Goal: Task Accomplishment & Management: Use online tool/utility

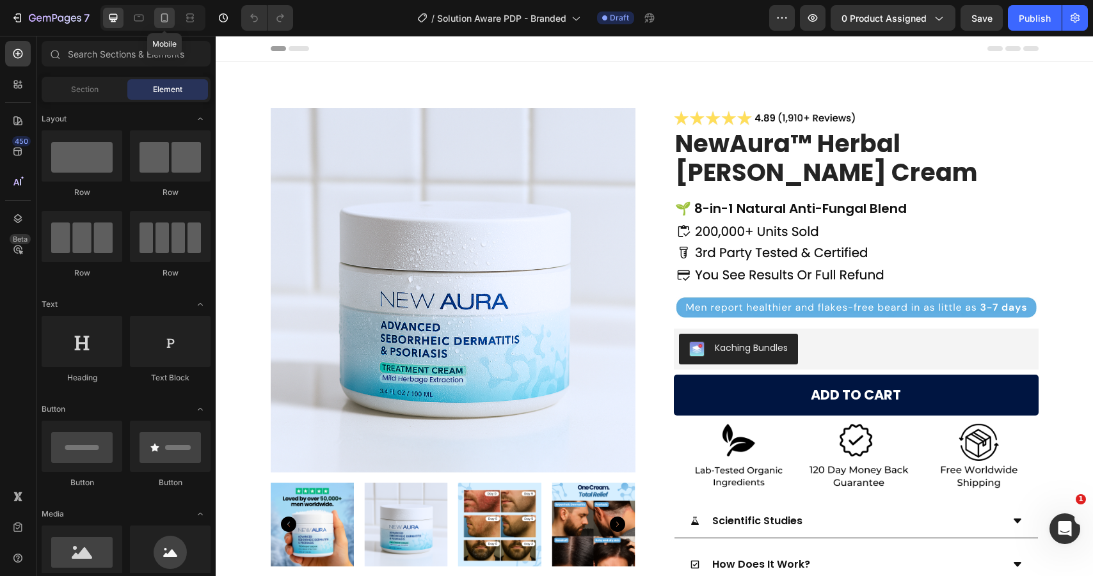
click at [166, 17] on icon at bounding box center [164, 18] width 13 height 13
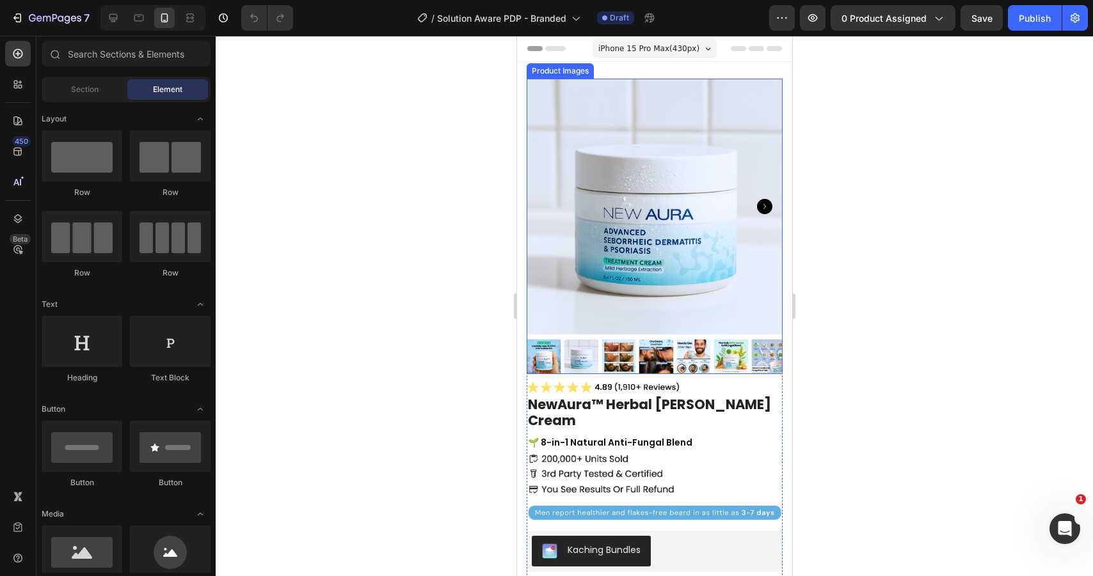
click at [531, 235] on img at bounding box center [654, 207] width 256 height 256
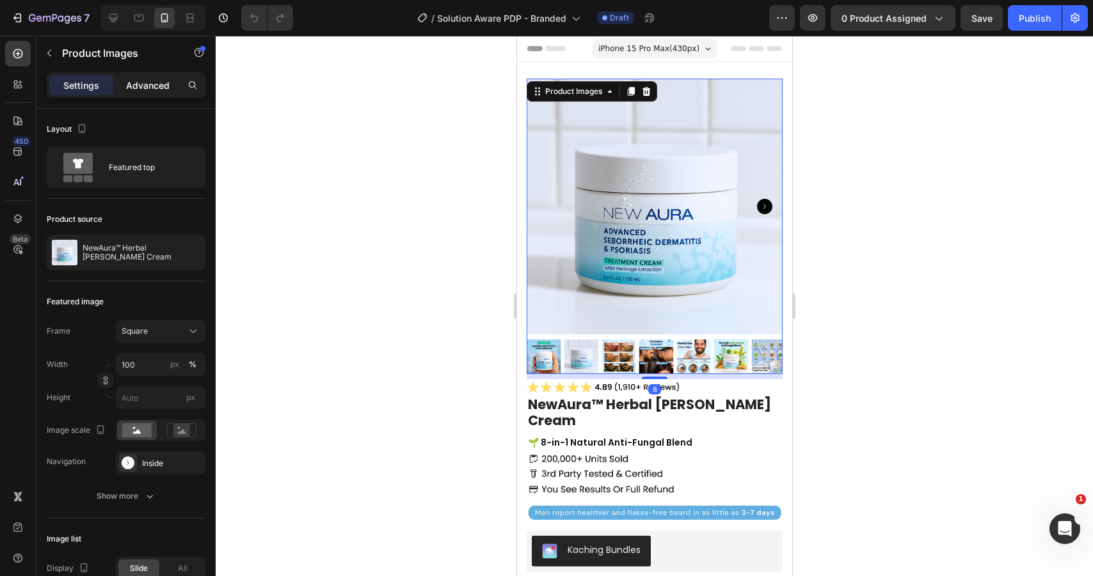
click at [151, 86] on p "Advanced" at bounding box center [148, 85] width 44 height 13
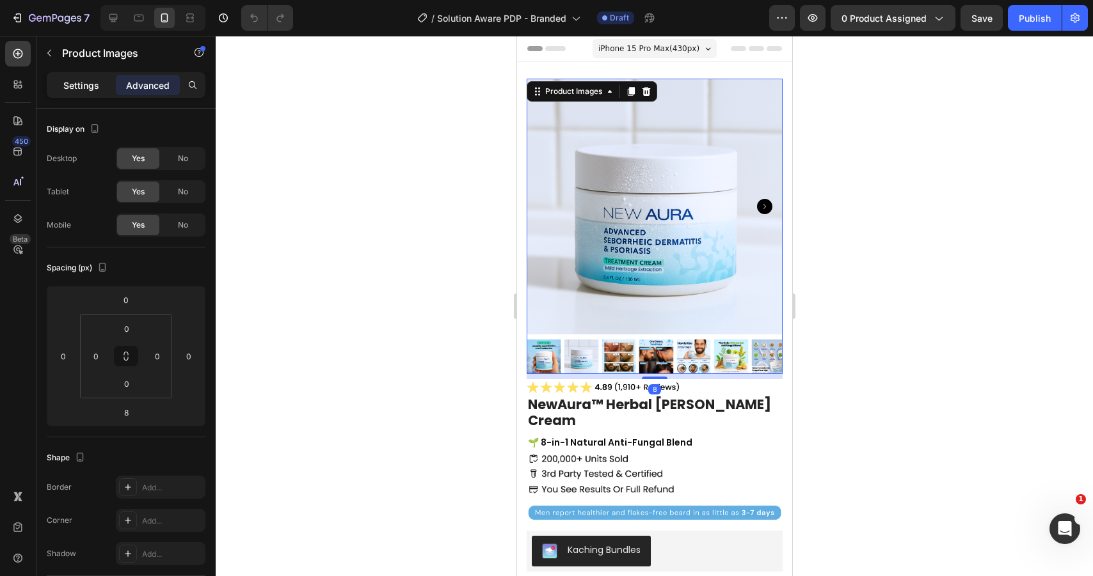
click at [78, 87] on p "Settings" at bounding box center [81, 85] width 36 height 13
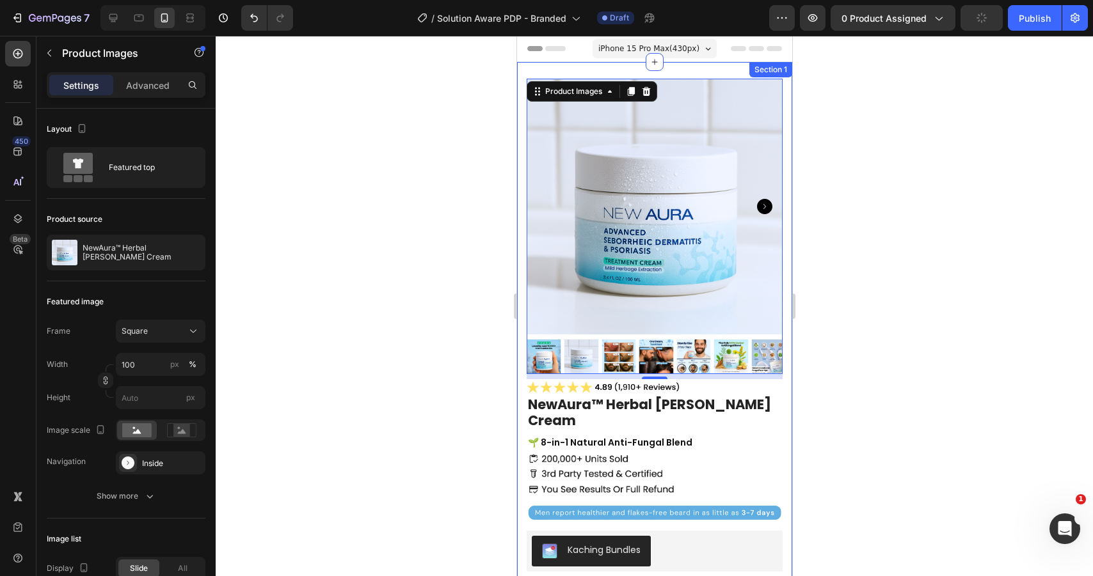
click at [520, 177] on div "Product Images 8 Image NewAura™ Herbal [PERSON_NAME] Cream (P) Title 🌱 8-in-1 N…" at bounding box center [653, 488] width 275 height 853
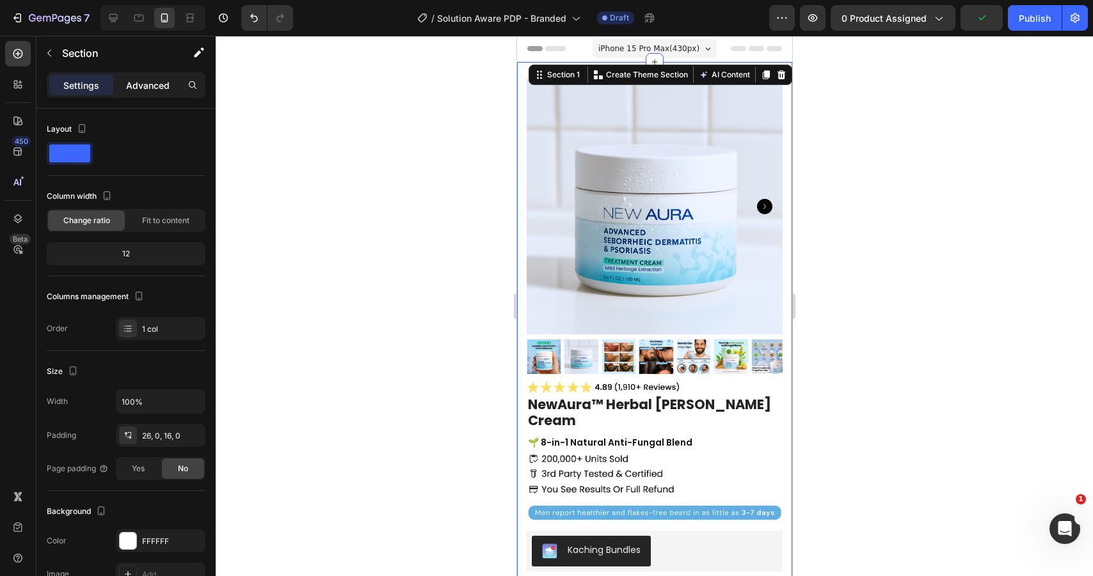
click at [143, 81] on p "Advanced" at bounding box center [148, 85] width 44 height 13
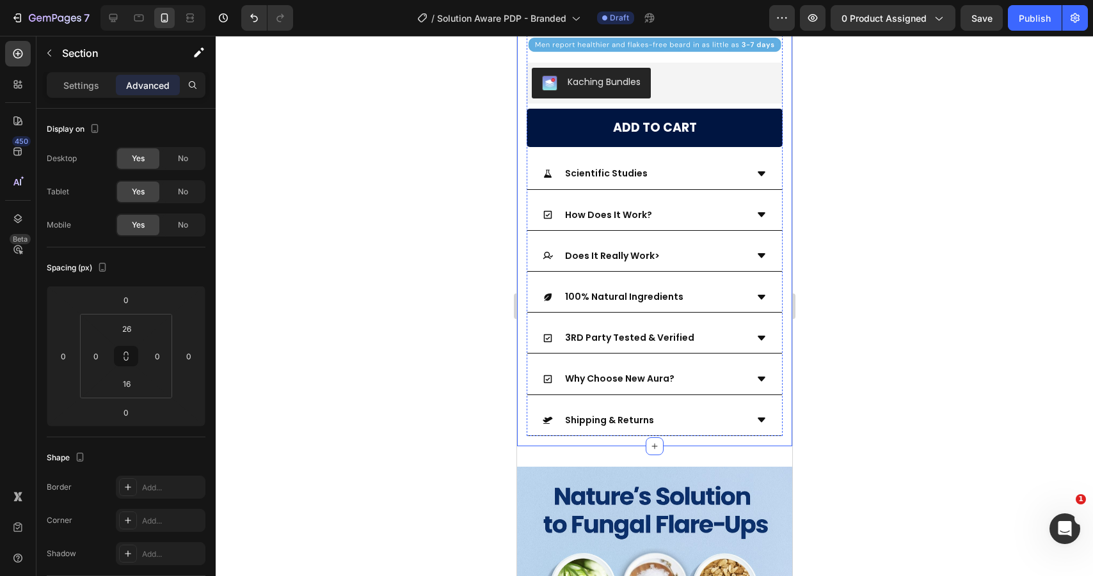
scroll to position [571, 0]
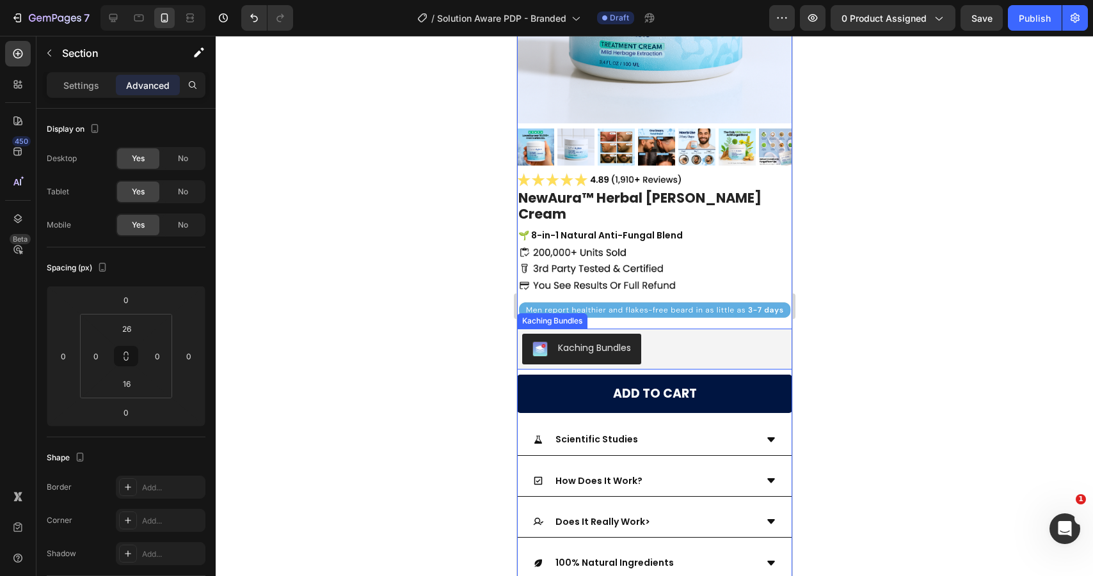
scroll to position [230, 0]
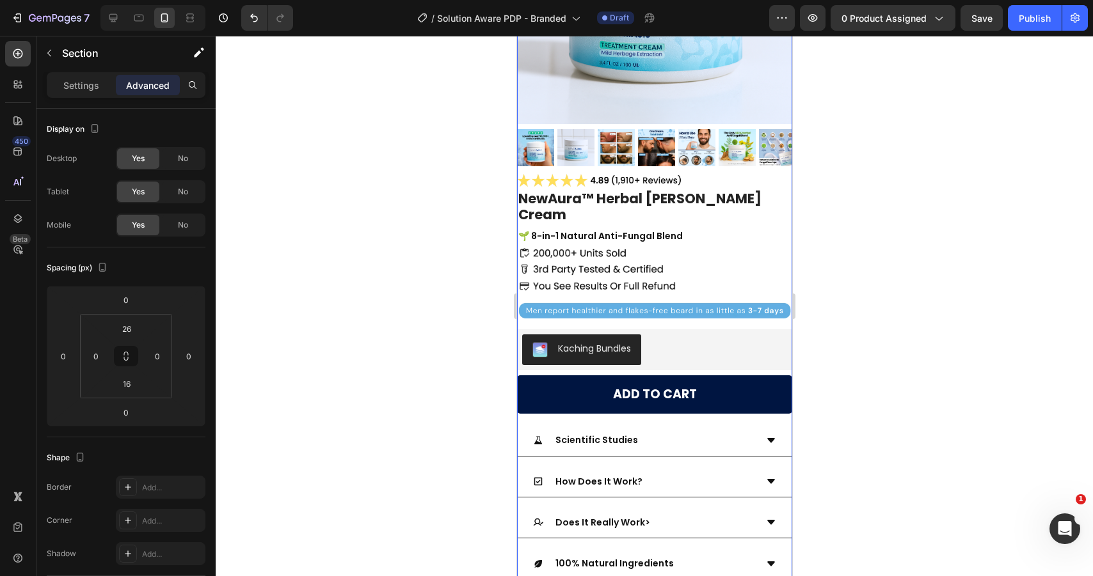
click at [902, 231] on div at bounding box center [654, 306] width 877 height 541
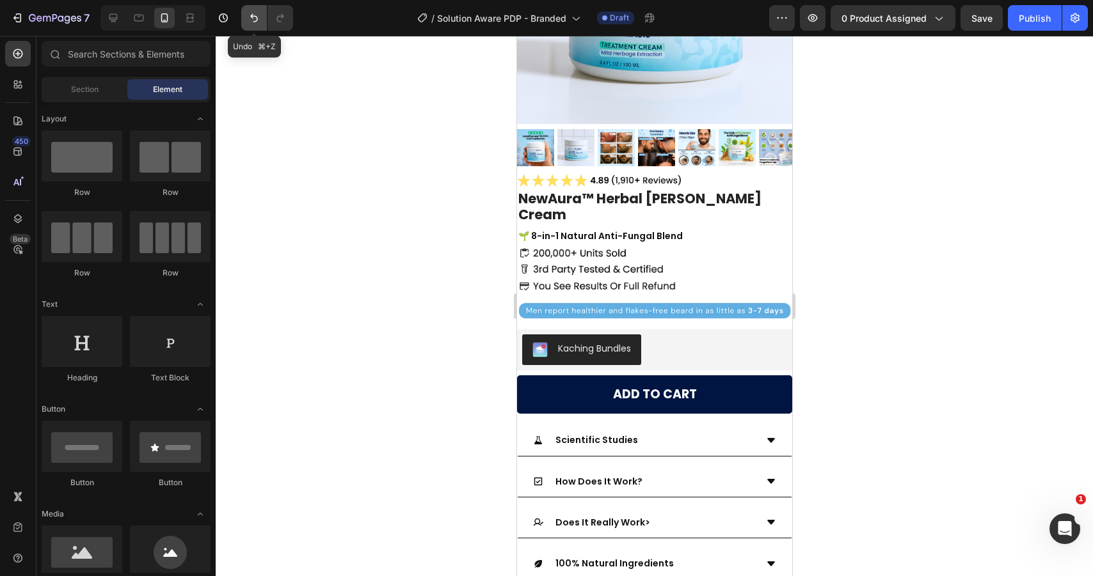
click at [259, 19] on icon "Undo/Redo" at bounding box center [254, 18] width 13 height 13
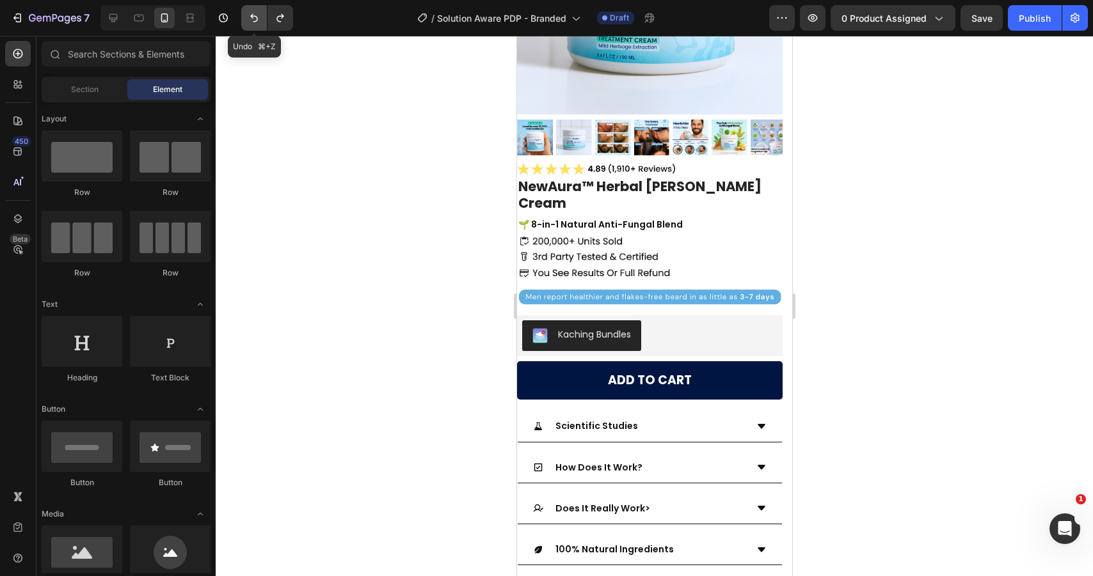
click at [259, 19] on icon "Undo/Redo" at bounding box center [254, 18] width 13 height 13
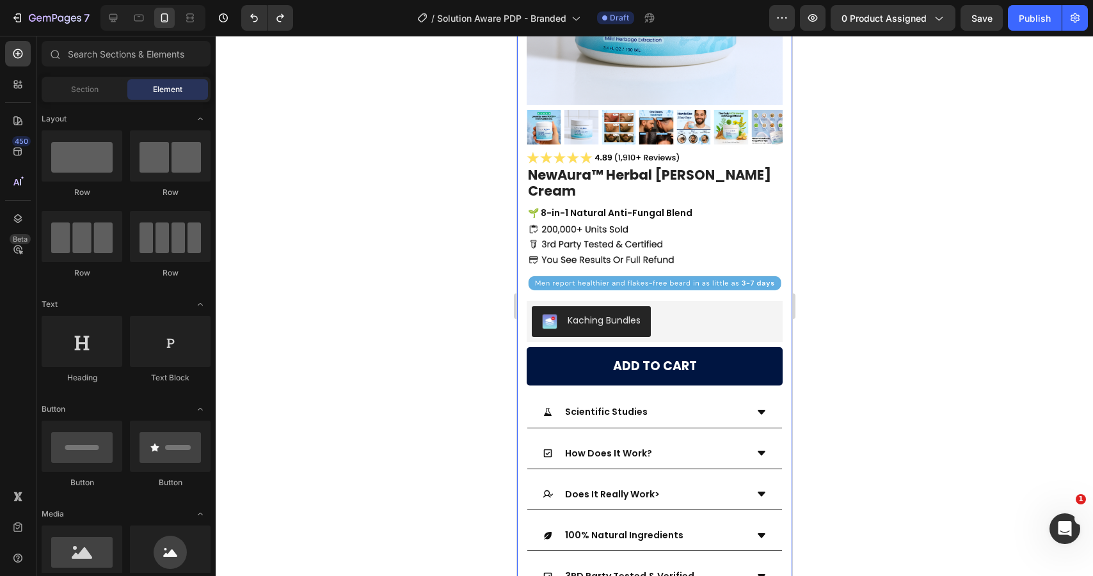
click at [520, 147] on div "Product Images Image NewAura™ Herbal [PERSON_NAME] Cream (P) Title 🌱 8-in-1 Nat…" at bounding box center [653, 258] width 275 height 853
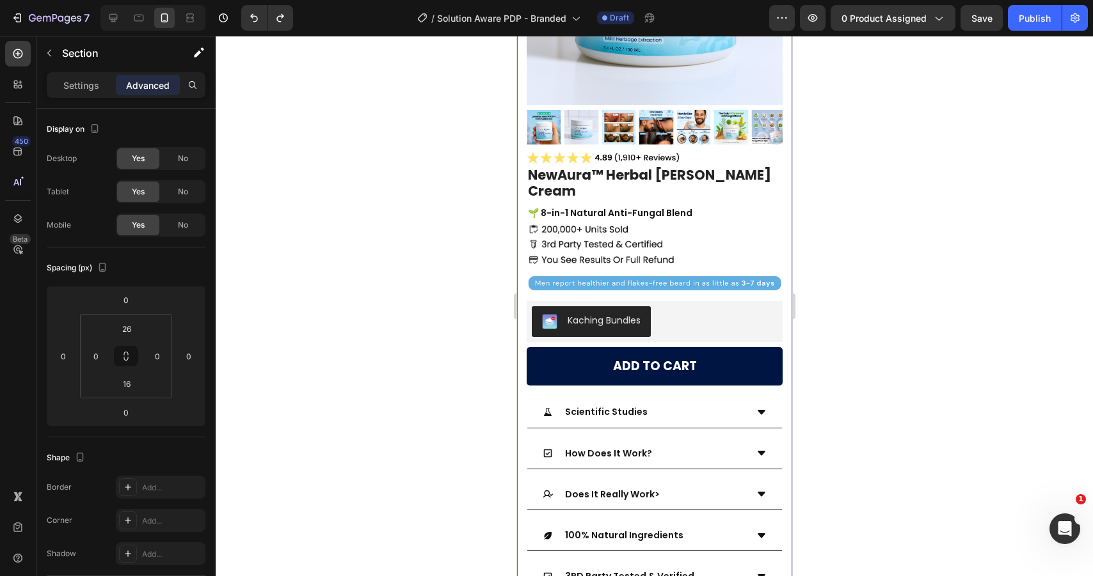
click at [520, 147] on div "Product Images Image NewAura™ Herbal [PERSON_NAME] Cream (P) Title 🌱 8-in-1 Nat…" at bounding box center [653, 258] width 275 height 853
click at [903, 189] on div at bounding box center [654, 306] width 877 height 541
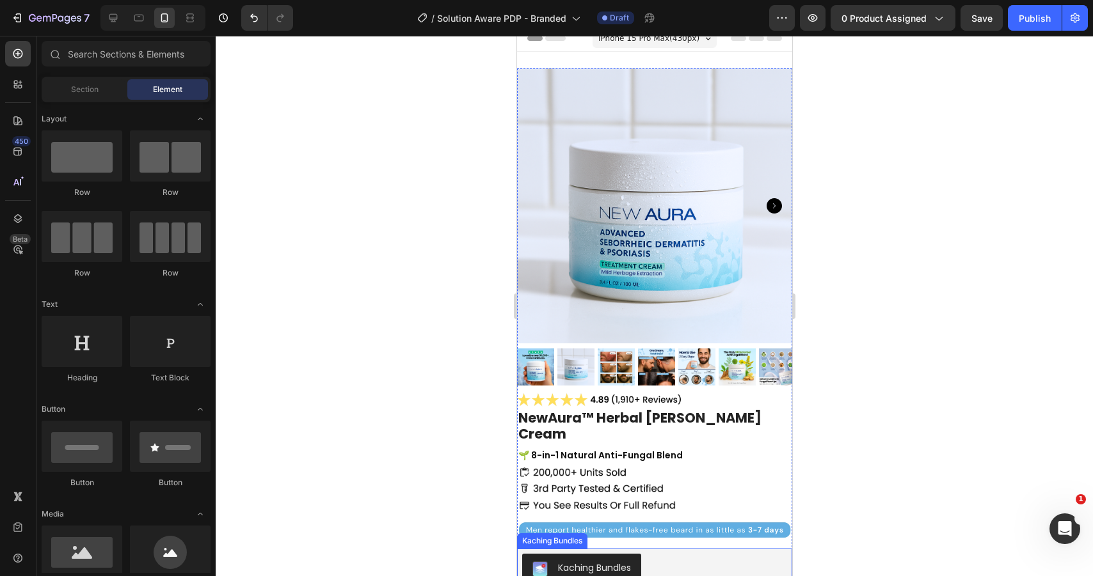
scroll to position [0, 0]
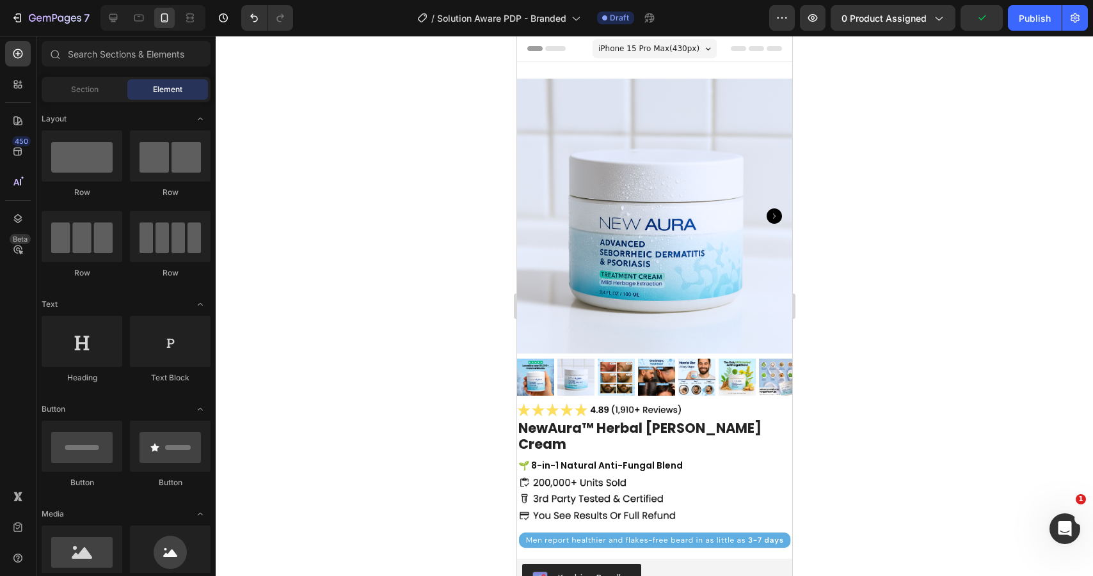
click at [940, 280] on div at bounding box center [654, 306] width 877 height 541
click at [109, 15] on icon at bounding box center [113, 18] width 8 height 8
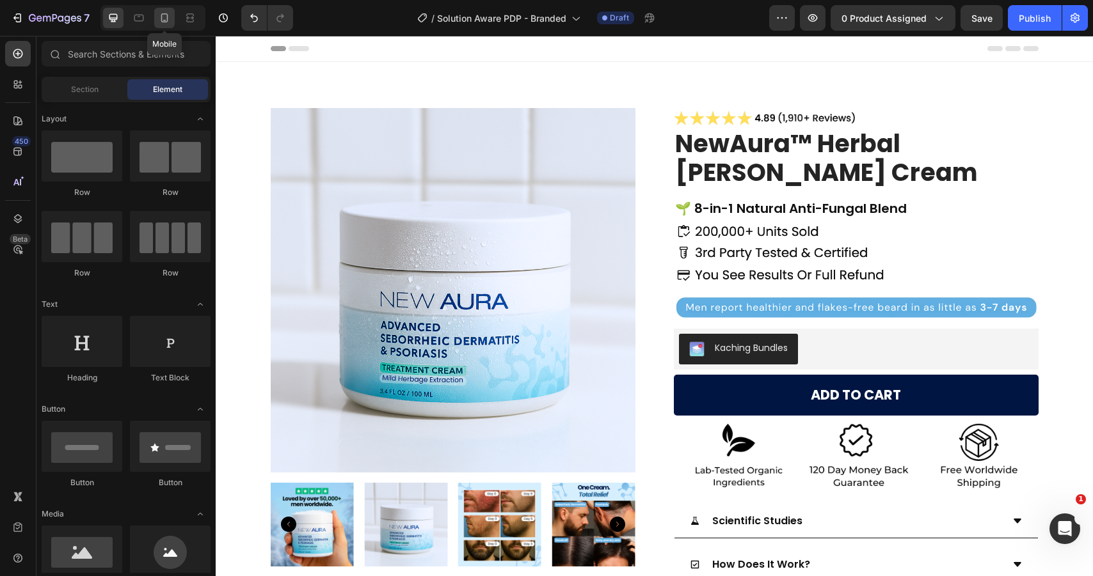
click at [164, 24] on div at bounding box center [164, 18] width 20 height 20
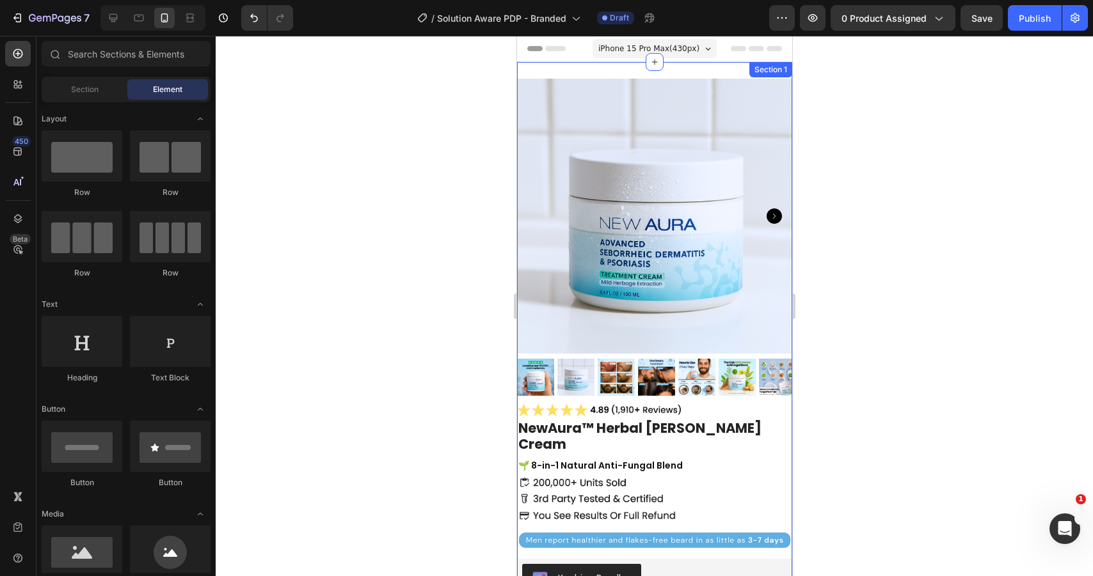
click at [655, 73] on div "Product Images Image NewAura™ Herbal [PERSON_NAME] Cream (P) Title 🌱 8-in-1 Nat…" at bounding box center [653, 502] width 275 height 881
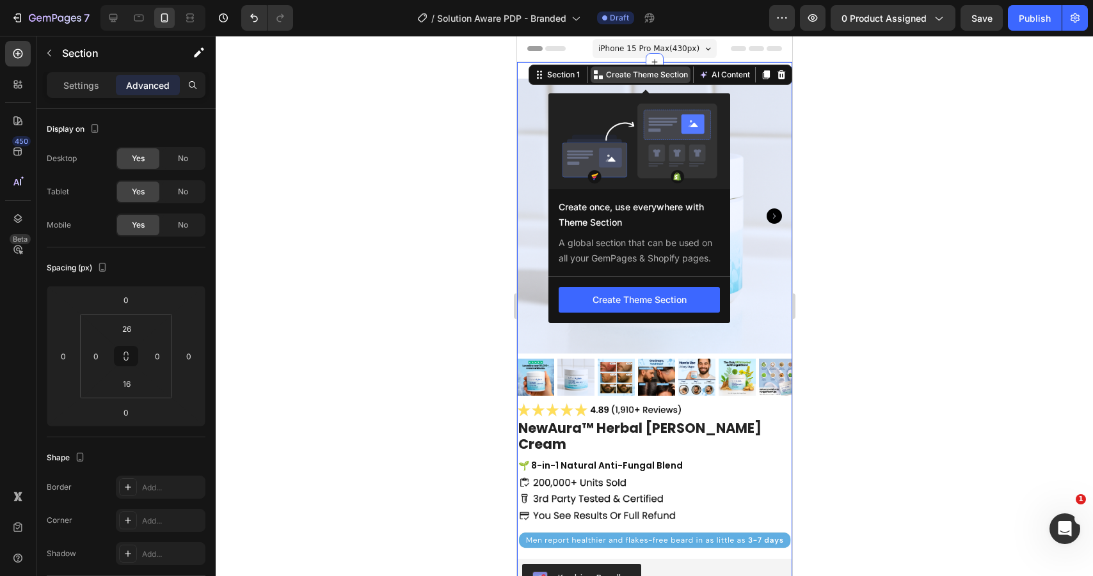
scroll to position [109, 0]
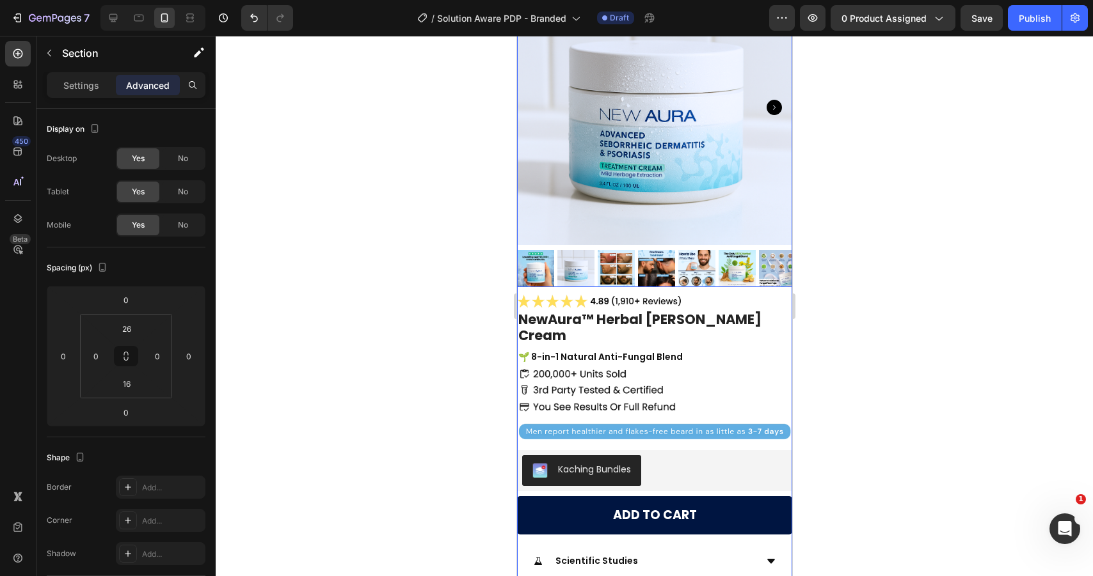
click at [727, 238] on div at bounding box center [653, 128] width 275 height 317
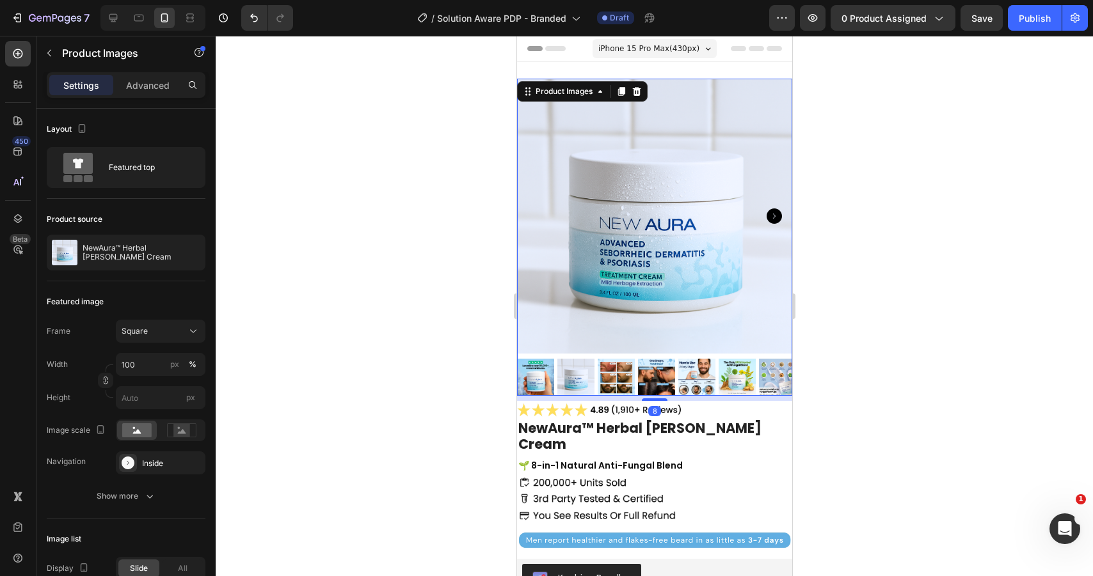
scroll to position [0, 0]
click at [159, 84] on p "Advanced" at bounding box center [148, 85] width 44 height 13
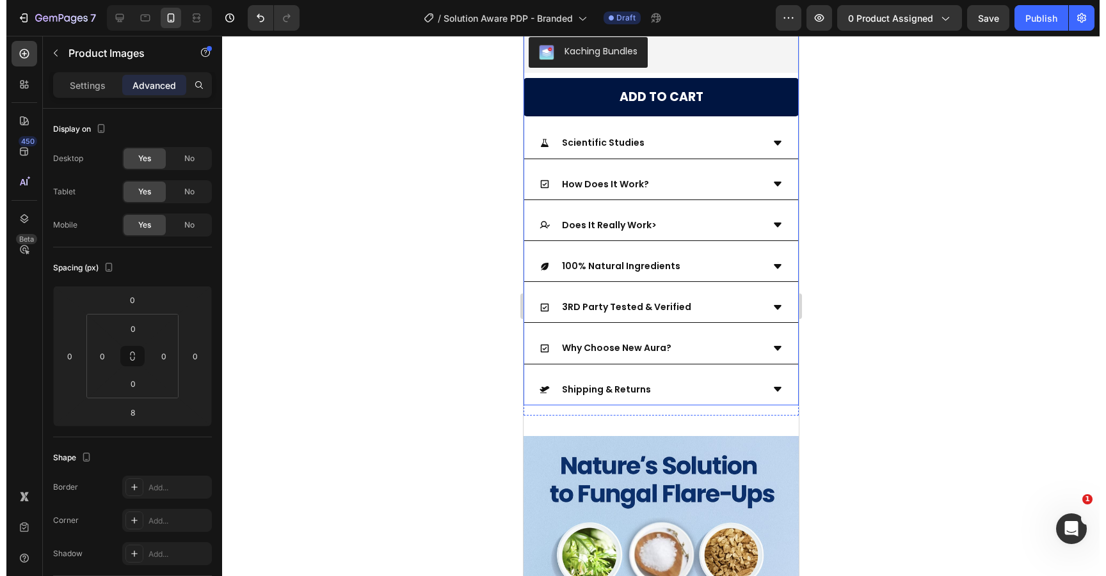
scroll to position [102, 0]
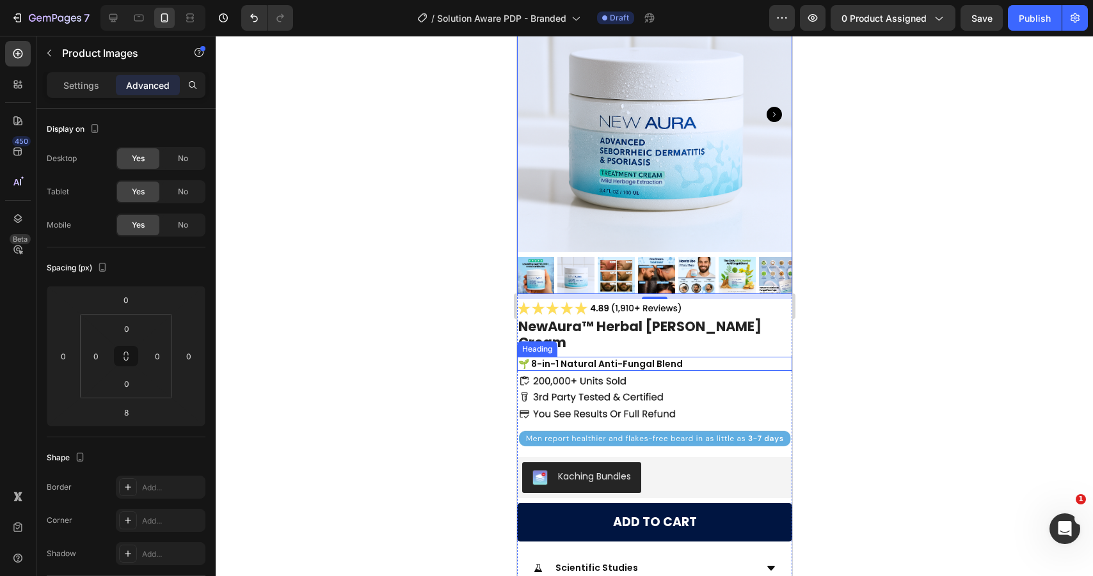
click at [694, 357] on h2 "🌱 8-in-1 Natural Anti-Fungal Blend" at bounding box center [653, 364] width 275 height 14
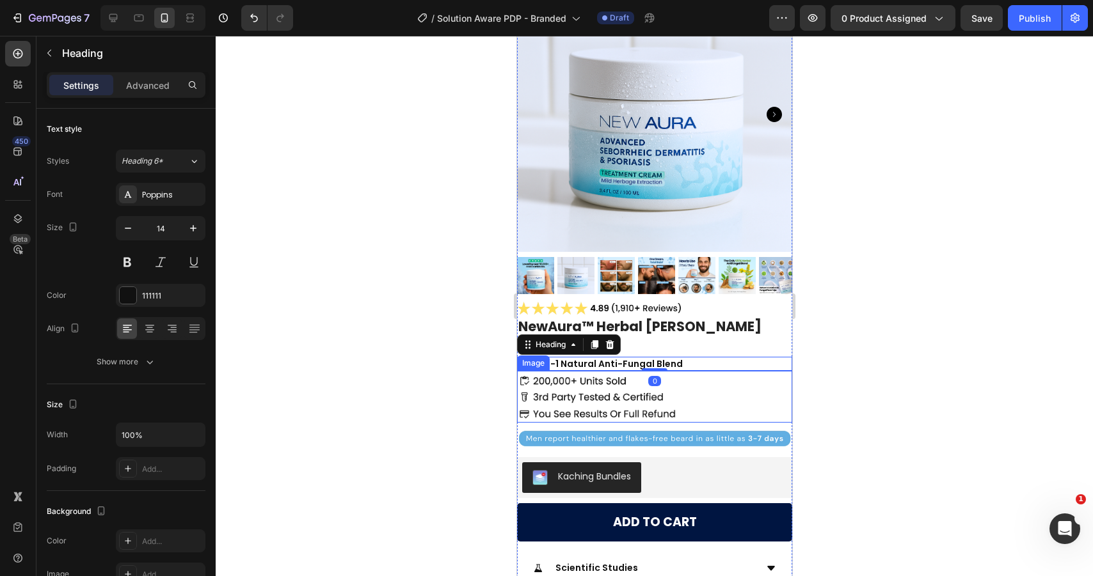
click at [701, 371] on div at bounding box center [653, 397] width 275 height 52
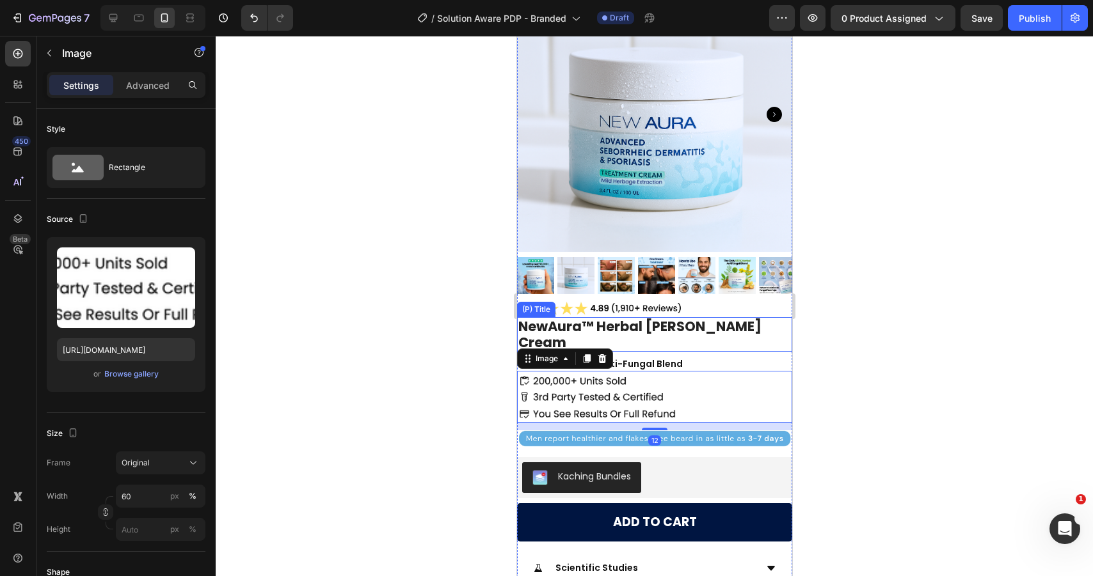
click at [975, 291] on div at bounding box center [654, 306] width 877 height 541
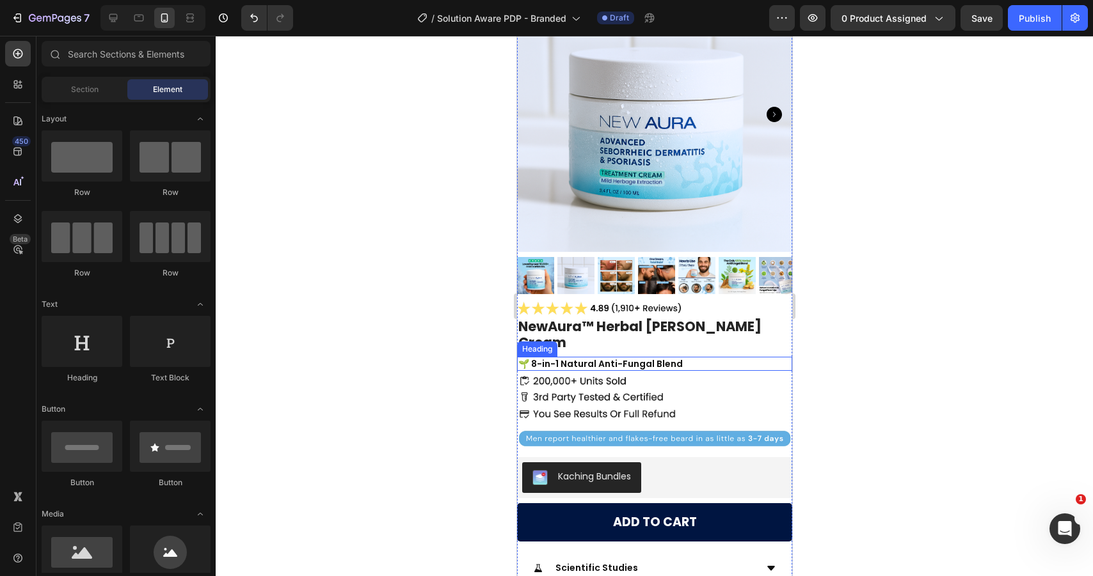
click at [759, 357] on h2 "🌱 8-in-1 Natural Anti-Fungal Blend" at bounding box center [653, 364] width 275 height 14
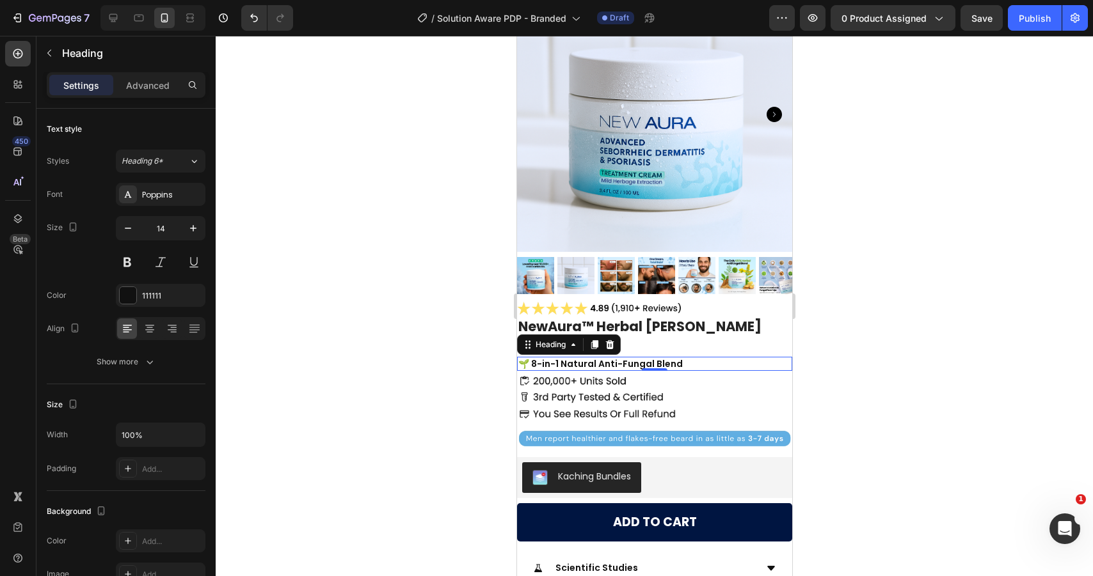
click at [831, 196] on div at bounding box center [654, 306] width 877 height 541
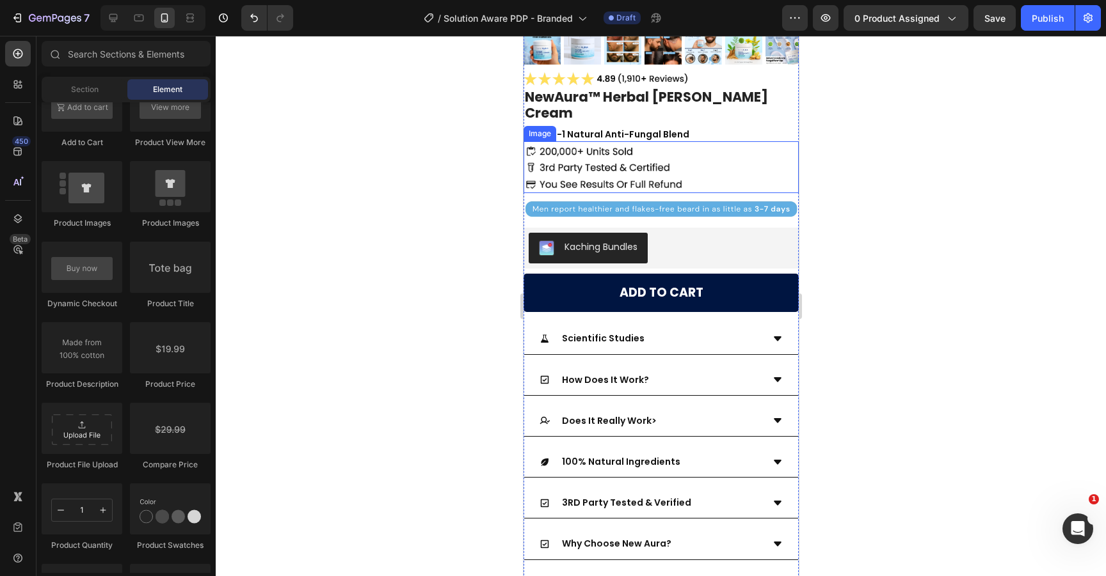
scroll to position [388, 0]
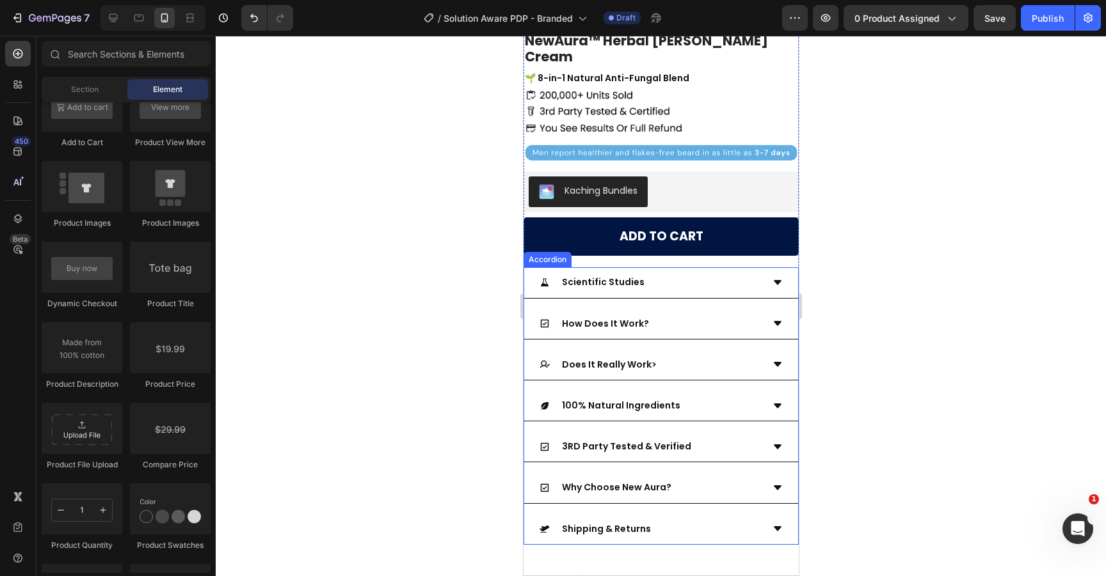
click at [692, 273] on div "Scientific Studies" at bounding box center [650, 283] width 223 height 20
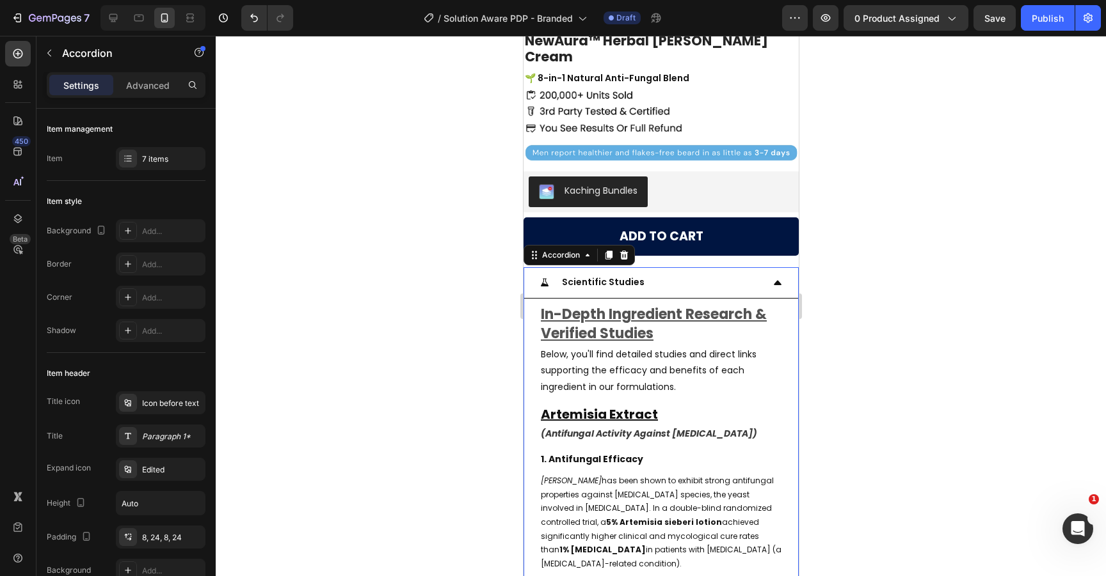
click at [692, 273] on div "Scientific Studies" at bounding box center [650, 283] width 223 height 20
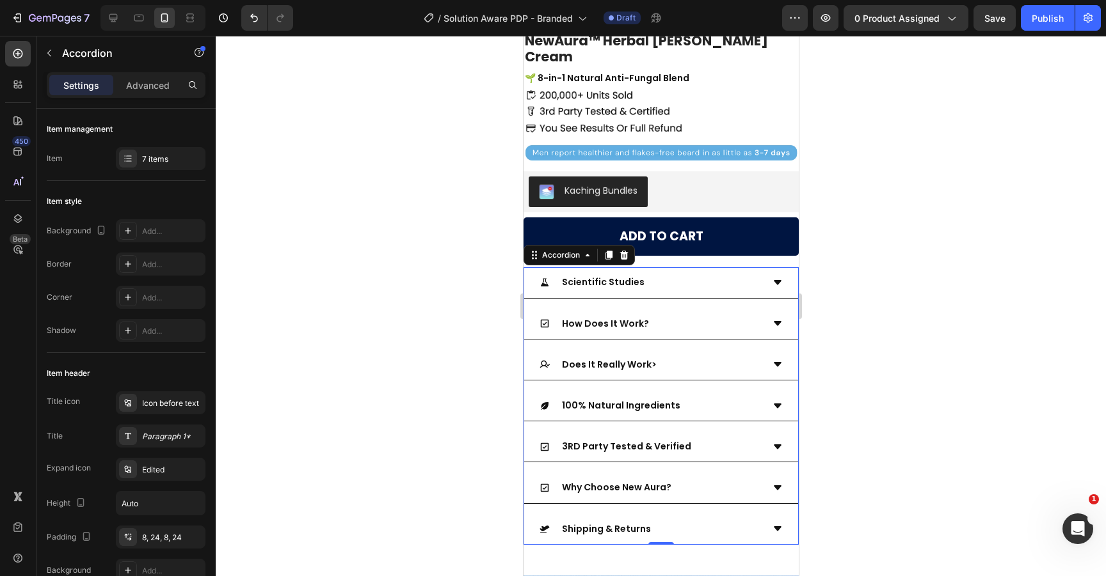
click at [692, 273] on div "Scientific Studies" at bounding box center [650, 283] width 223 height 20
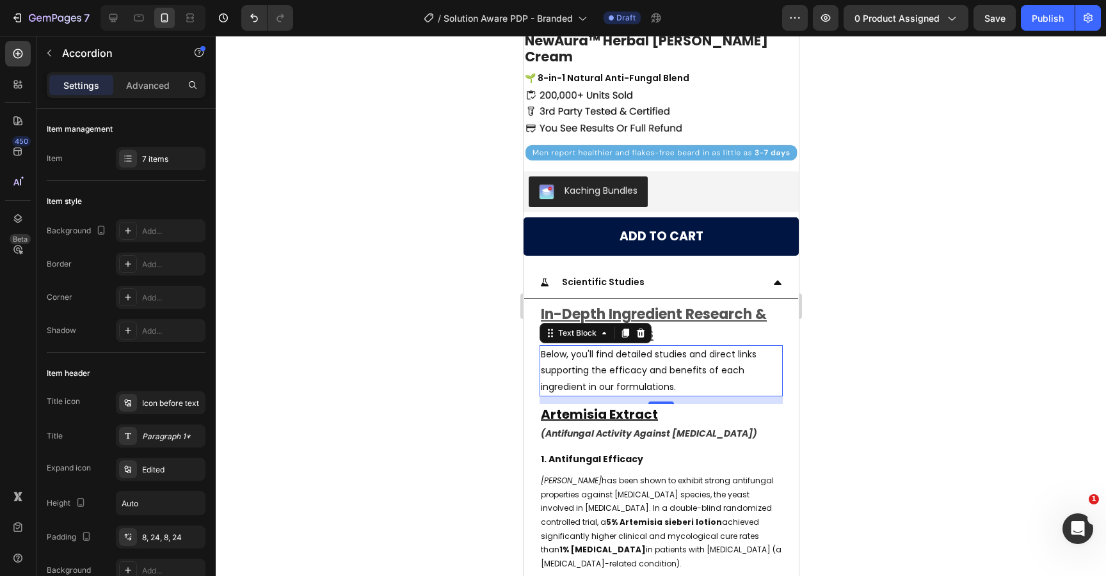
click at [680, 347] on p "Below, you'll find detailed studies and direct links supporting the efficacy an…" at bounding box center [660, 371] width 241 height 49
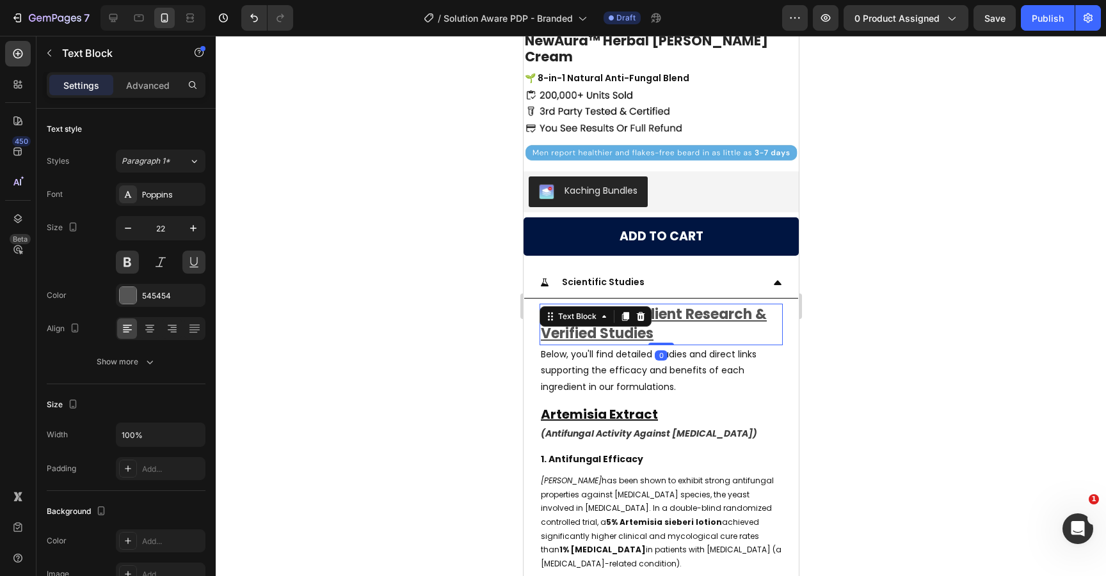
click at [690, 305] on p "In-Depth Ingredient Research & Verified Studies" at bounding box center [660, 325] width 241 height 40
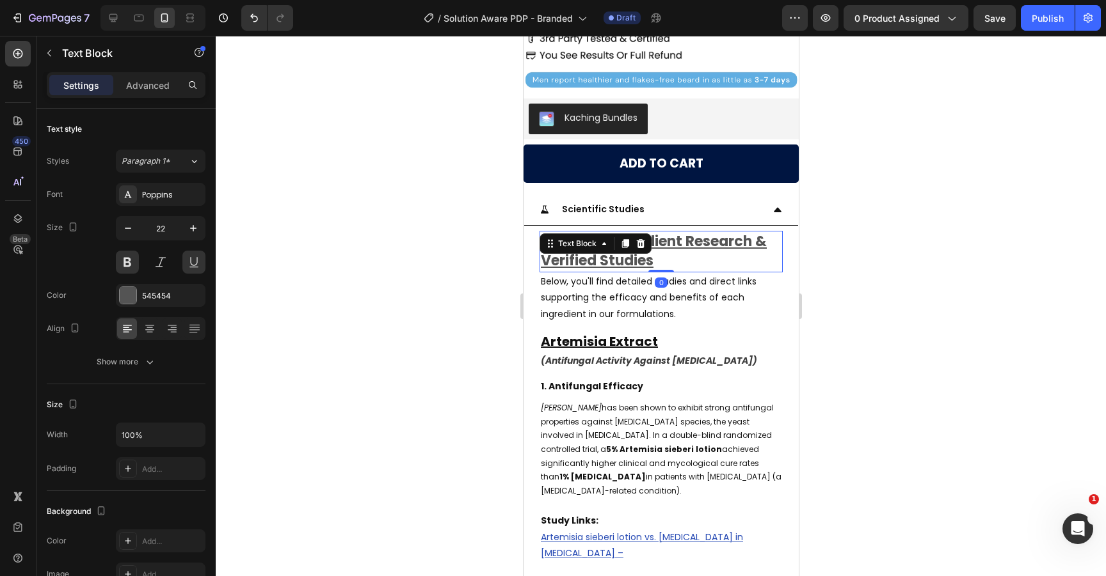
scroll to position [462, 0]
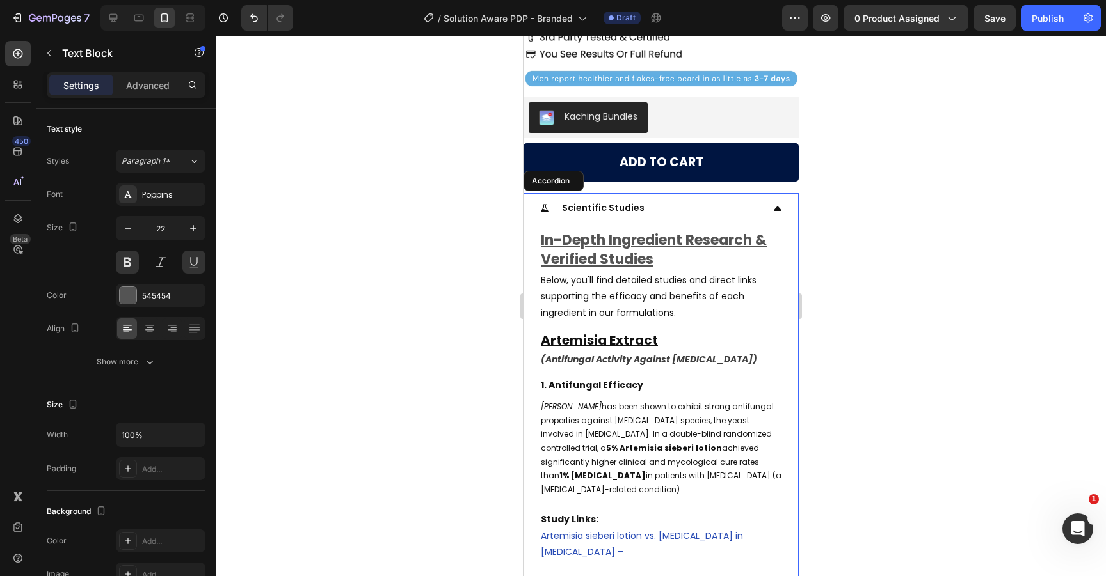
click at [774, 193] on div "Scientific Studies" at bounding box center [660, 208] width 274 height 31
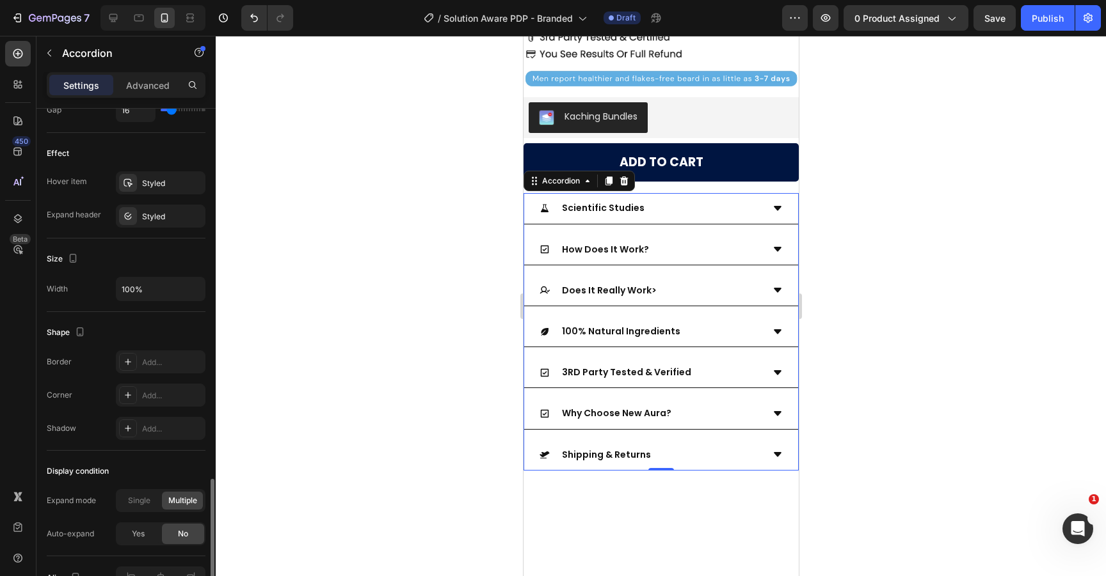
scroll to position [714, 0]
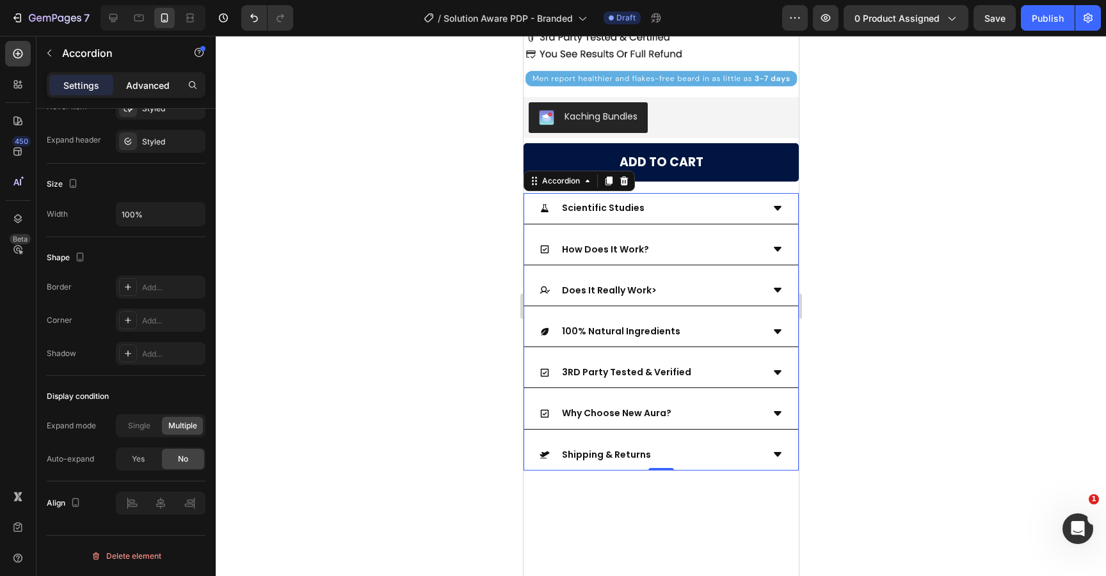
click at [143, 86] on p "Advanced" at bounding box center [148, 85] width 44 height 13
type input "100%"
type input "100"
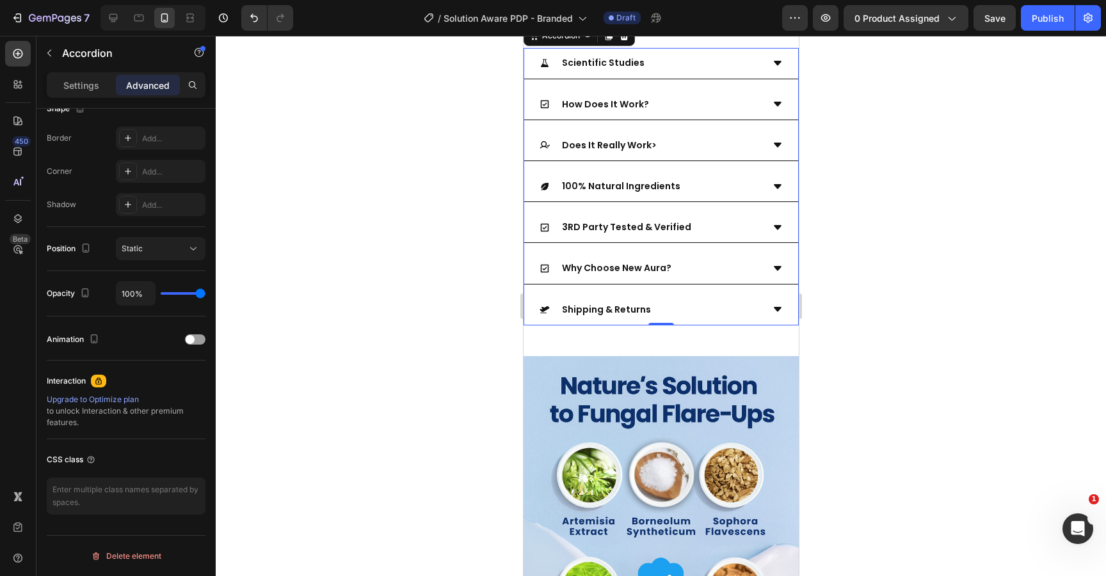
scroll to position [388, 0]
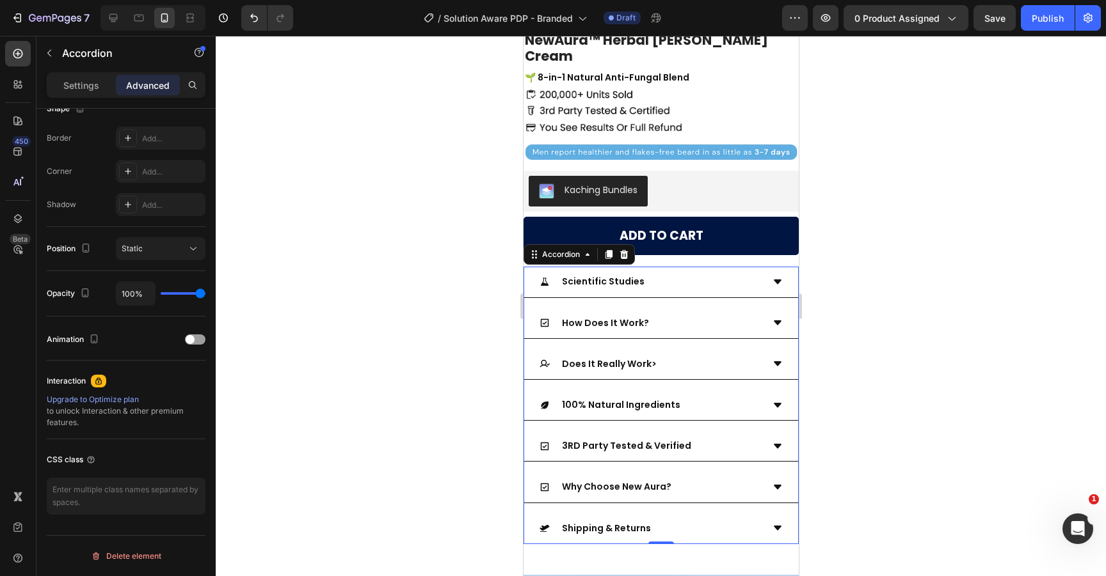
click at [608, 251] on icon at bounding box center [608, 255] width 7 height 9
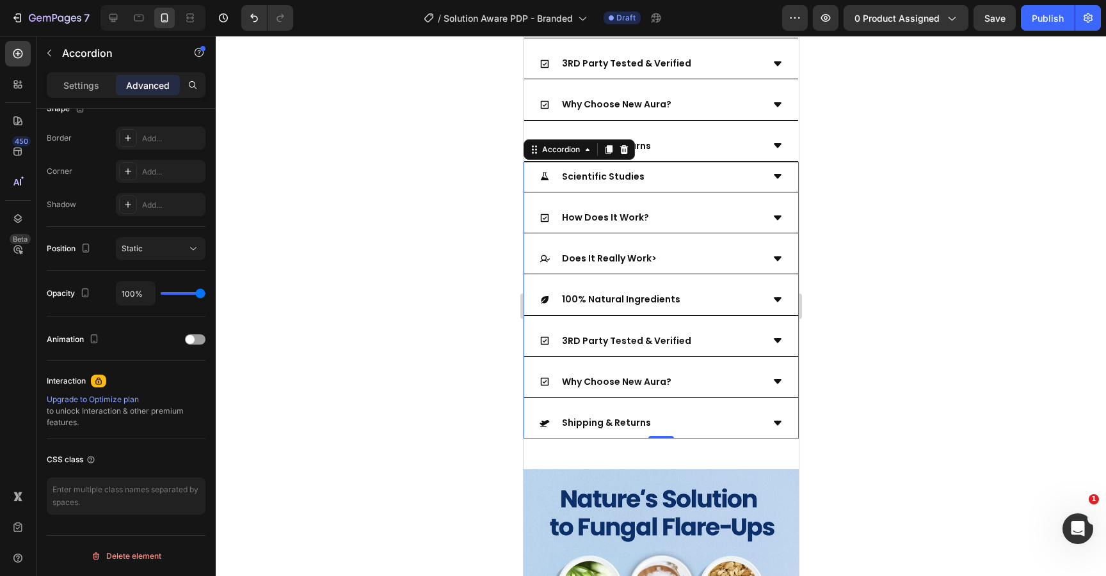
scroll to position [823, 0]
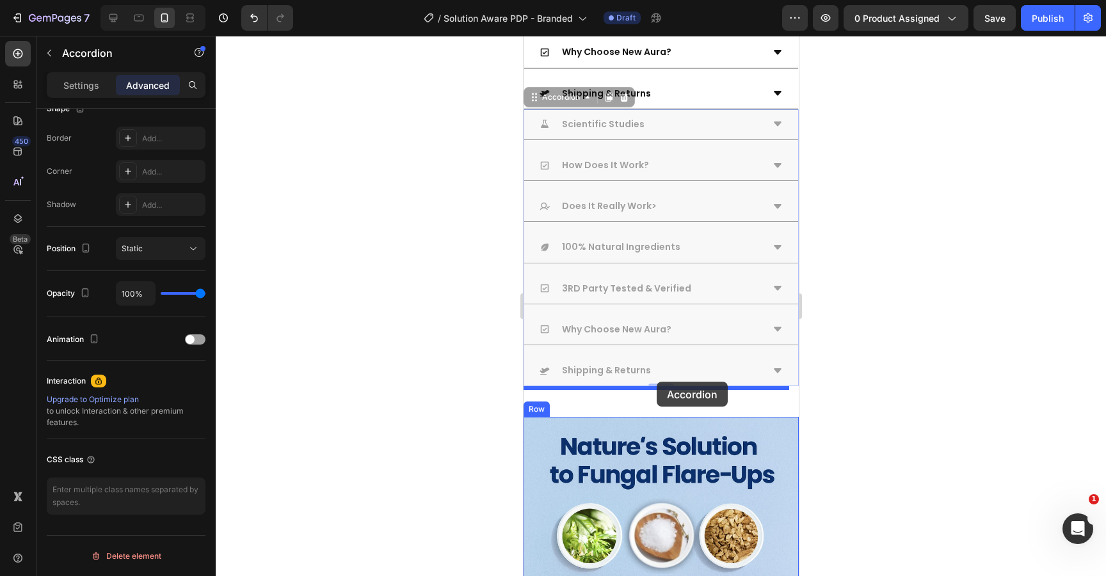
drag, startPoint x: 585, startPoint y: 154, endPoint x: 656, endPoint y: 382, distance: 239.2
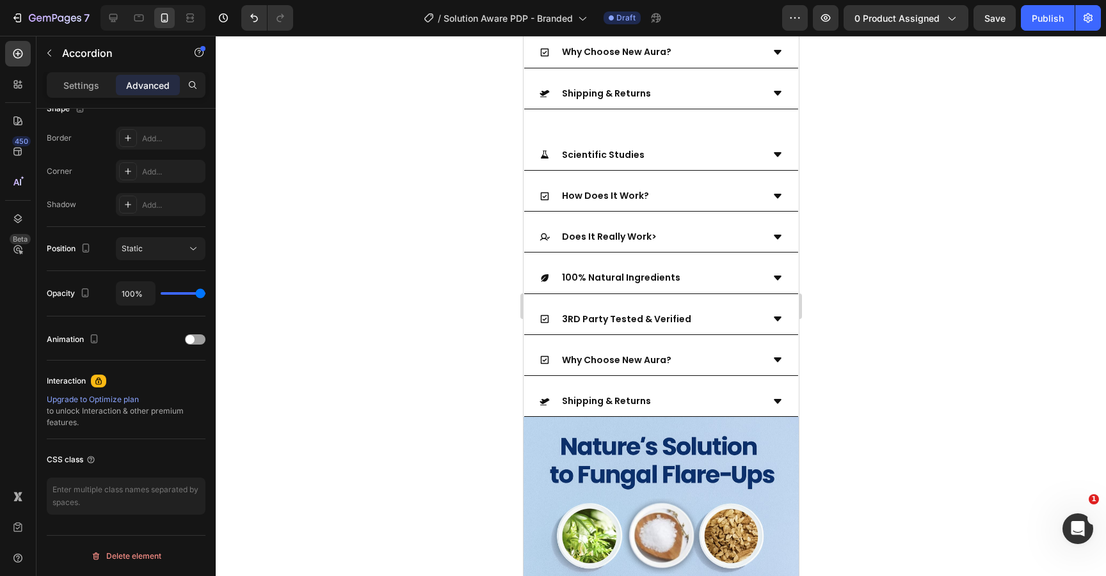
scroll to position [565, 0]
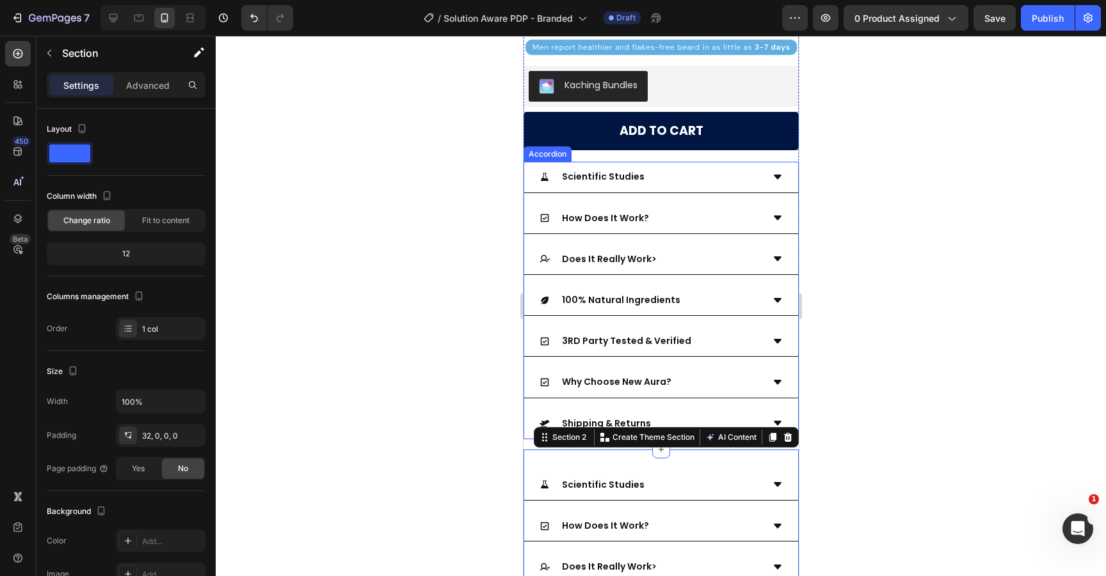
scroll to position [484, 0]
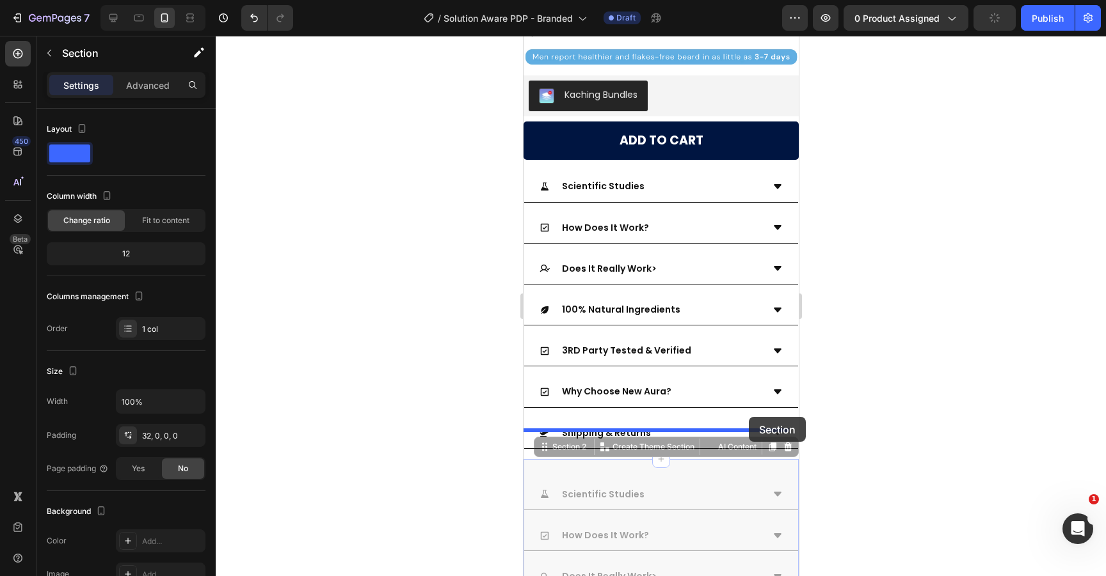
drag, startPoint x: 534, startPoint y: 419, endPoint x: 748, endPoint y: 417, distance: 214.4
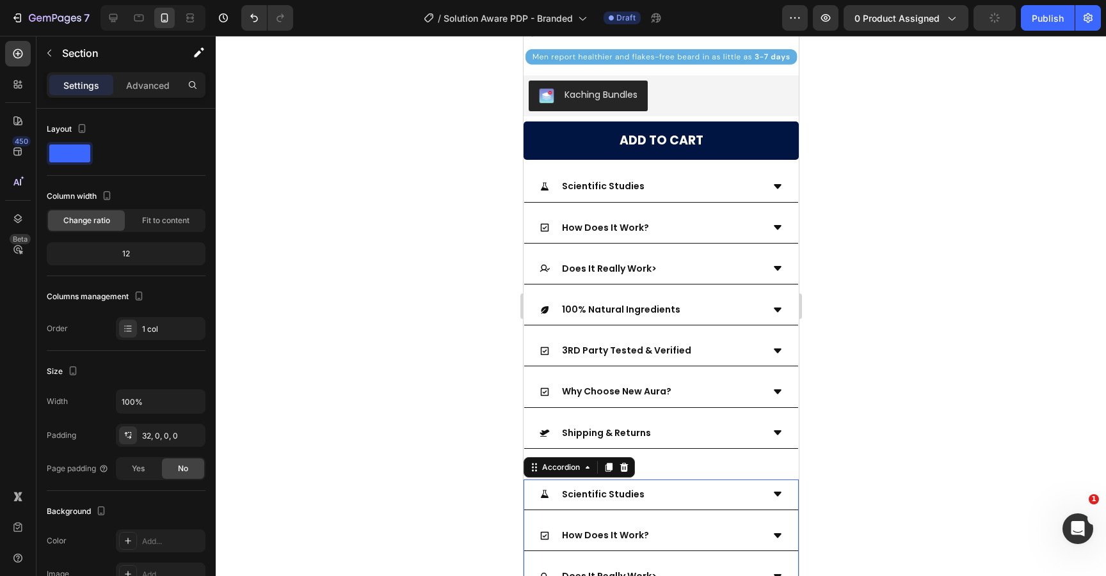
click at [732, 480] on div "Scientific Studies" at bounding box center [660, 495] width 274 height 31
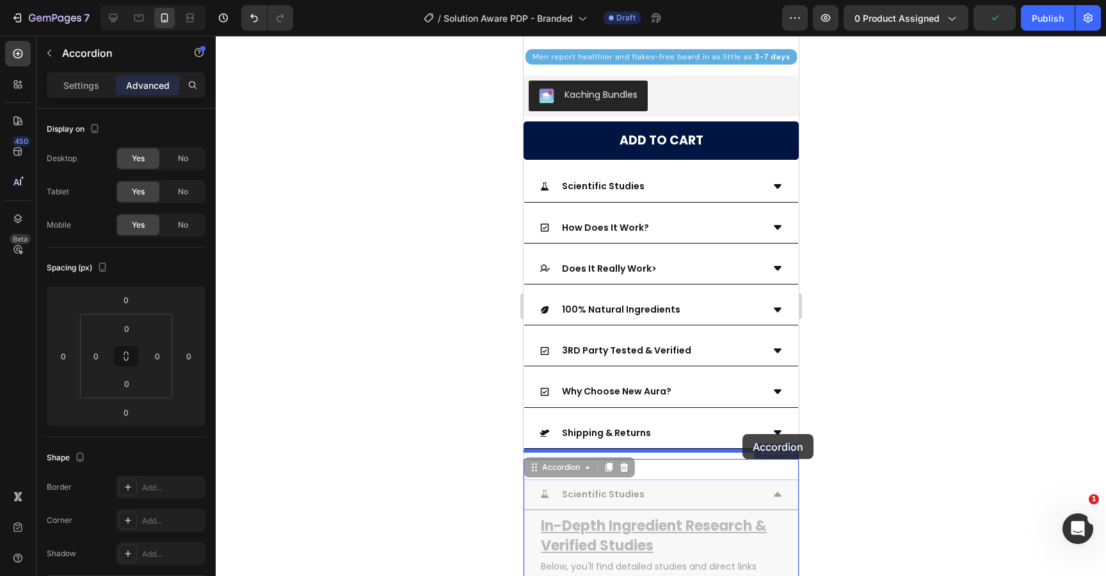
drag, startPoint x: 536, startPoint y: 440, endPoint x: 742, endPoint y: 434, distance: 206.1
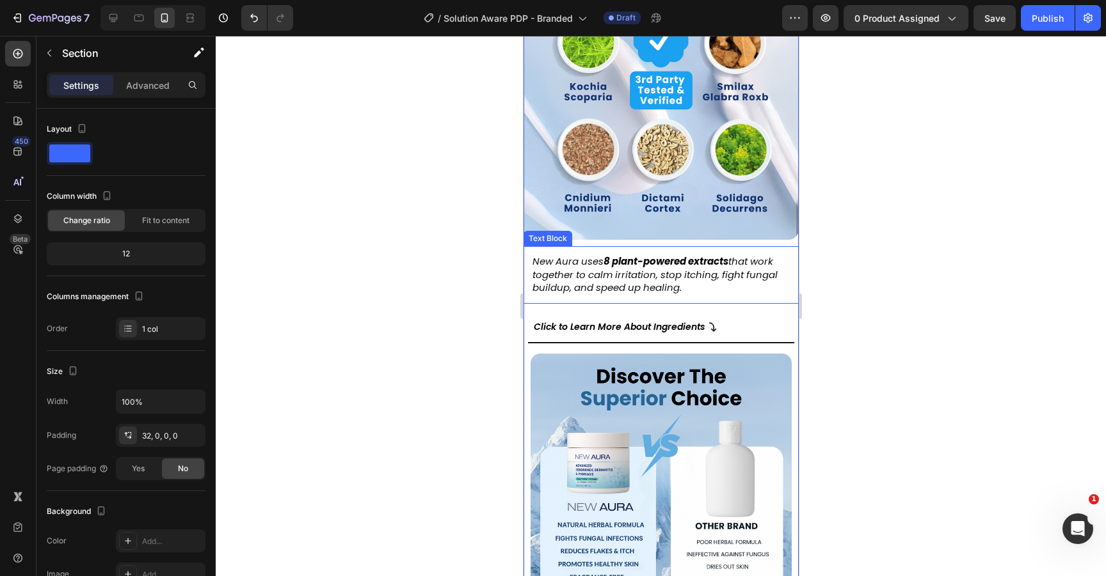
scroll to position [980, 0]
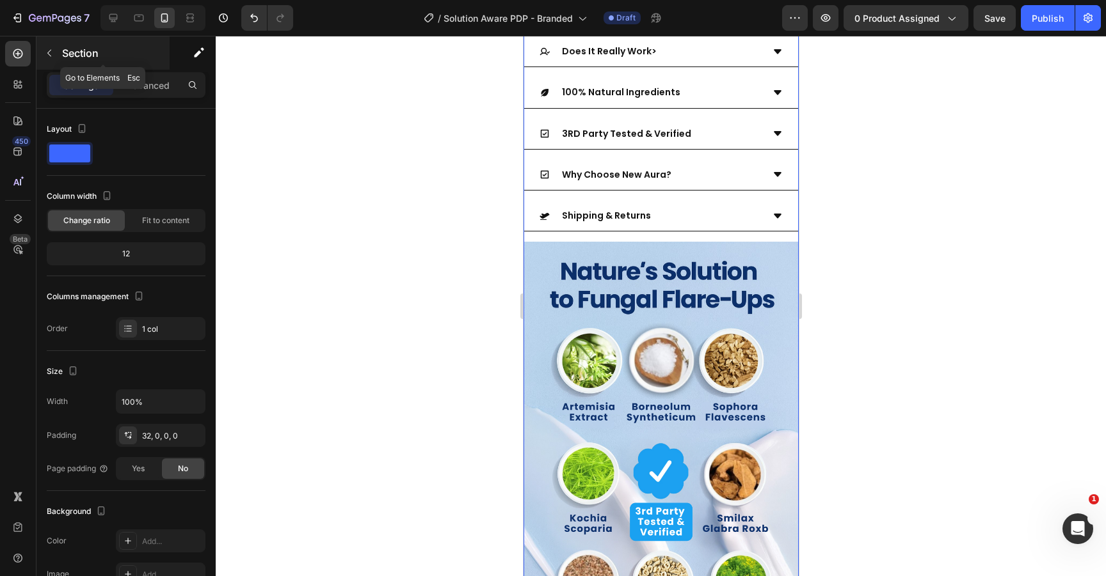
click at [48, 60] on button "button" at bounding box center [49, 53] width 20 height 20
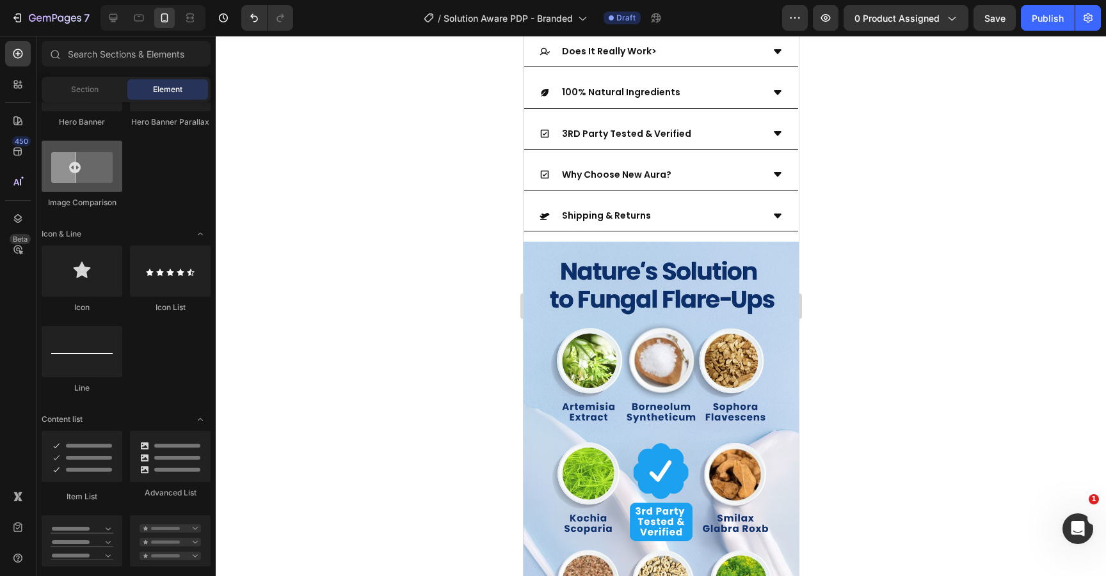
scroll to position [0, 0]
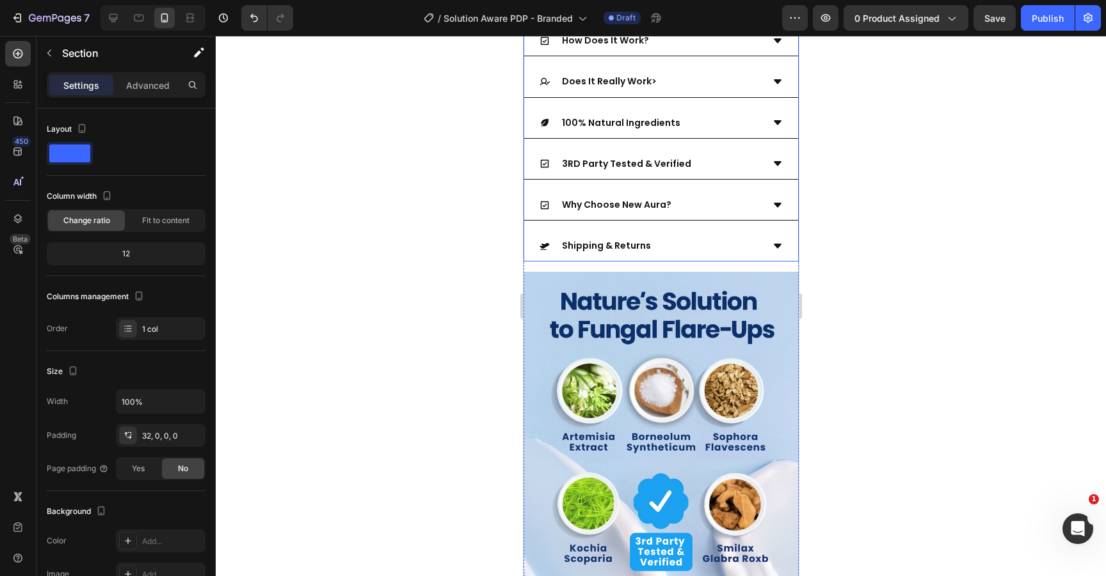
scroll to position [713, 0]
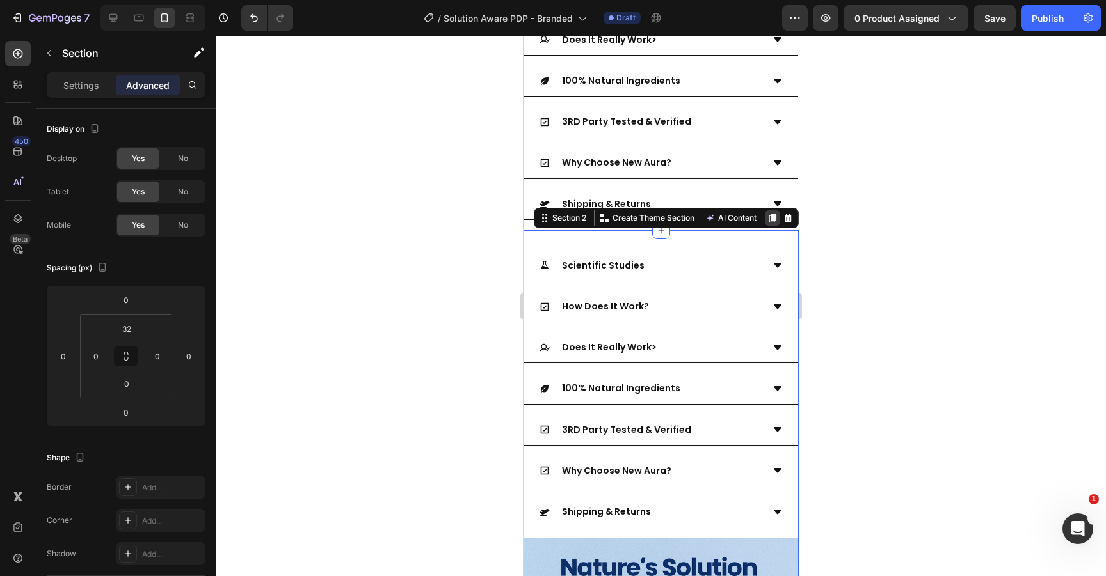
click at [768, 214] on icon at bounding box center [771, 218] width 7 height 9
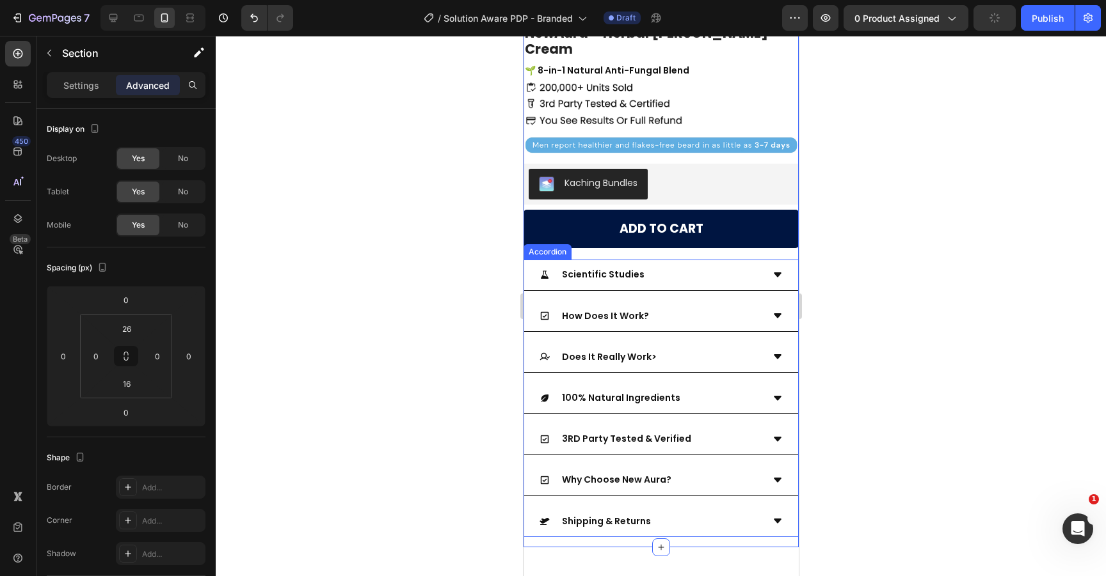
scroll to position [644, 0]
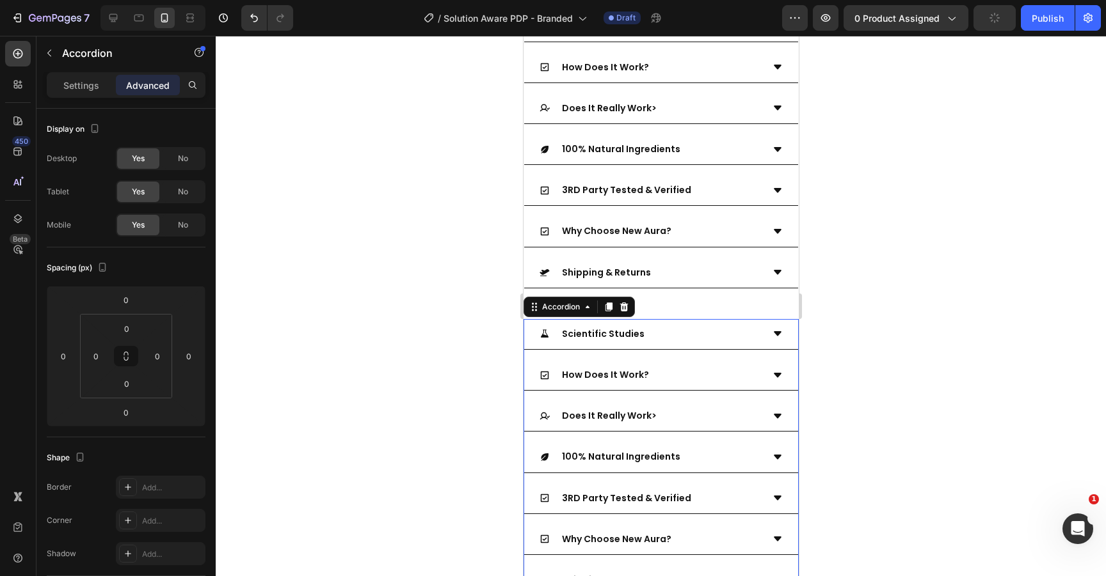
click at [728, 321] on div "Scientific Studies" at bounding box center [660, 334] width 274 height 31
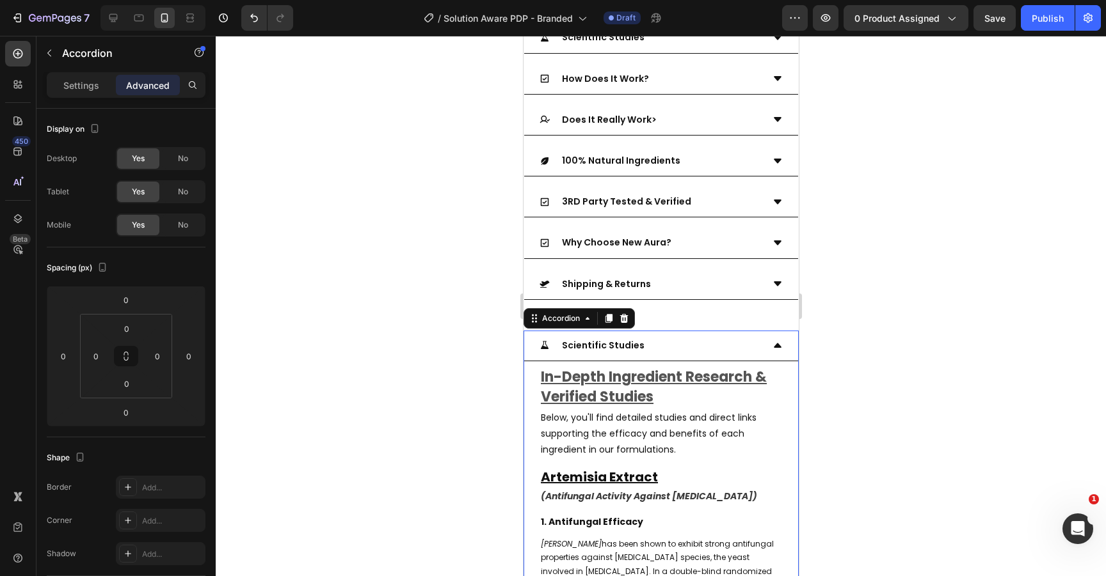
click at [740, 336] on div "Scientific Studies" at bounding box center [650, 346] width 223 height 20
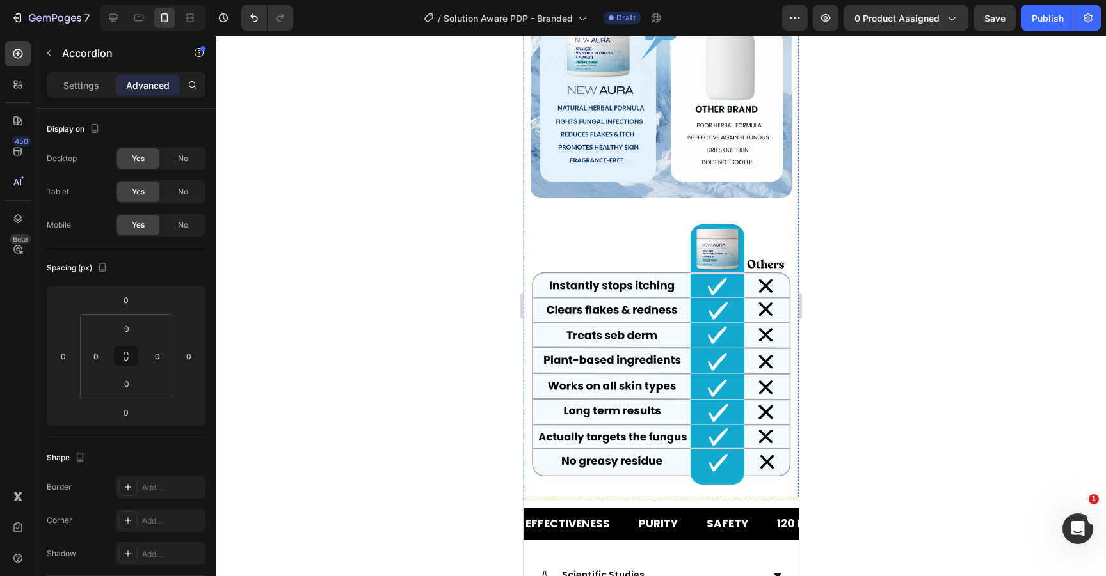
scroll to position [1977, 0]
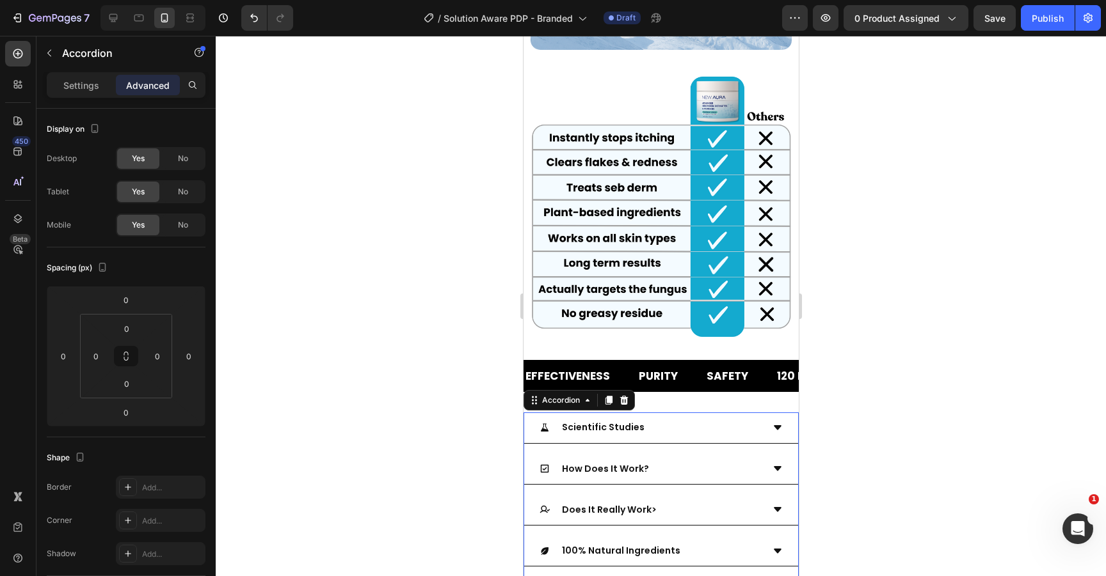
click at [721, 418] on div "Scientific Studies" at bounding box center [650, 428] width 223 height 20
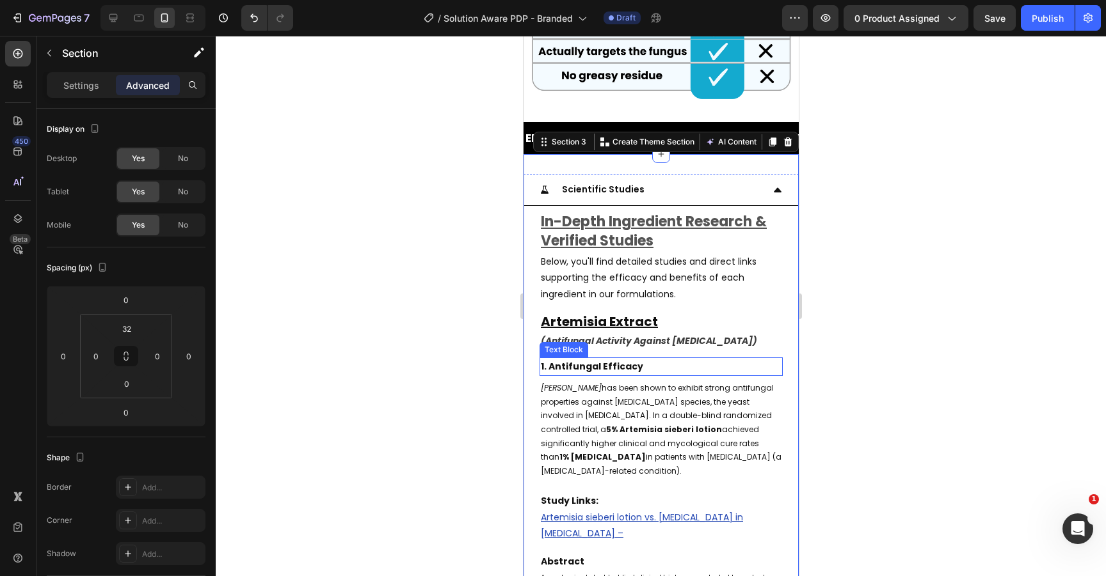
scroll to position [2053, 0]
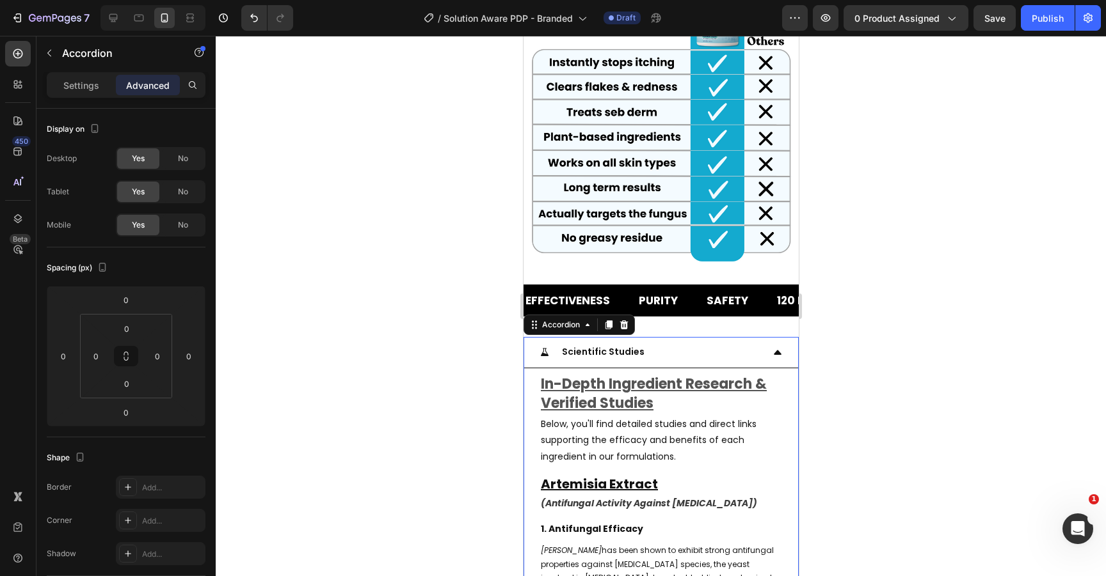
click at [745, 337] on div "Scientific Studies" at bounding box center [660, 352] width 274 height 31
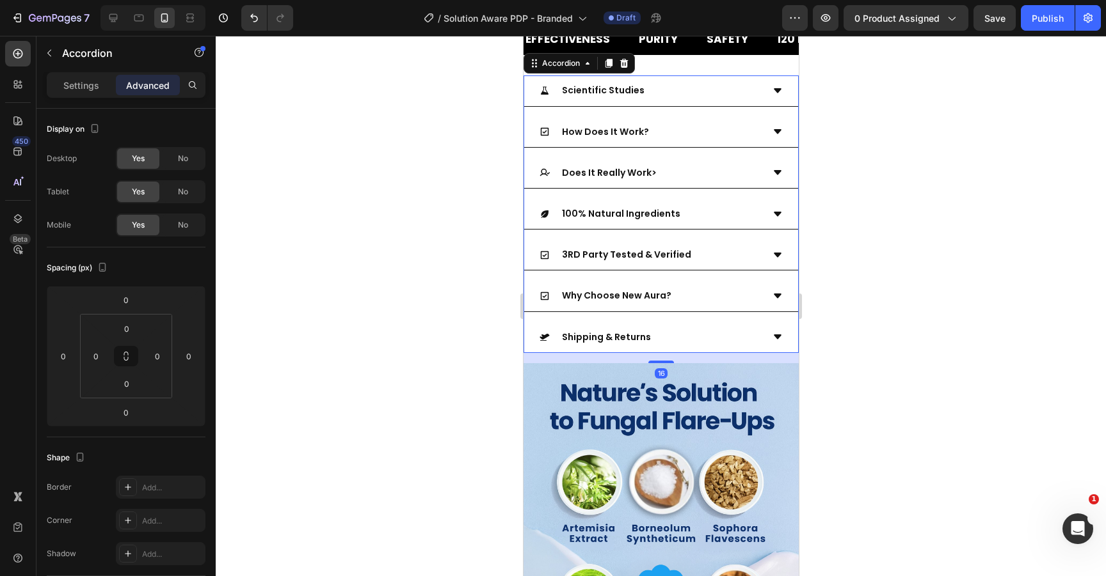
scroll to position [2497, 0]
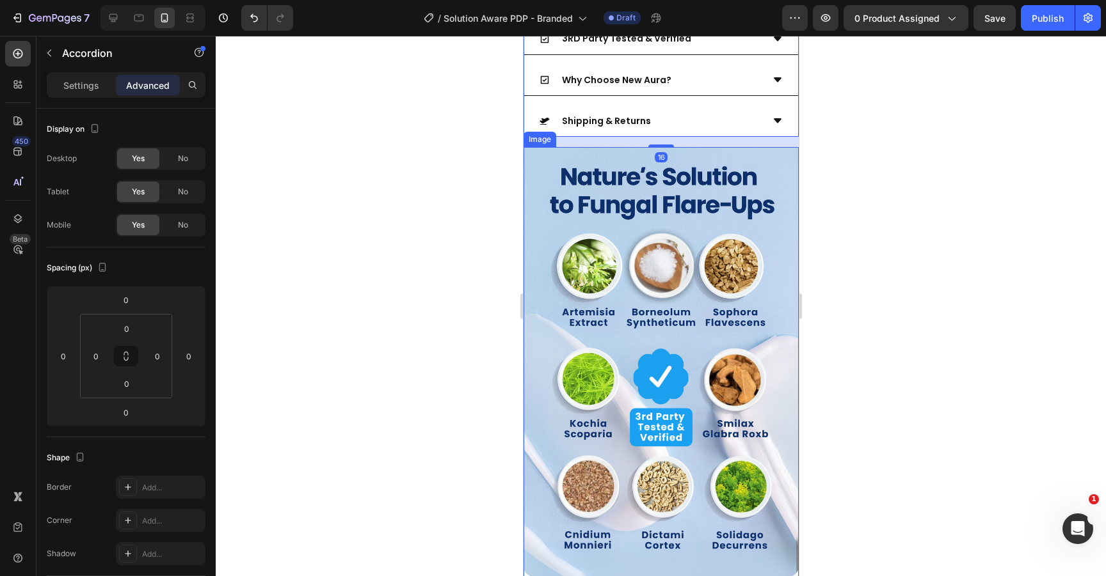
click at [715, 251] on img at bounding box center [660, 362] width 275 height 430
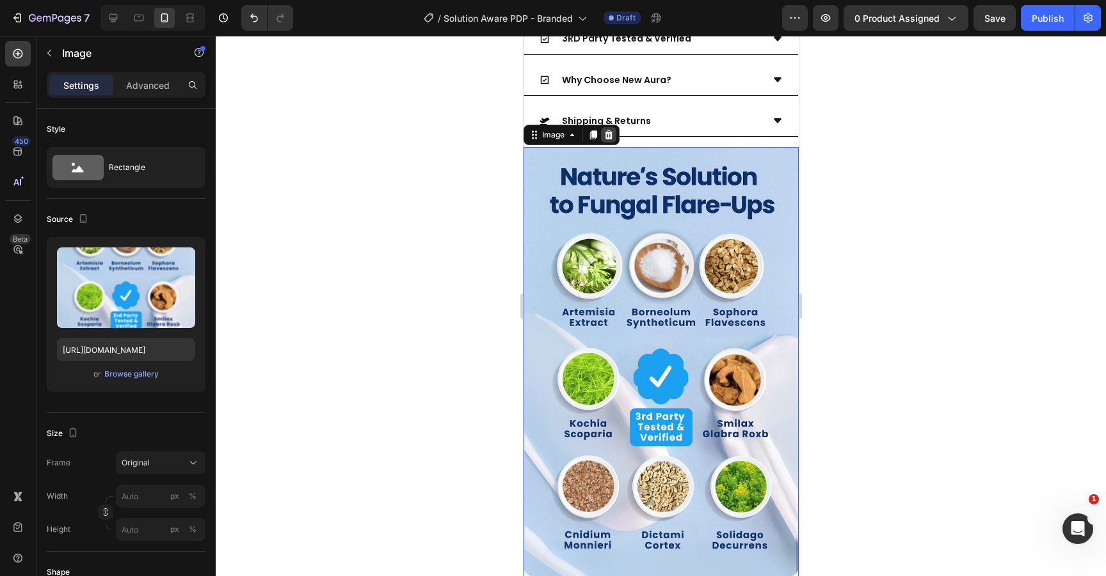
click at [605, 134] on icon at bounding box center [608, 135] width 8 height 9
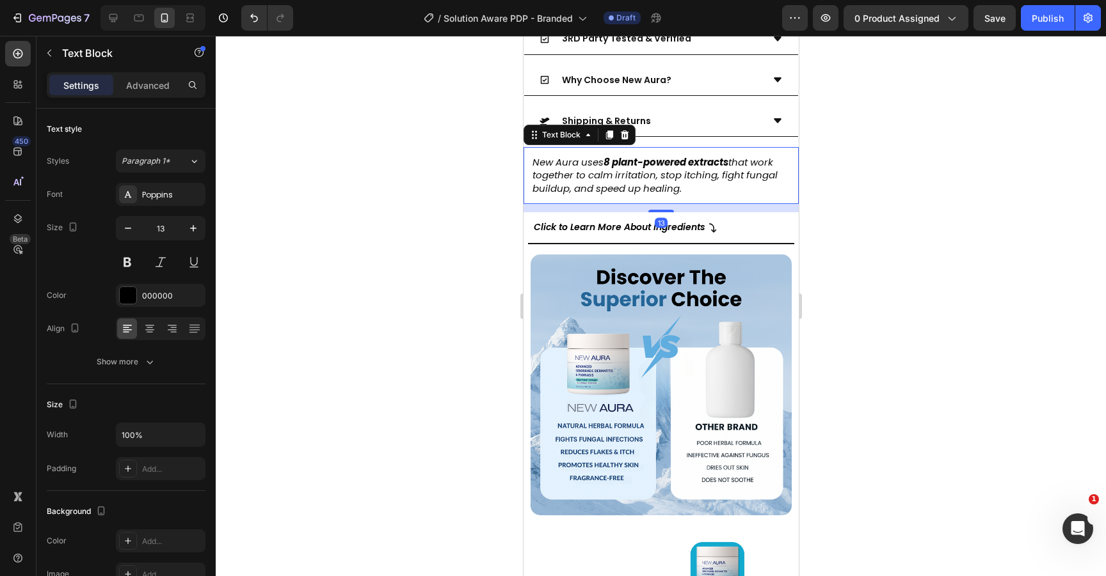
click at [612, 157] on strong "8 plant-powered extracts" at bounding box center [665, 161] width 125 height 13
click at [621, 137] on icon at bounding box center [624, 135] width 8 height 9
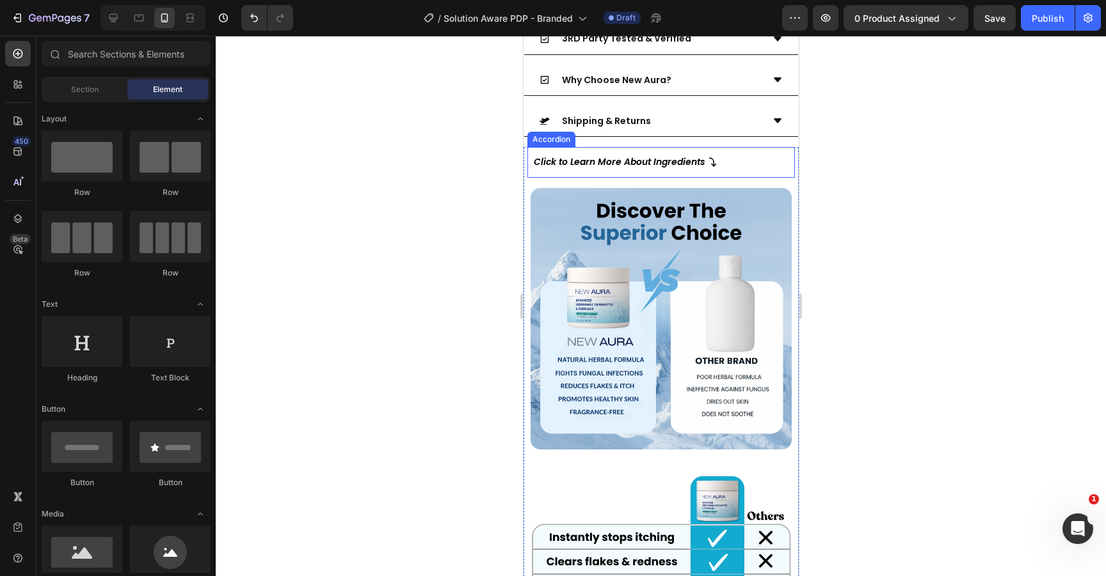
click at [620, 168] on p "Click to Learn More About Ingredients" at bounding box center [618, 162] width 171 height 16
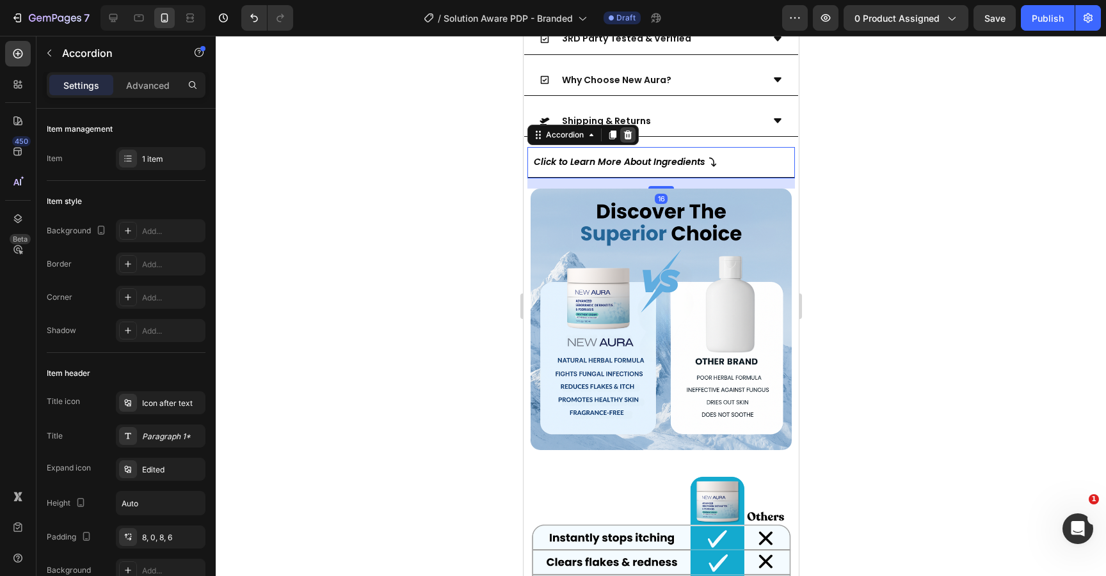
click at [628, 135] on icon at bounding box center [627, 135] width 8 height 9
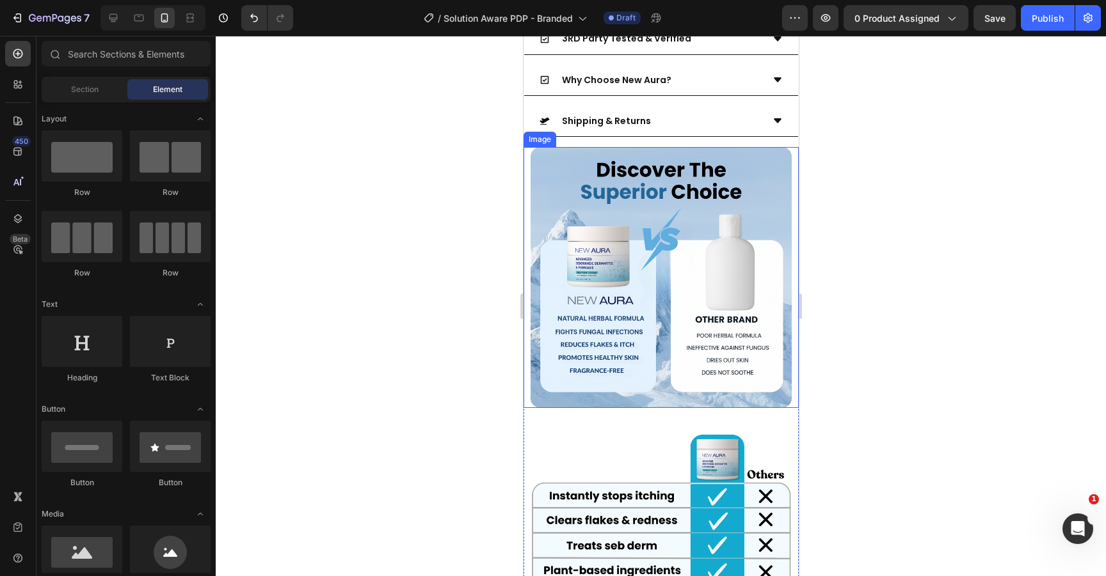
click at [631, 186] on img at bounding box center [661, 278] width 262 height 262
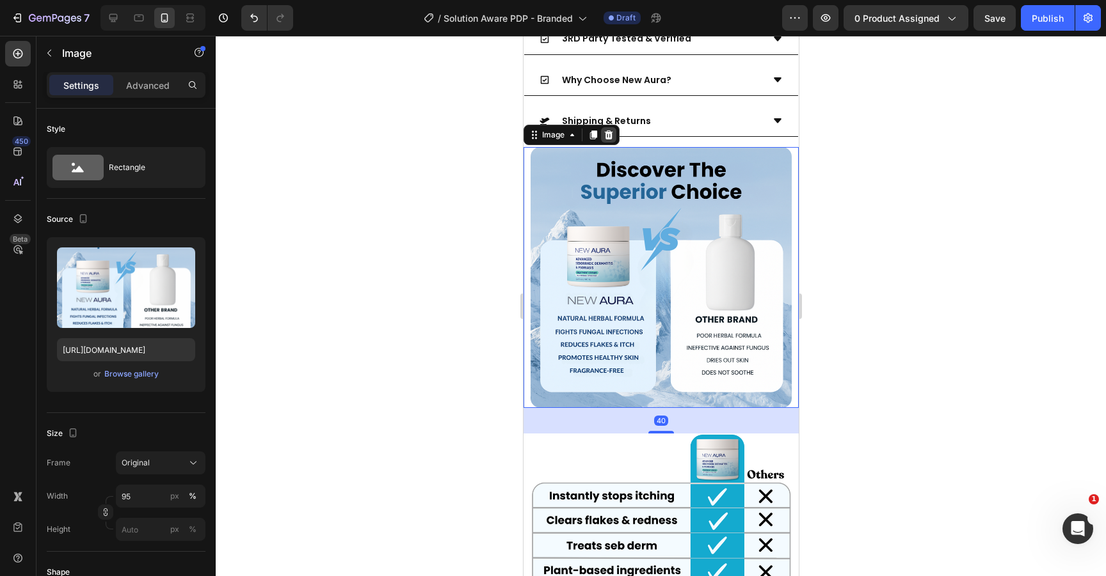
click at [608, 138] on icon at bounding box center [608, 135] width 8 height 9
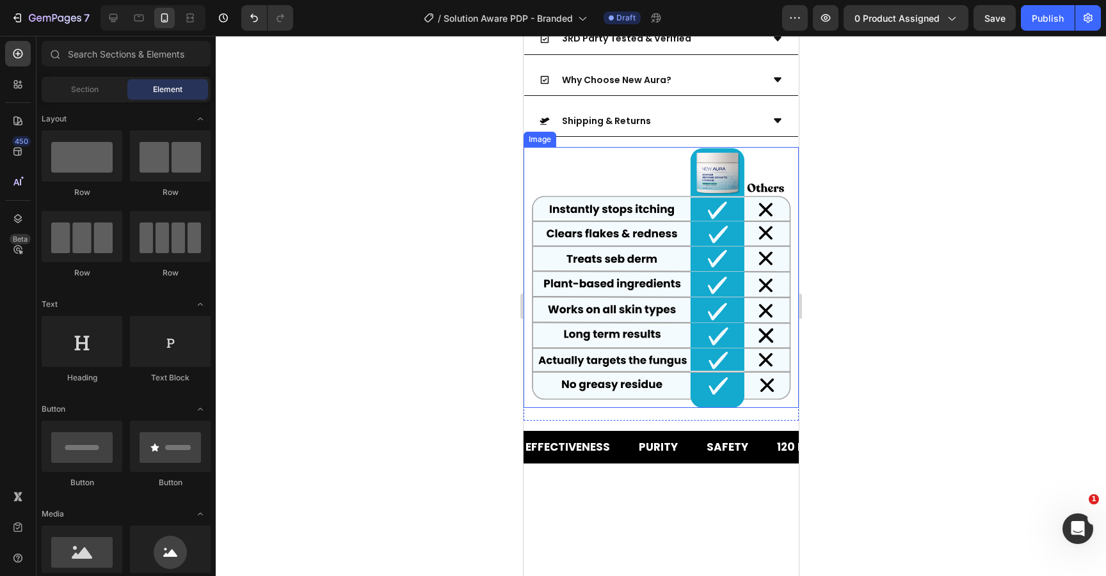
click at [647, 184] on img at bounding box center [661, 278] width 262 height 262
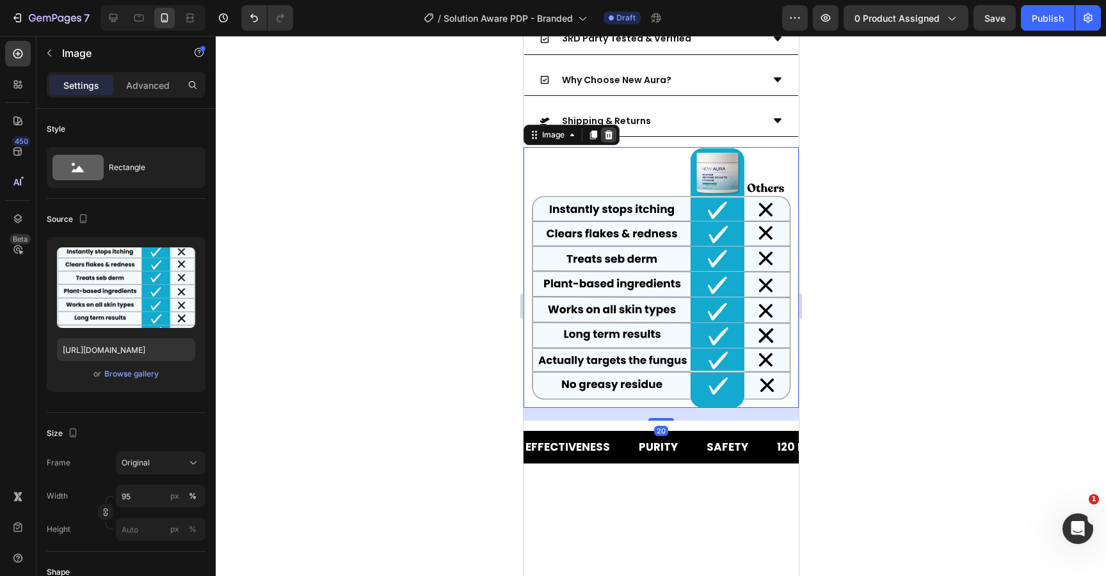
click at [609, 135] on icon at bounding box center [608, 135] width 10 height 10
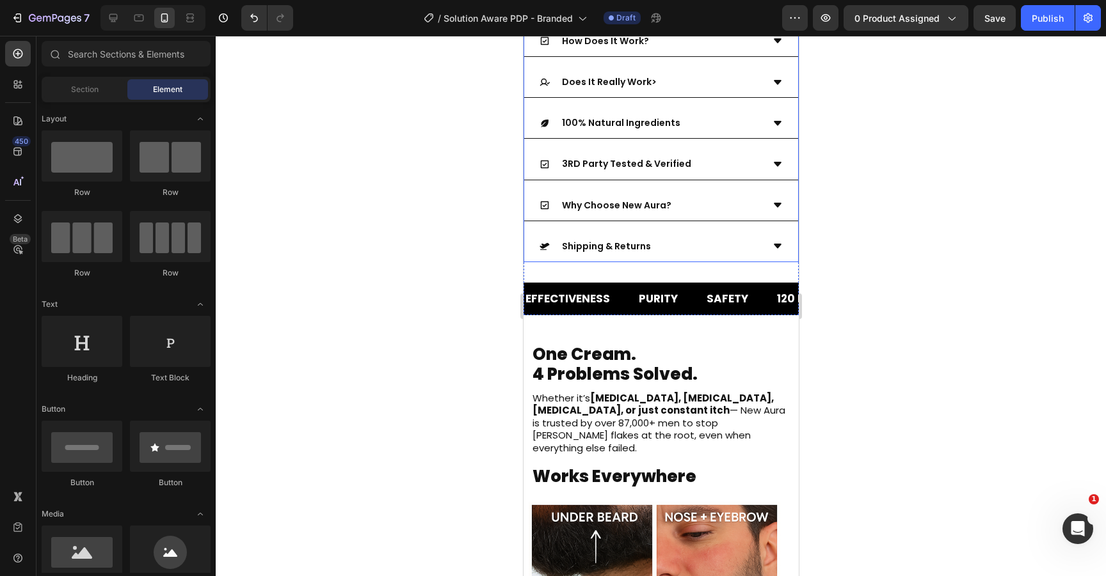
scroll to position [2361, 0]
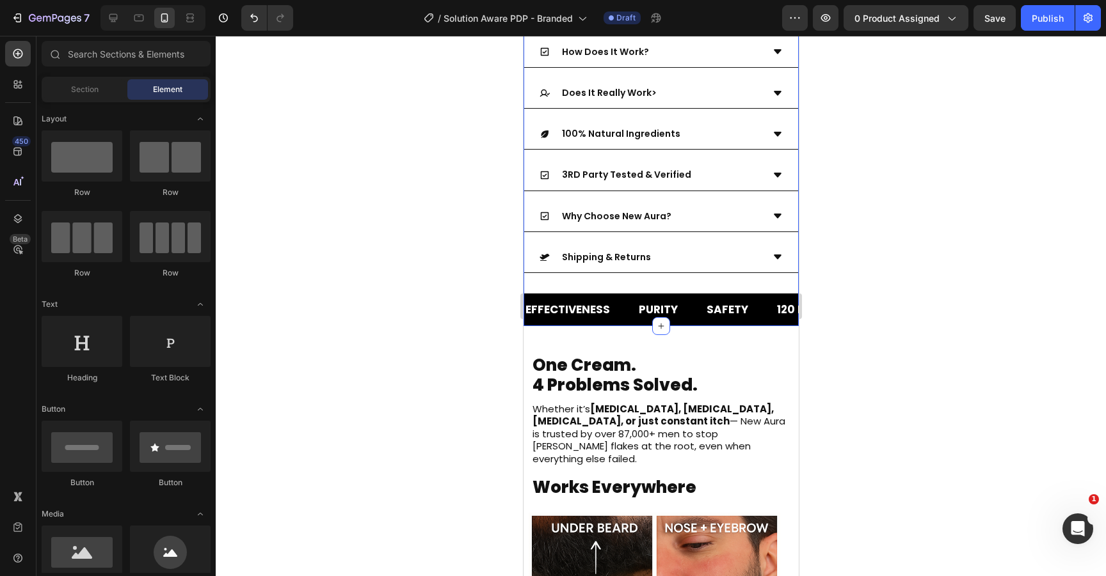
click at [664, 285] on div "Scientific Studies How Does It Work? Does It Really Work> 100% Natural Ingredie…" at bounding box center [660, 161] width 275 height 330
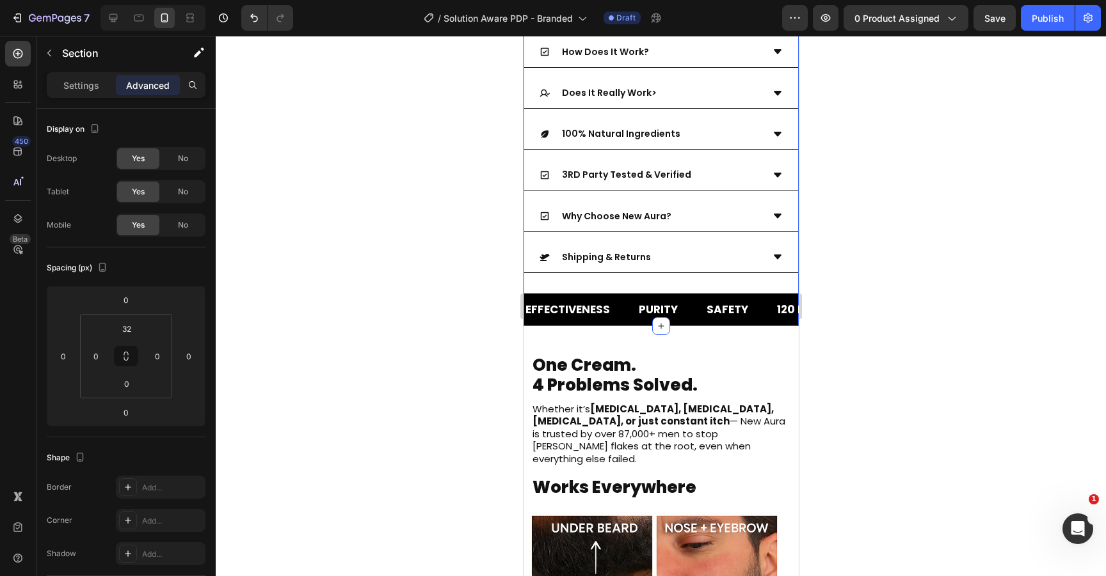
click at [699, 292] on div "Scientific Studies How Does It Work? Does It Really Work> 100% Natural Ingredie…" at bounding box center [660, 161] width 275 height 330
click at [693, 297] on div "PURITY Text Block" at bounding box center [671, 310] width 68 height 33
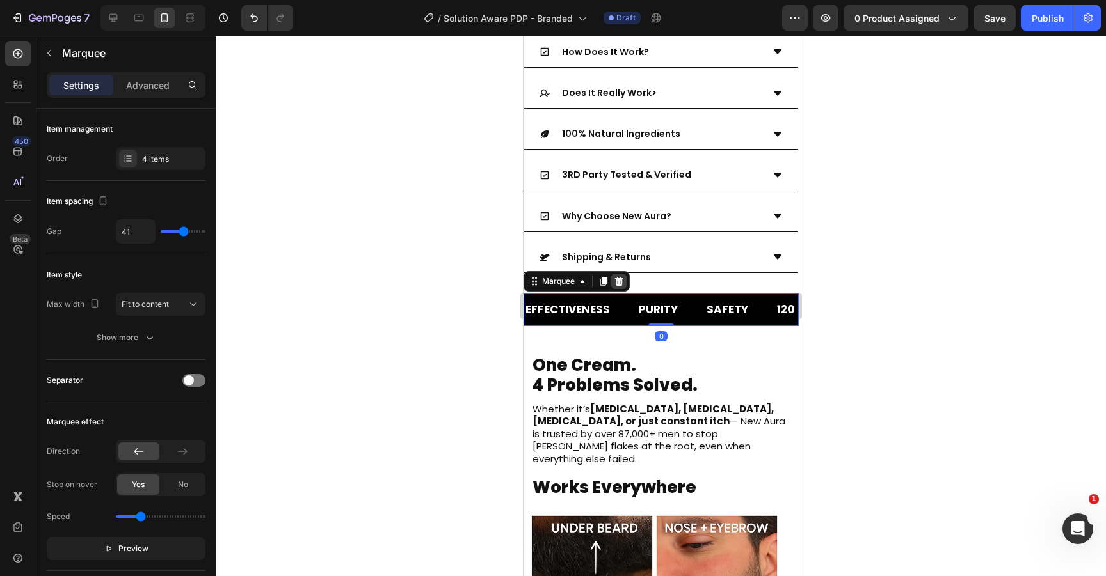
click at [623, 284] on icon at bounding box center [618, 281] width 10 height 10
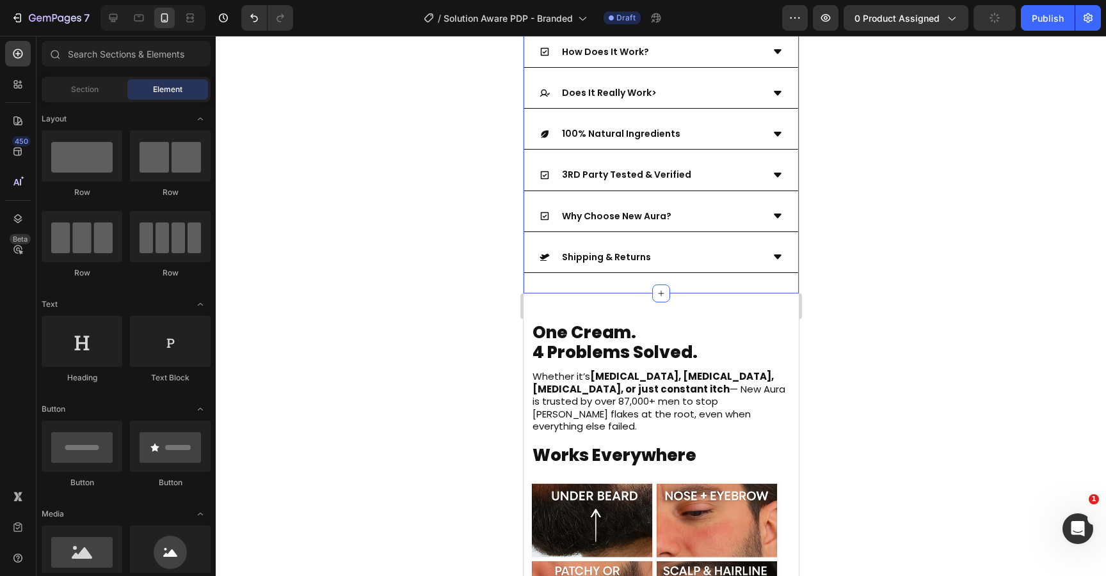
click at [628, 281] on div "Scientific Studies How Does It Work? Does It Really Work> 100% Natural Ingredie…" at bounding box center [660, 145] width 275 height 298
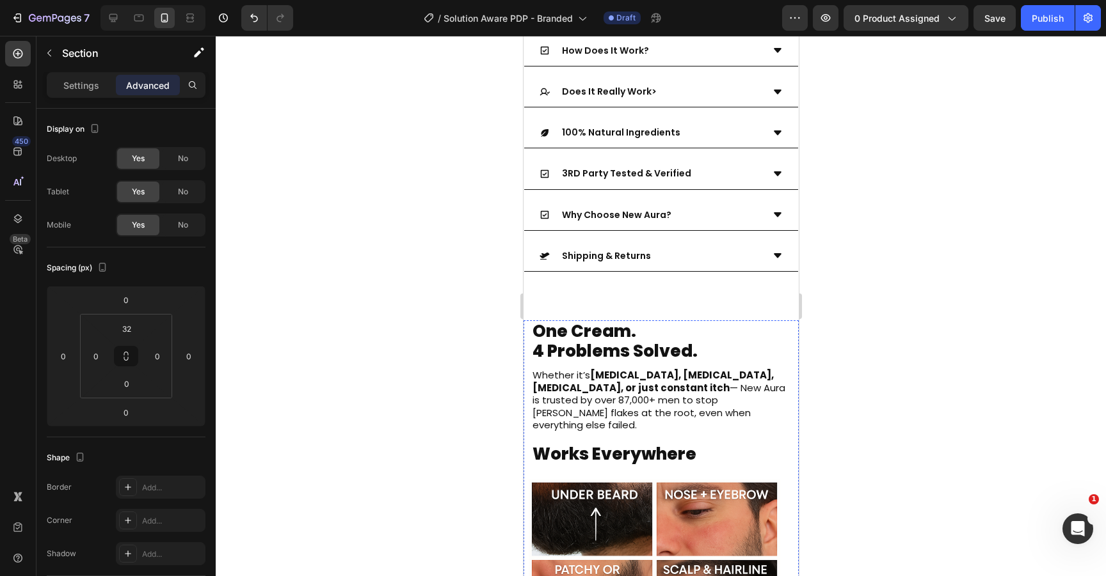
scroll to position [2355, 0]
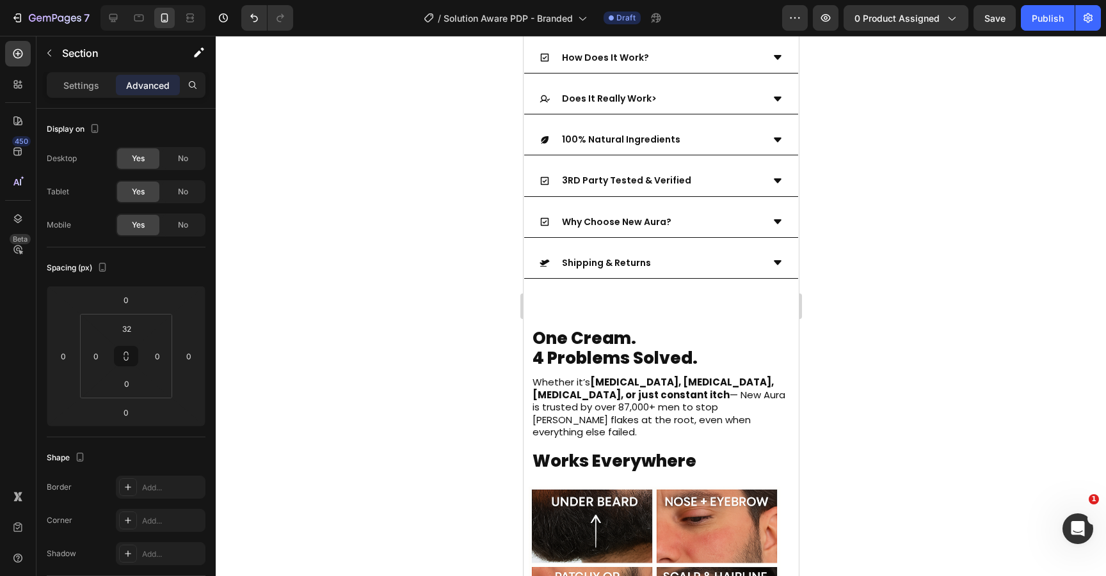
click at [719, 285] on div "Scientific Studies How Does It Work? Does It Really Work> 100% Natural Ingredie…" at bounding box center [660, 151] width 275 height 298
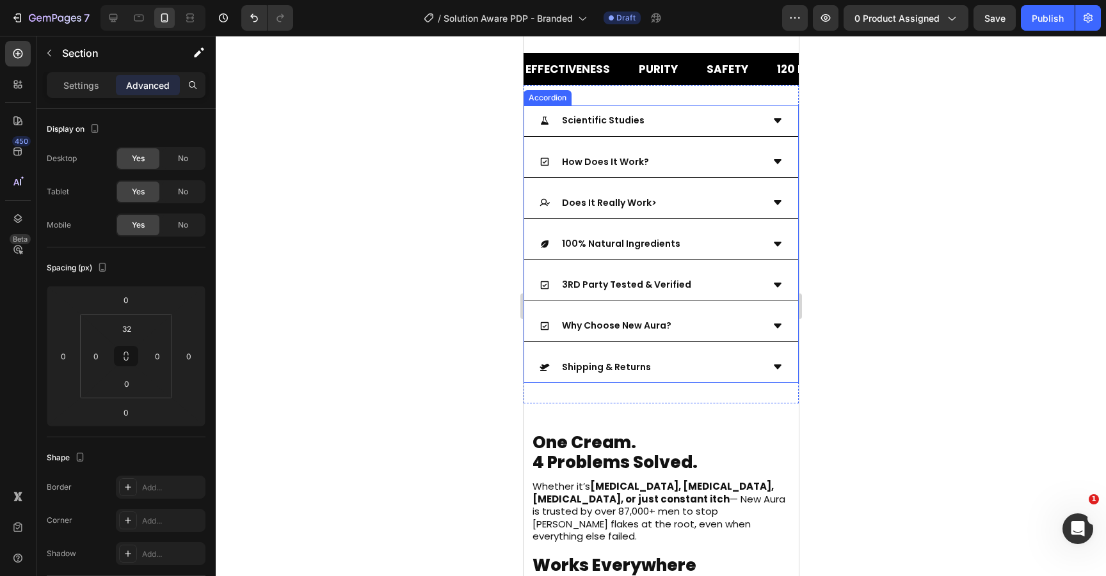
scroll to position [2250, 0]
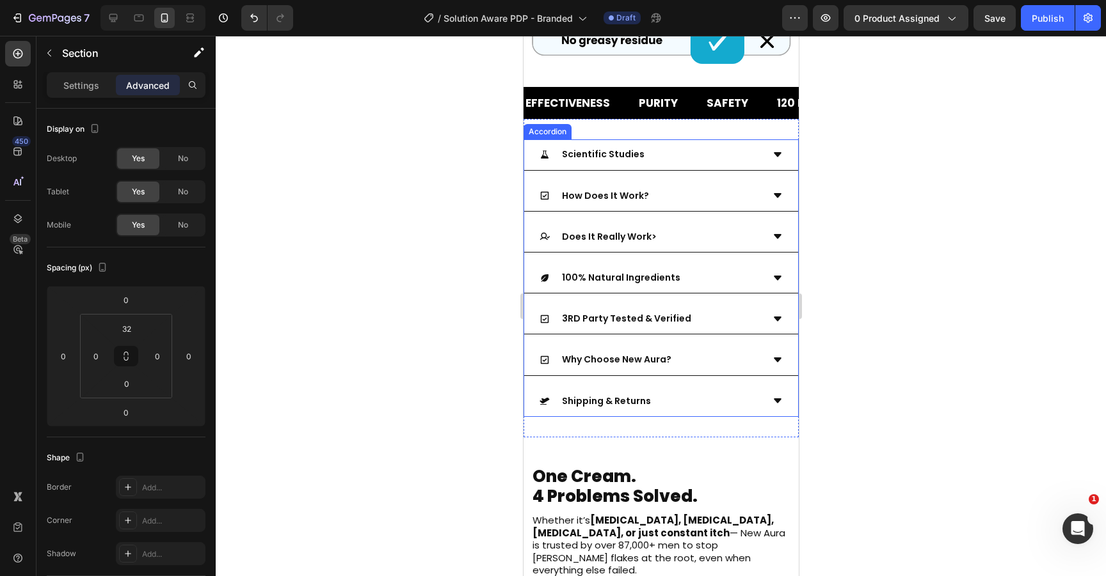
click at [711, 386] on div "Shipping & Returns" at bounding box center [660, 401] width 274 height 31
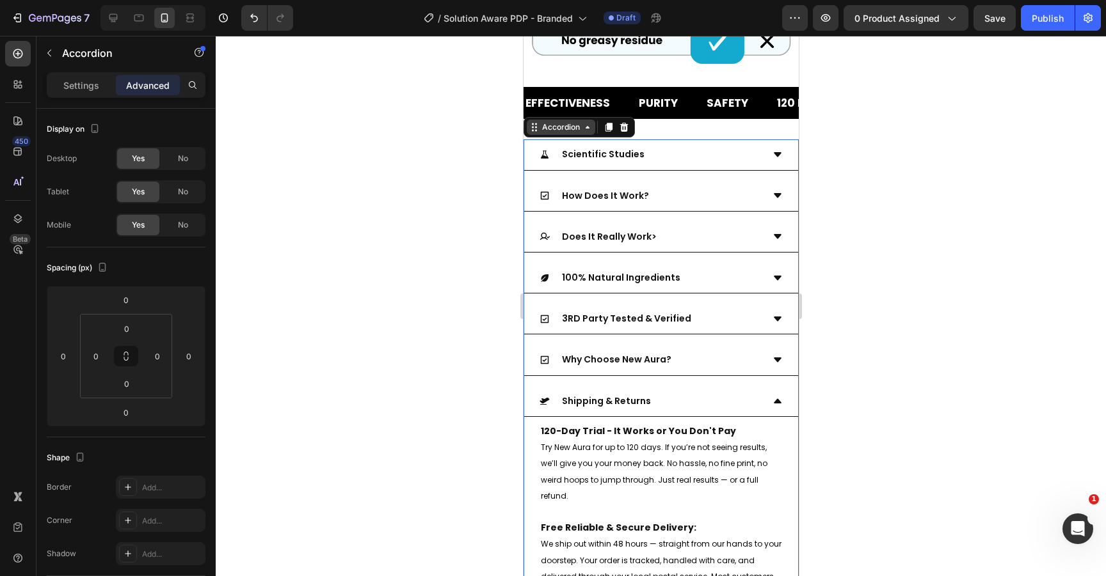
click at [534, 122] on icon at bounding box center [534, 127] width 10 height 10
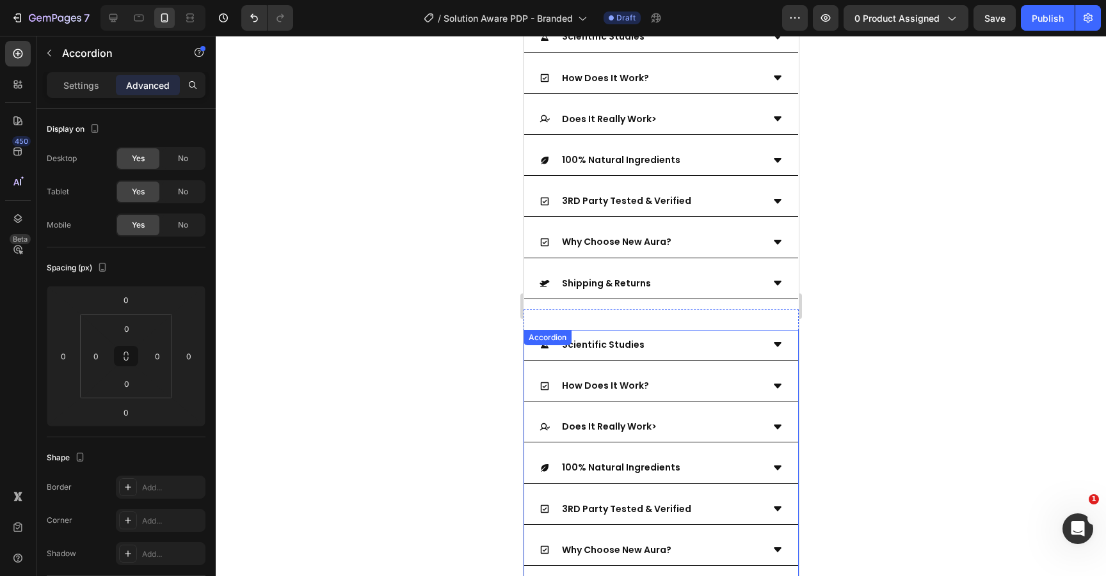
scroll to position [754, 0]
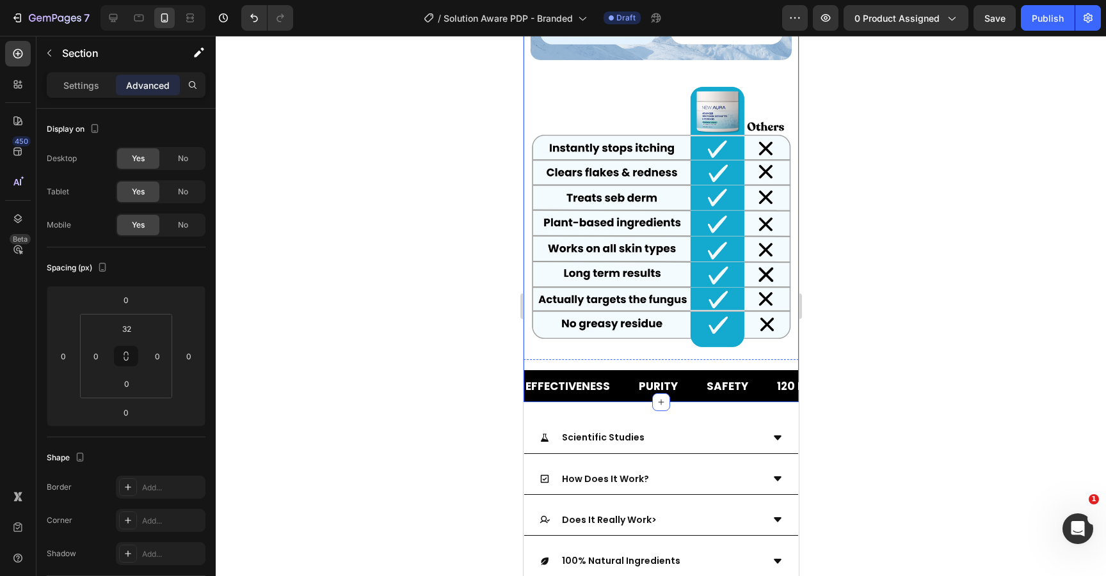
scroll to position [2081, 0]
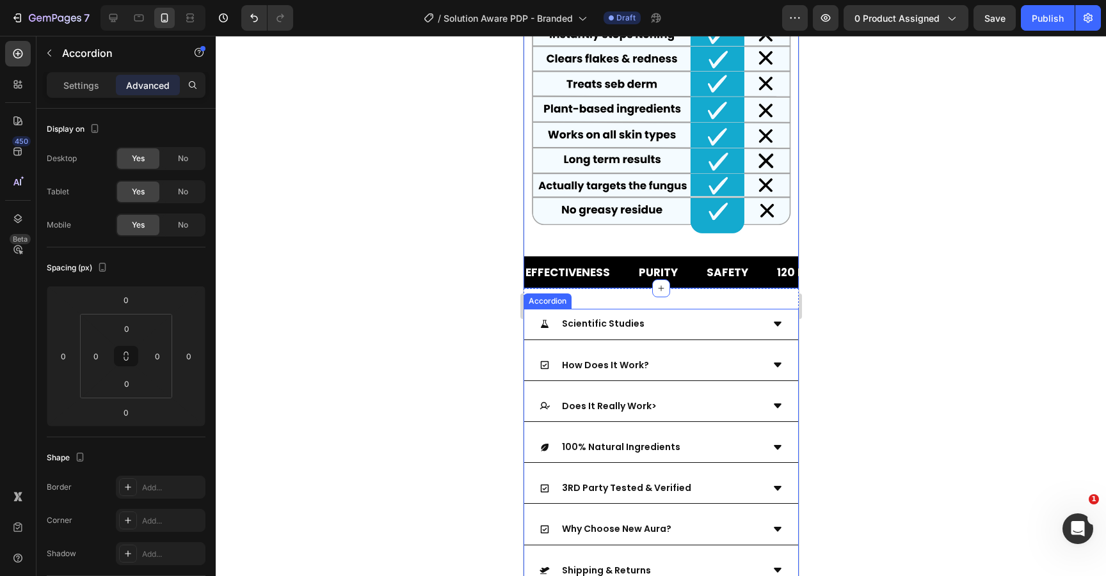
click at [720, 314] on div "Scientific Studies" at bounding box center [650, 324] width 223 height 20
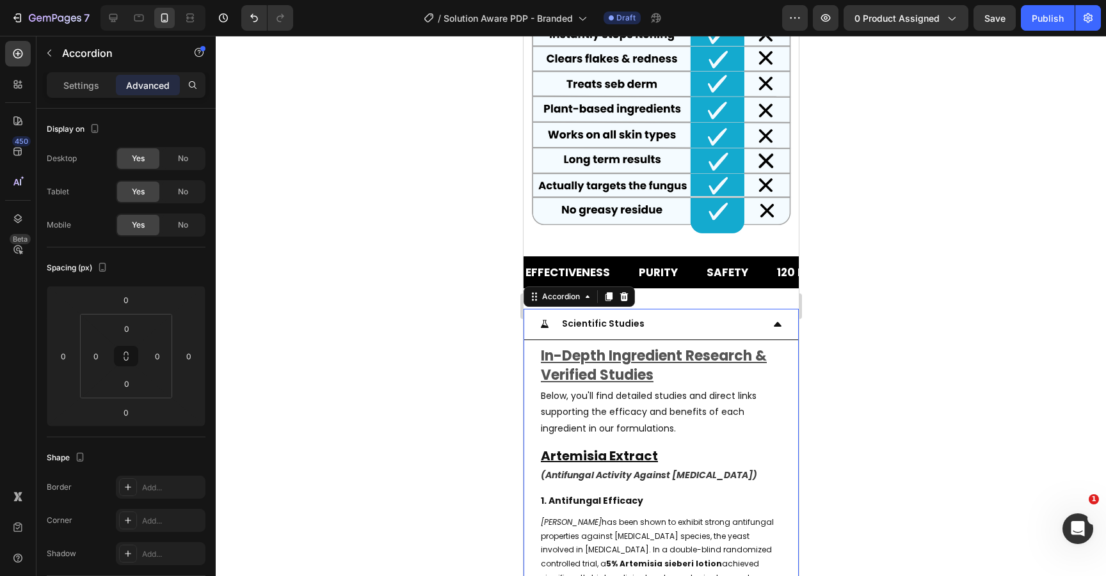
scroll to position [2258, 0]
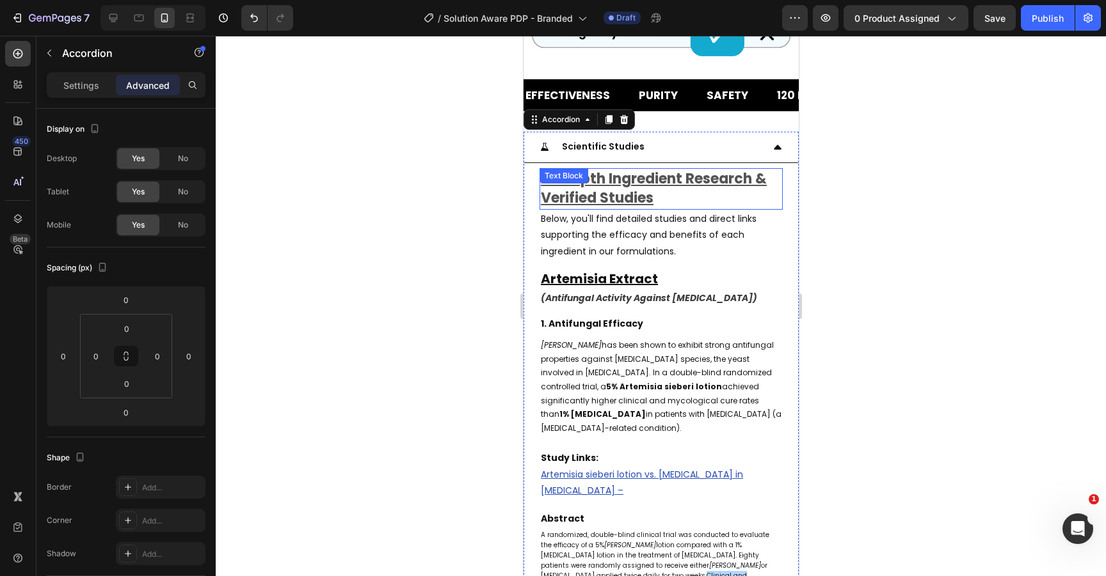
click at [759, 132] on div "Scientific Studies" at bounding box center [660, 147] width 274 height 31
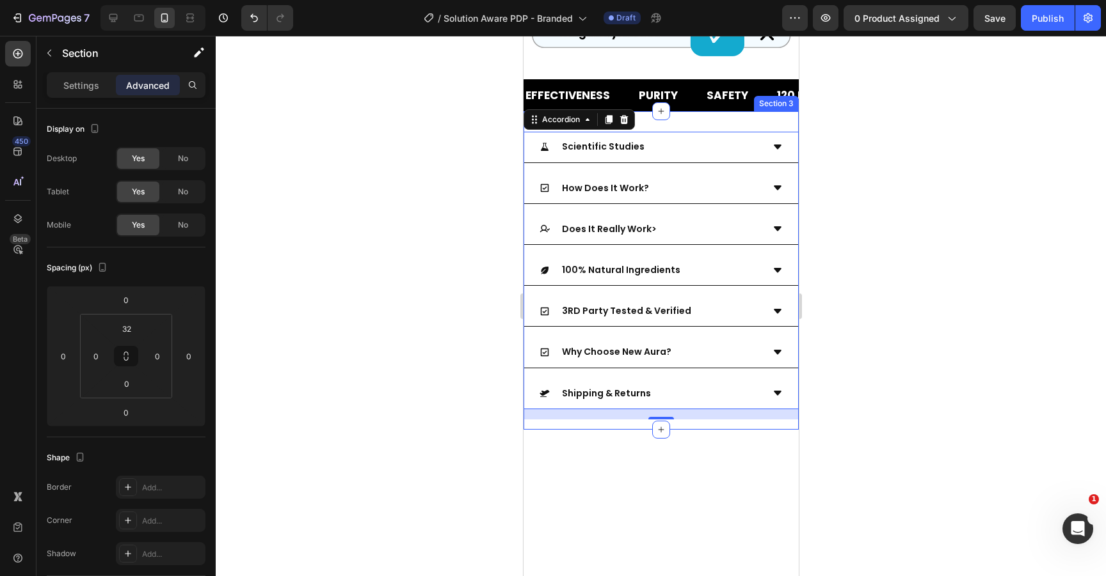
click at [748, 111] on div "Scientific Studies How Does It Work? Does It Really Work> 100% Natural Ingredie…" at bounding box center [660, 270] width 275 height 318
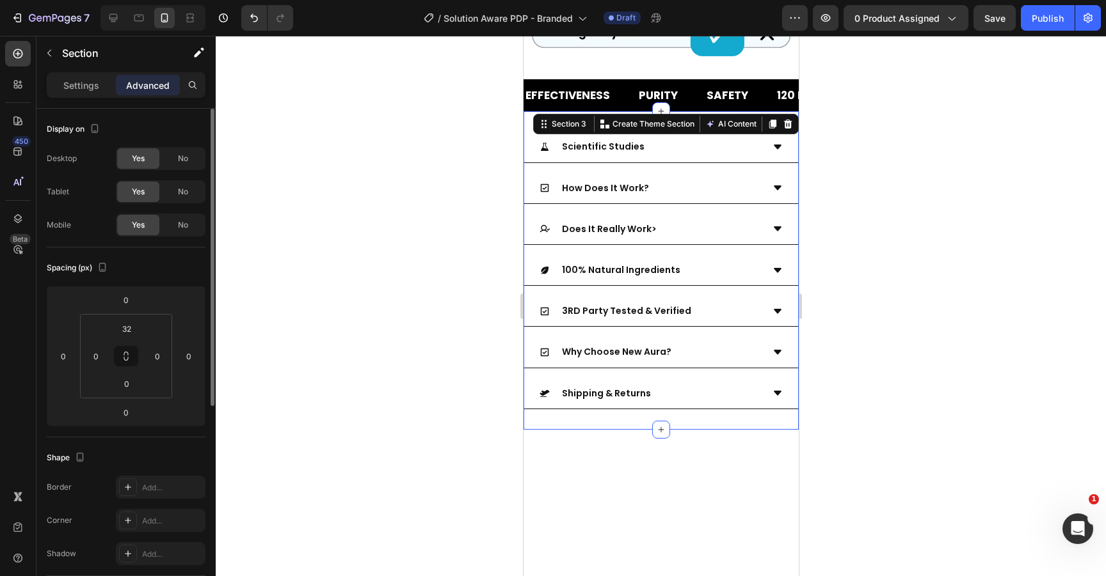
scroll to position [349, 0]
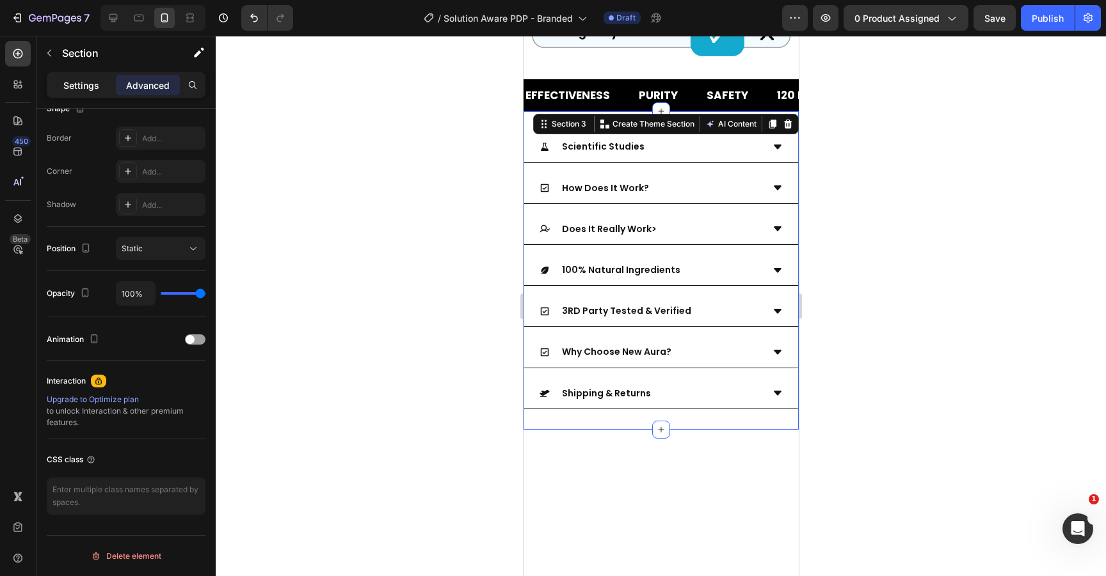
click at [82, 84] on p "Settings" at bounding box center [81, 85] width 36 height 13
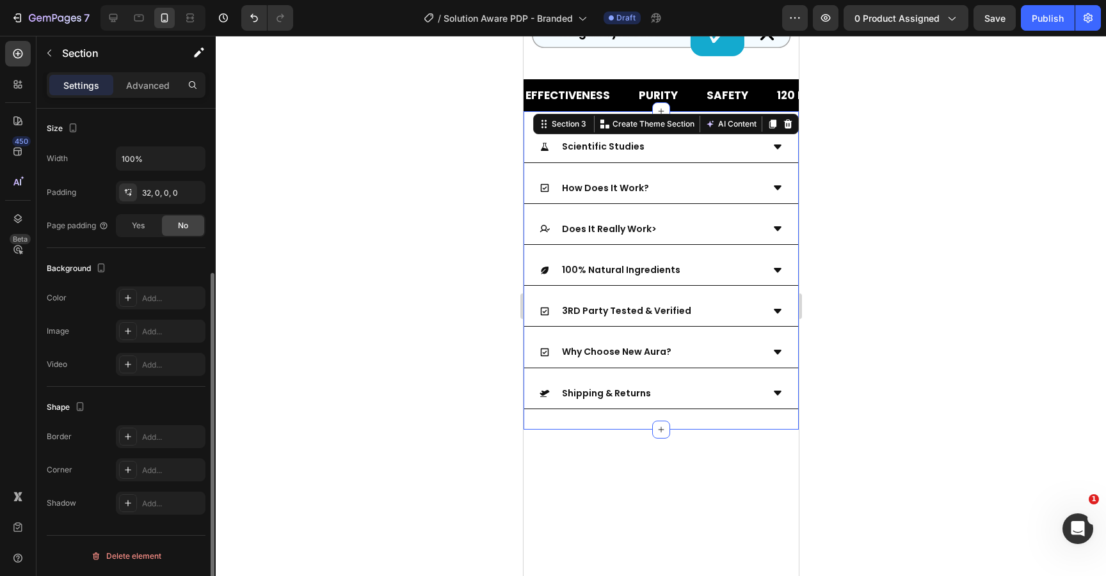
scroll to position [0, 0]
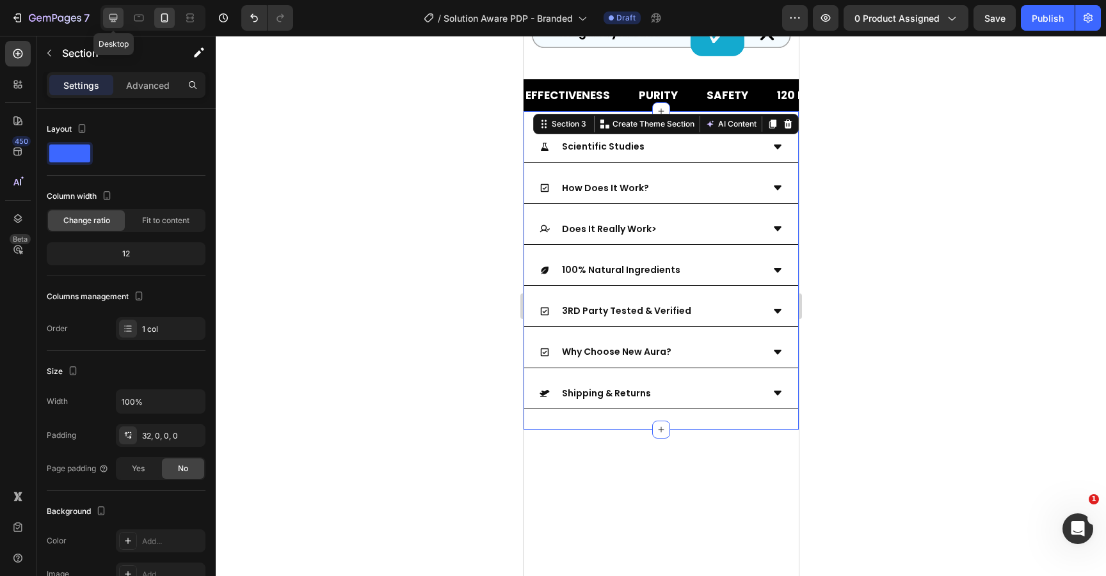
click at [111, 24] on icon at bounding box center [113, 18] width 13 height 13
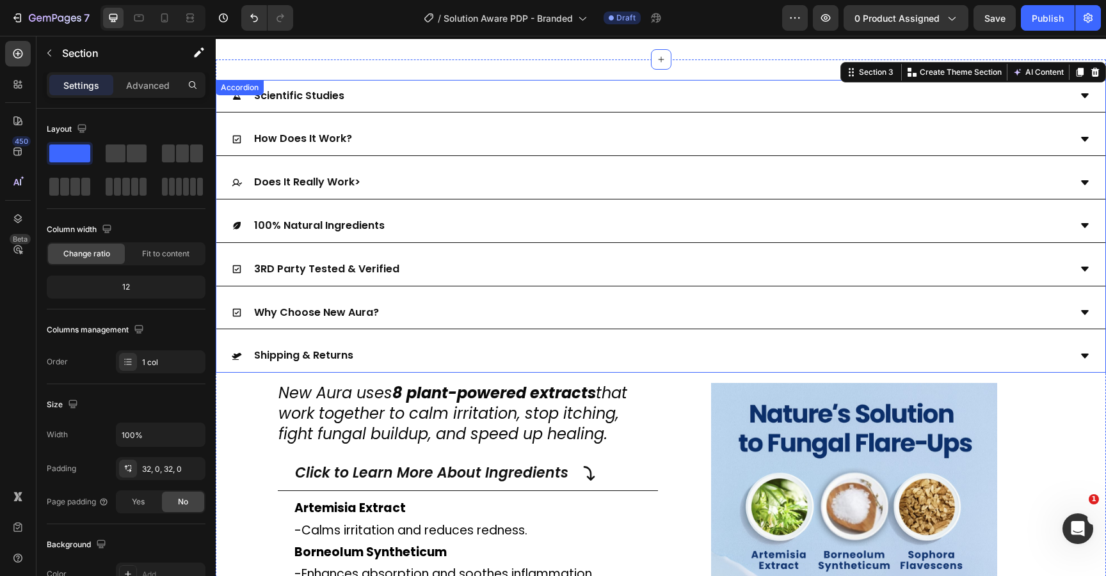
scroll to position [2188, 0]
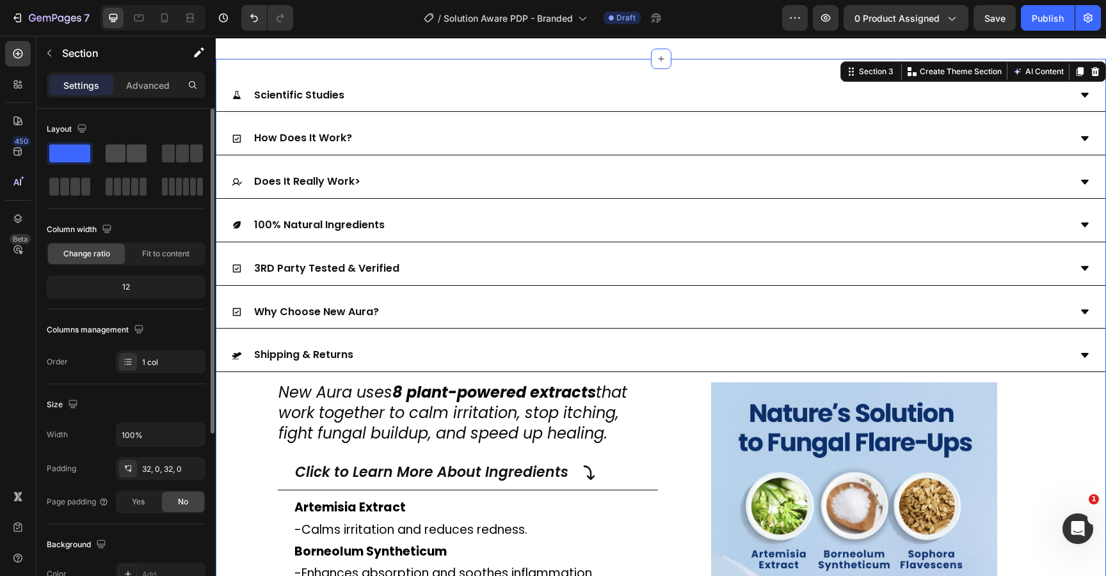
click at [159, 163] on div at bounding box center [182, 153] width 46 height 23
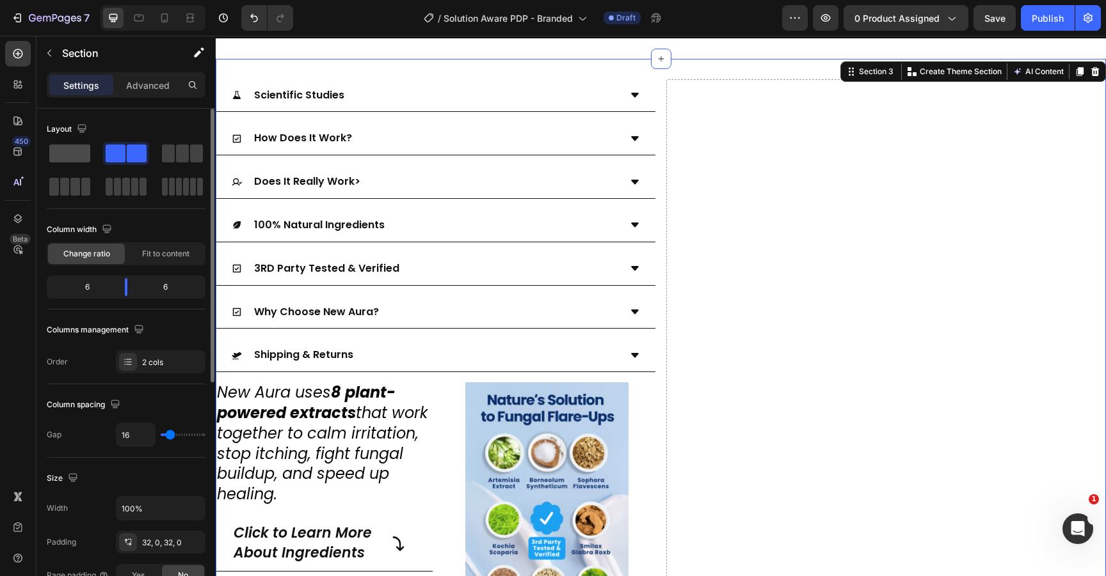
click at [72, 155] on span at bounding box center [69, 154] width 41 height 18
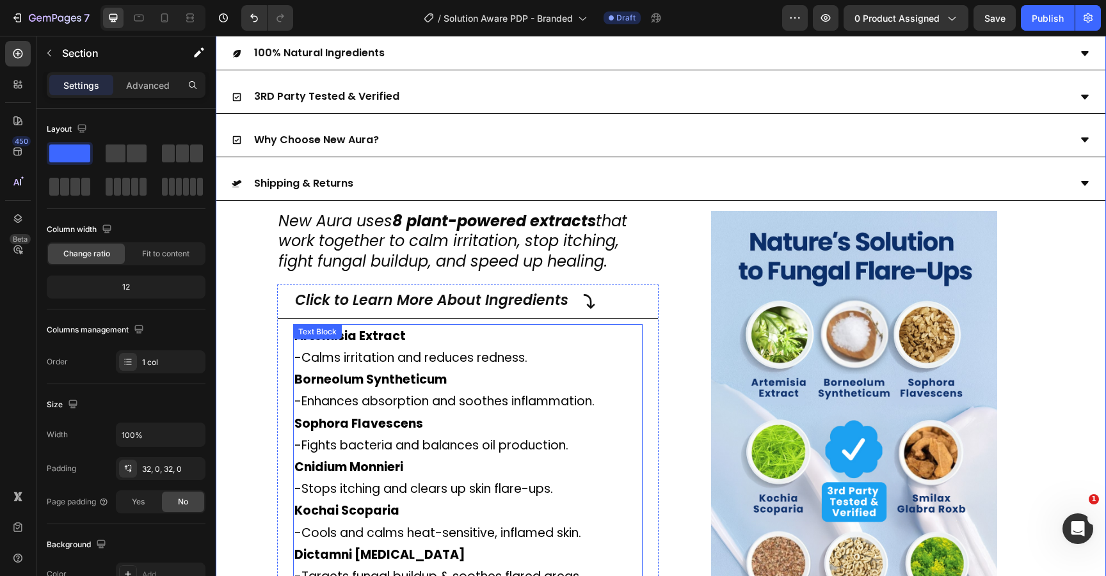
scroll to position [2345, 0]
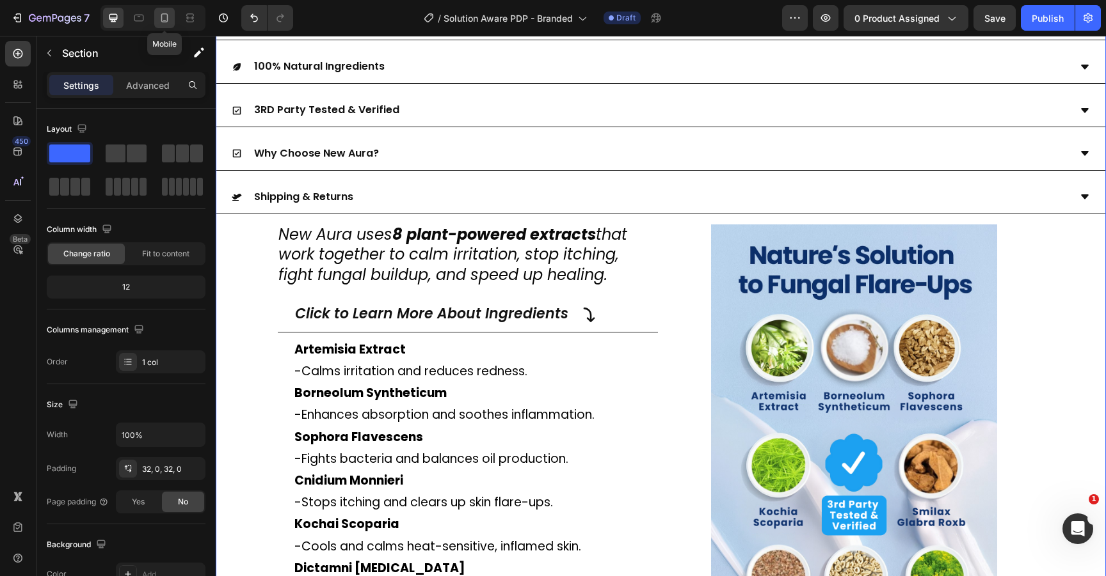
click at [166, 24] on div at bounding box center [164, 18] width 20 height 20
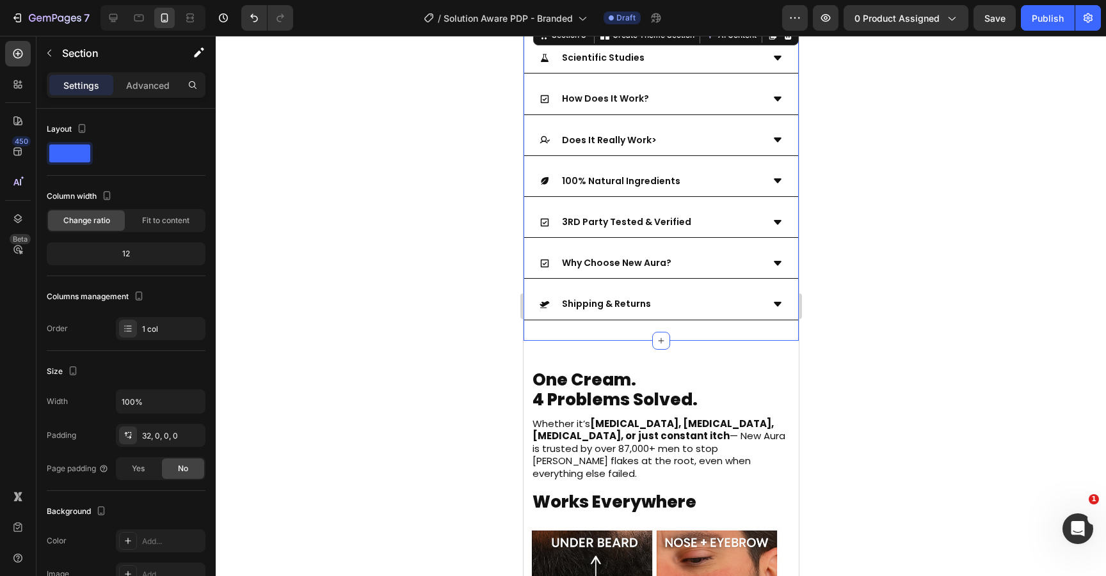
scroll to position [2264, 0]
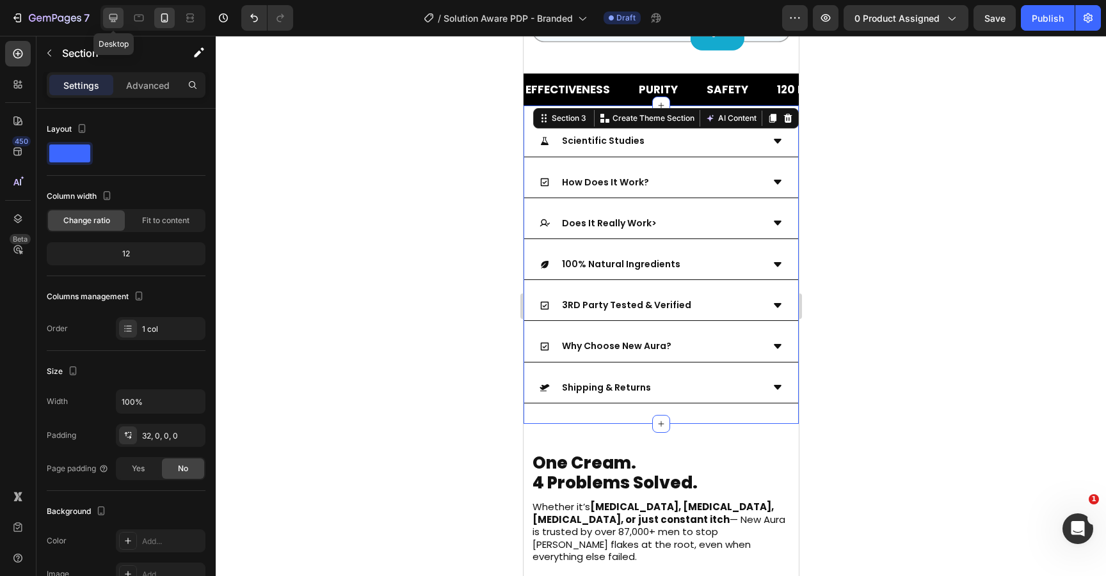
click at [109, 17] on icon at bounding box center [113, 18] width 8 height 8
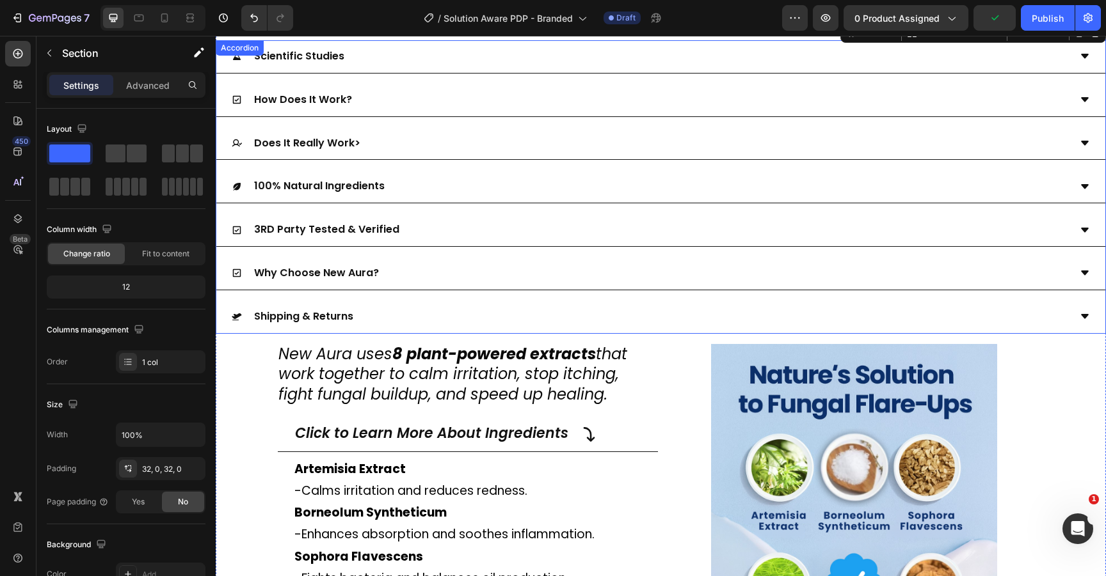
scroll to position [2280, 0]
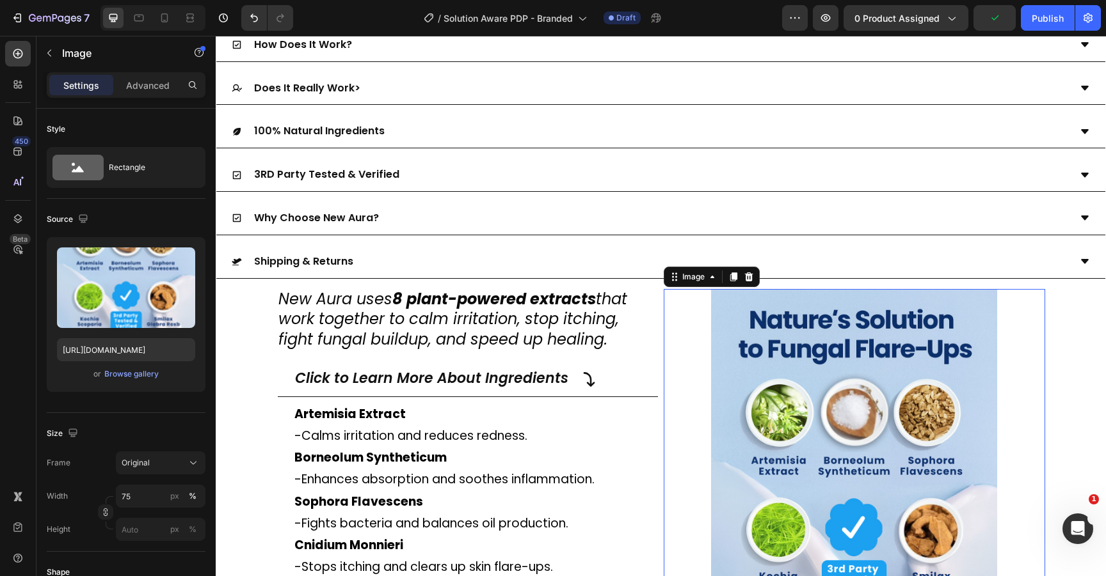
click at [696, 354] on div at bounding box center [854, 512] width 381 height 447
click at [744, 274] on icon at bounding box center [748, 277] width 8 height 9
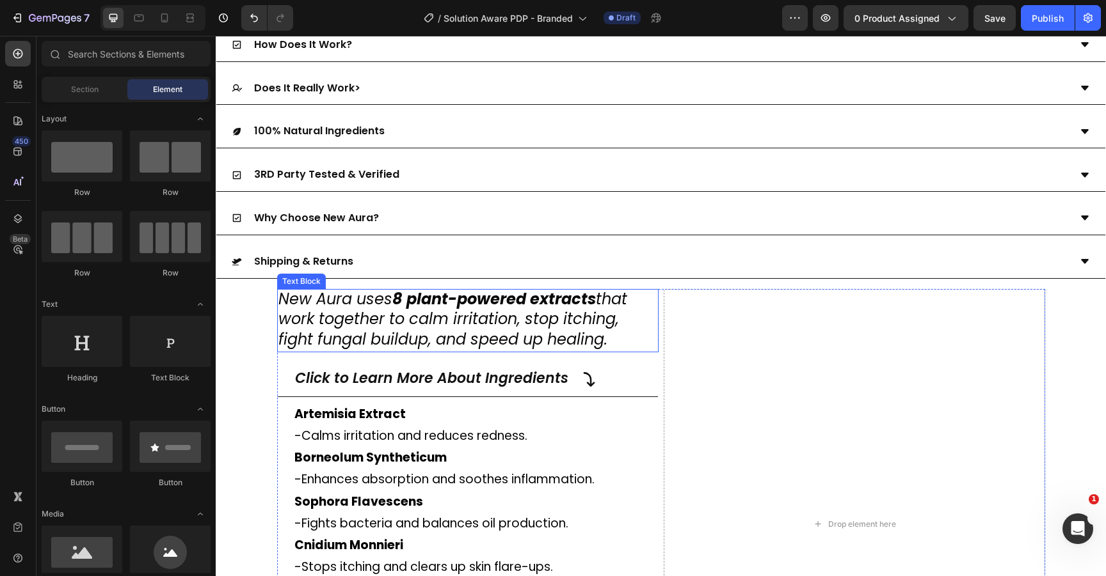
drag, startPoint x: 645, startPoint y: 330, endPoint x: 655, endPoint y: 336, distance: 11.2
click at [649, 332] on p "New Aura uses 8 plant-powered extracts that work together to calm irritation, s…" at bounding box center [467, 320] width 379 height 61
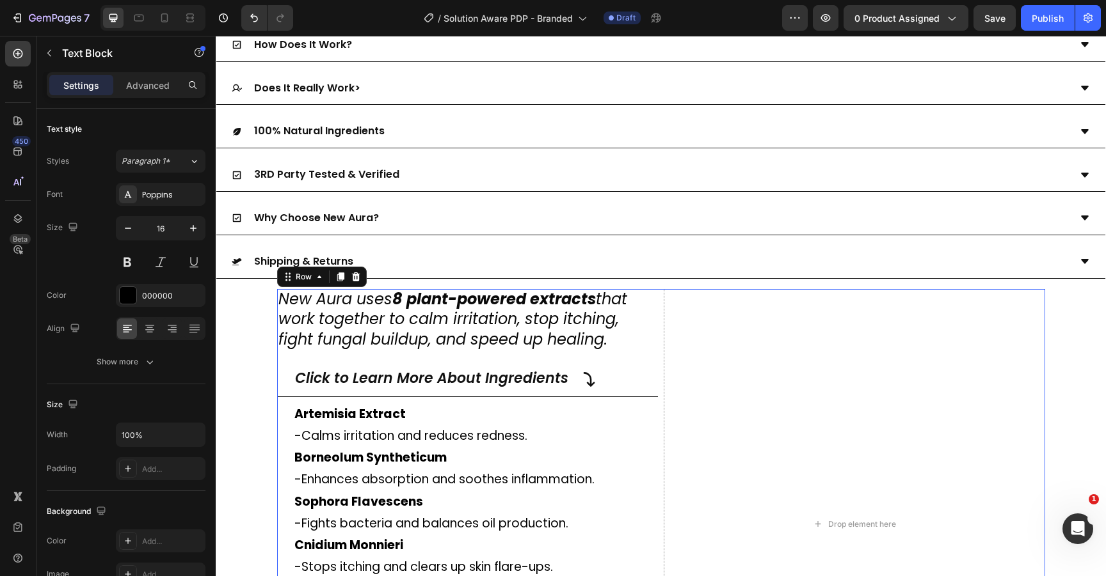
click at [657, 339] on div "New Aura uses 8 plant-powered extracts that work together to calm irritation, s…" at bounding box center [661, 524] width 768 height 471
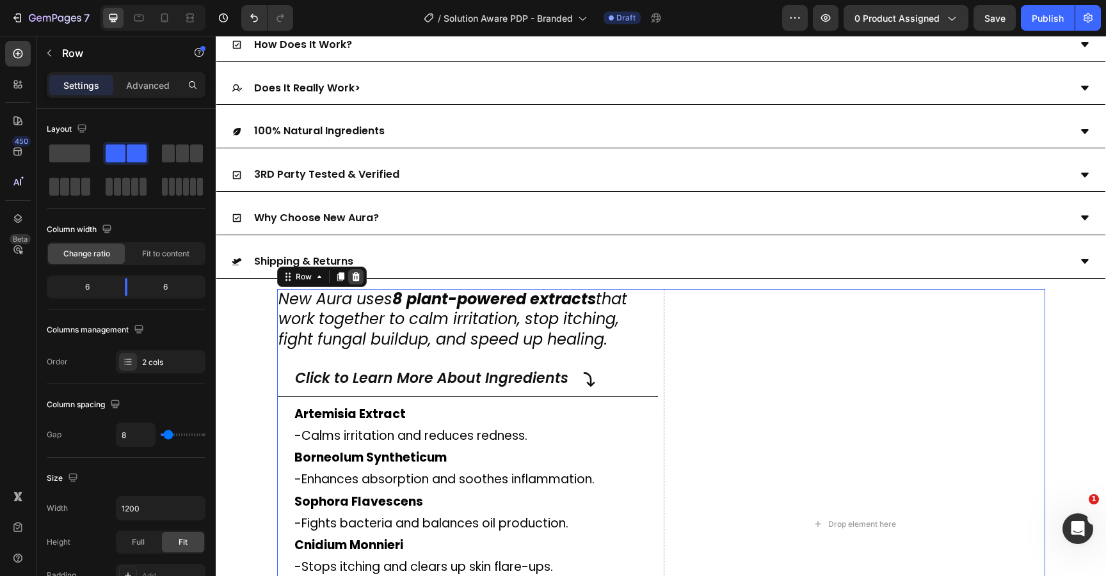
click at [356, 278] on div at bounding box center [355, 276] width 15 height 15
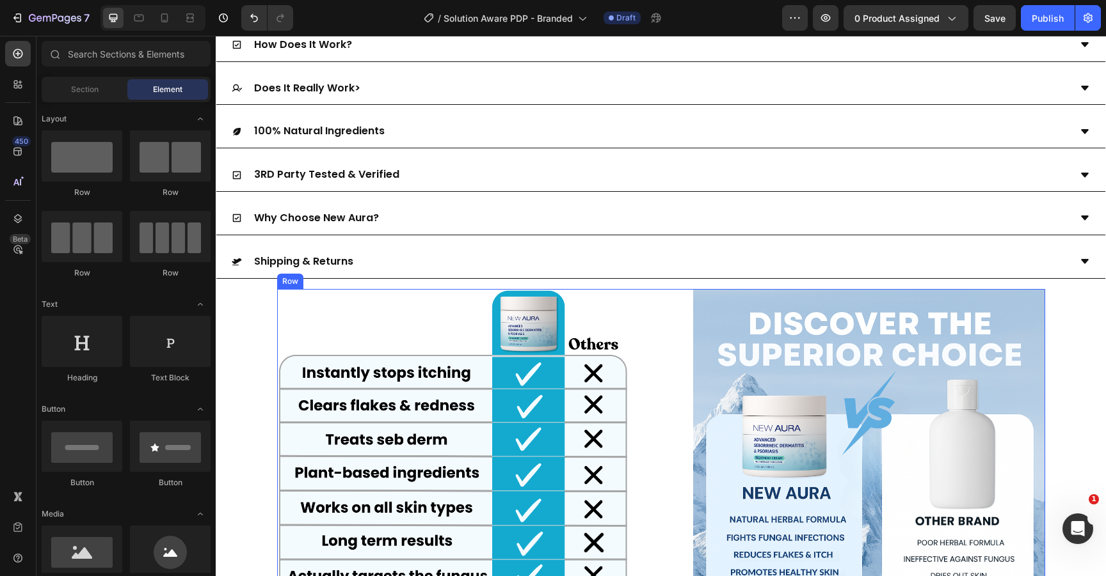
click at [636, 353] on div "Image Image Row" at bounding box center [661, 465] width 768 height 352
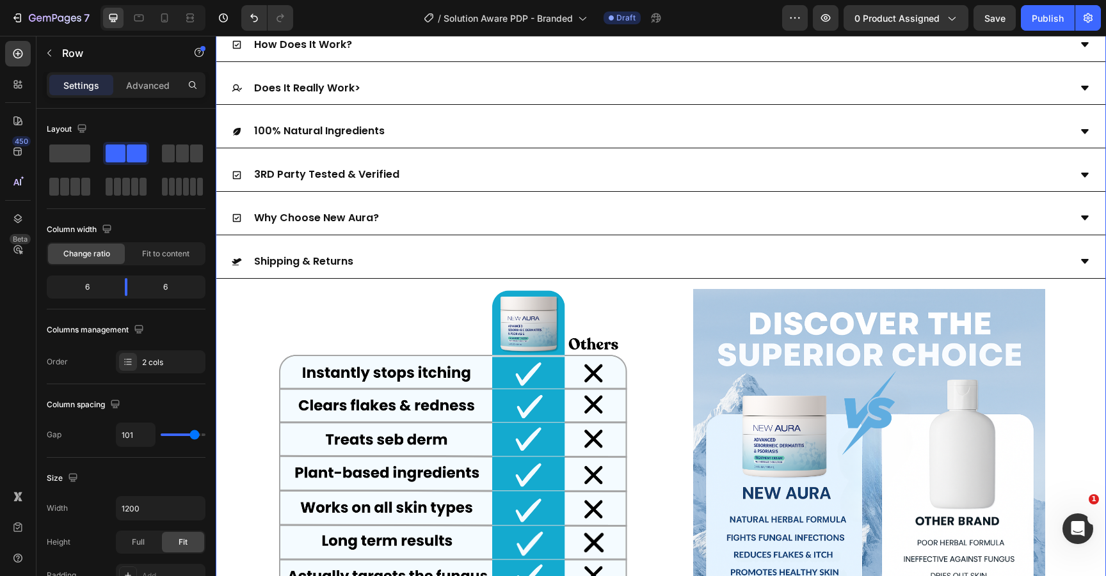
click at [229, 294] on div "Scientific Studies How Does It Work? Does It Really Work> 100% Natural Ingredie…" at bounding box center [661, 348] width 890 height 726
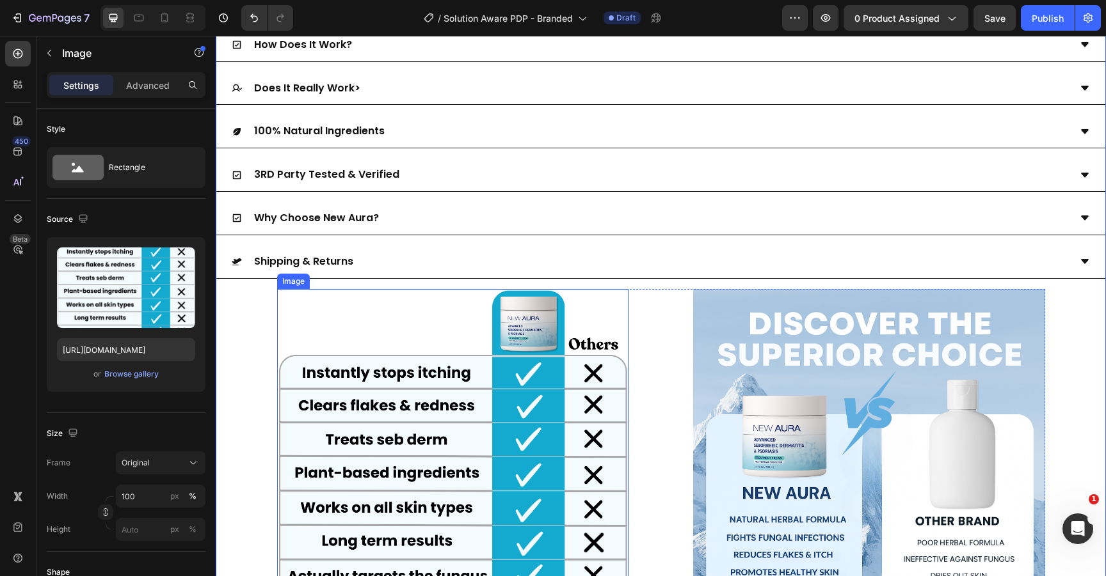
click at [592, 324] on img at bounding box center [453, 465] width 352 height 352
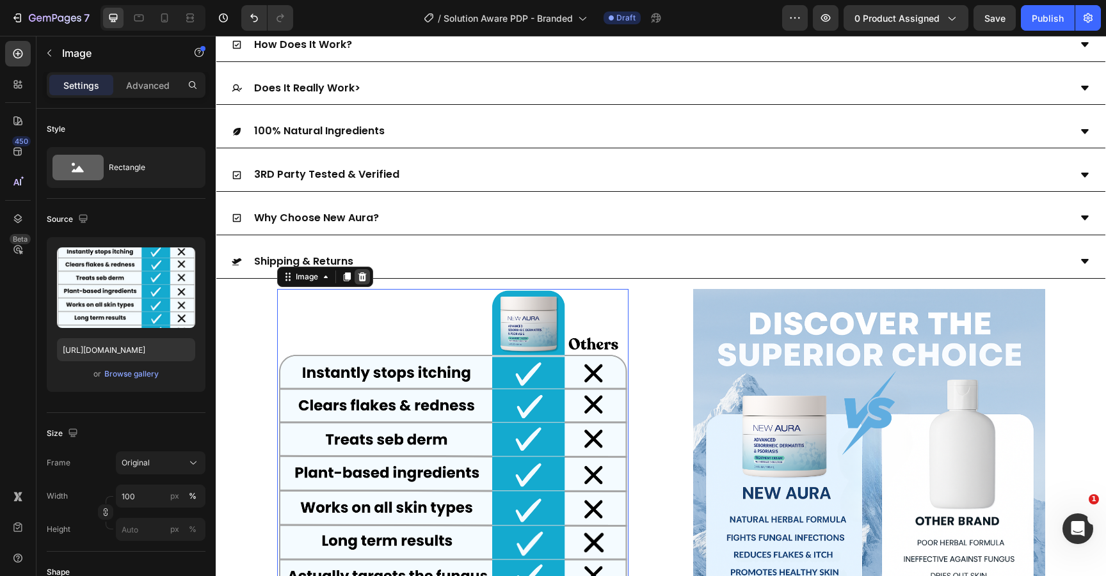
click at [358, 279] on icon at bounding box center [362, 277] width 8 height 9
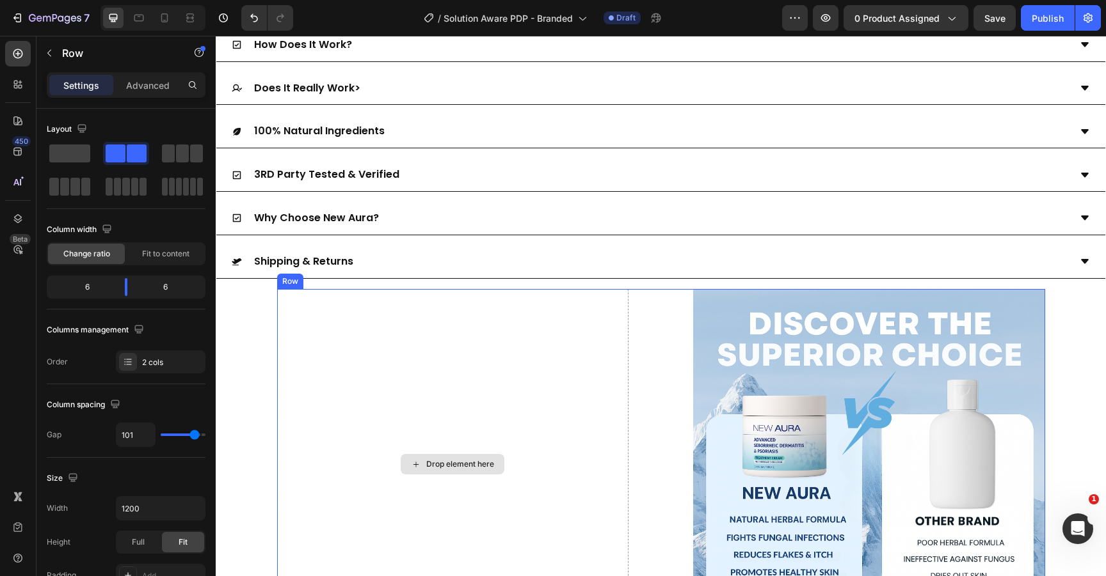
click at [673, 338] on div "Drop element here Image Row" at bounding box center [661, 465] width 768 height 352
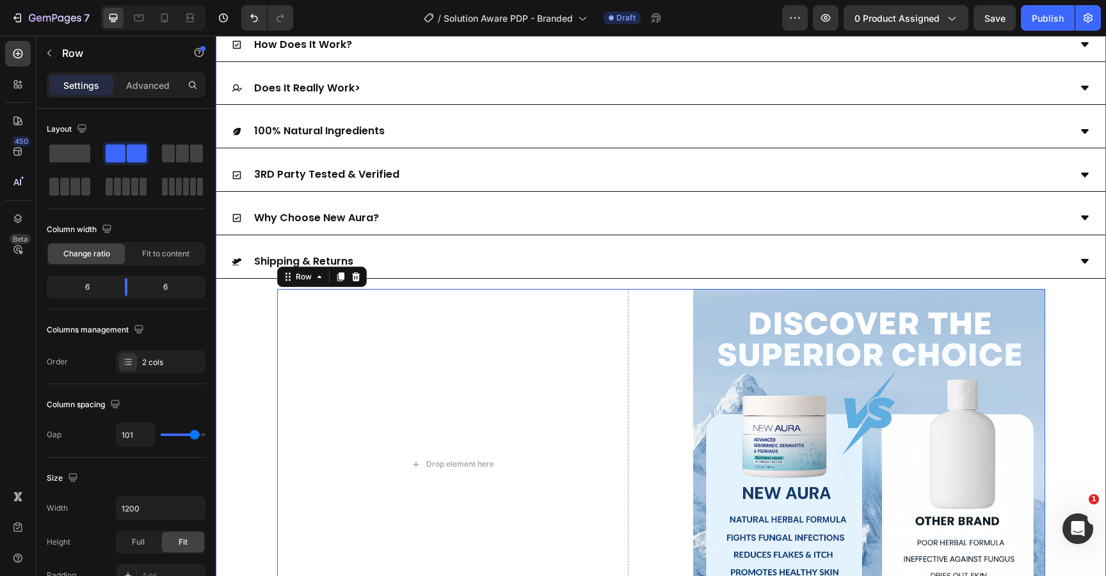
click at [358, 280] on div "Row" at bounding box center [322, 277] width 90 height 20
click at [352, 278] on icon at bounding box center [355, 277] width 8 height 9
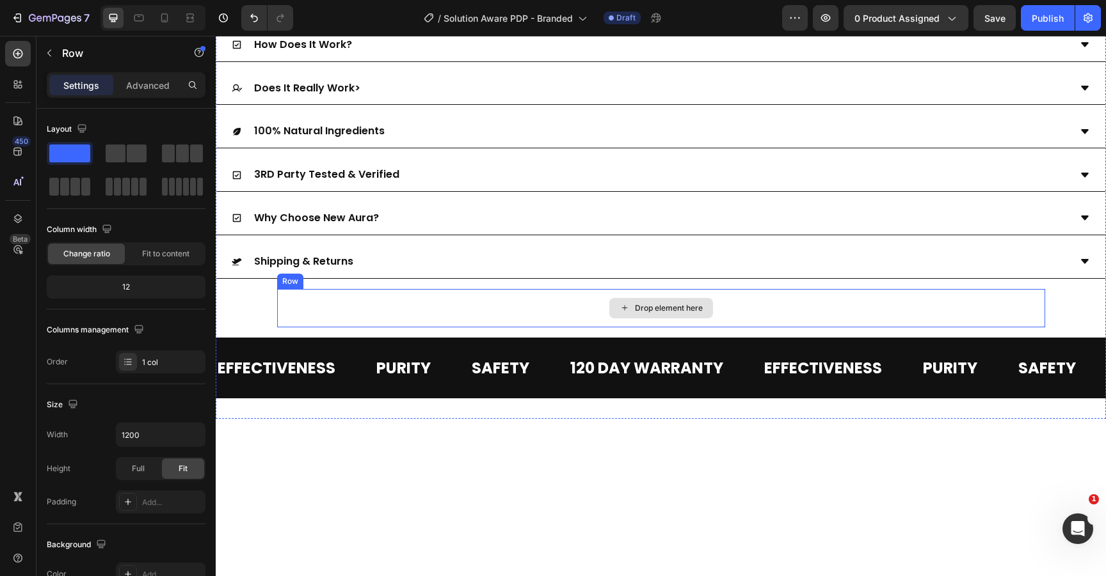
click at [549, 308] on div "Drop element here" at bounding box center [661, 308] width 768 height 38
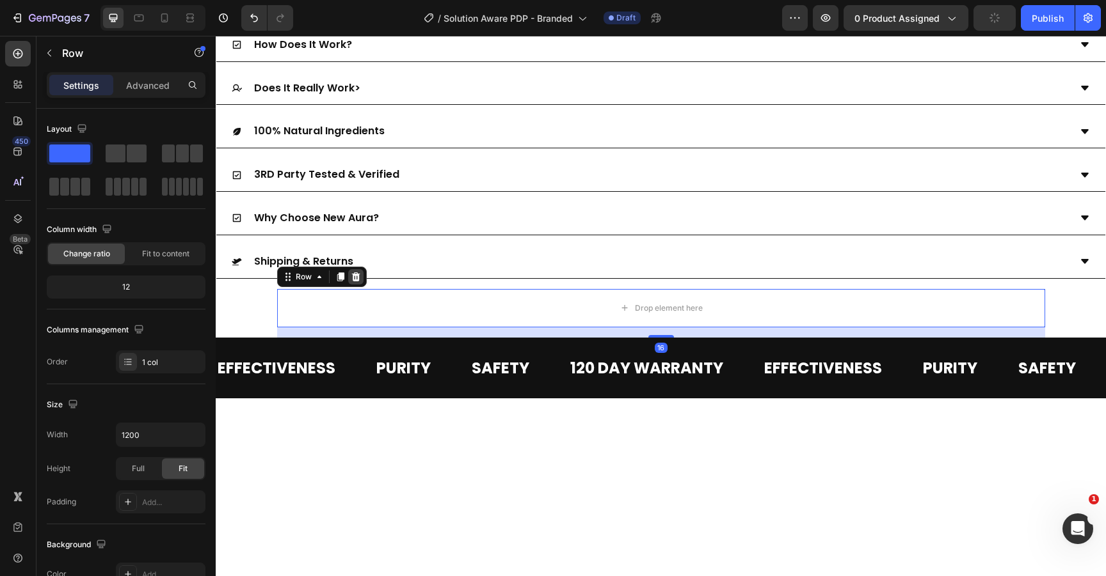
click at [351, 276] on icon at bounding box center [355, 277] width 8 height 9
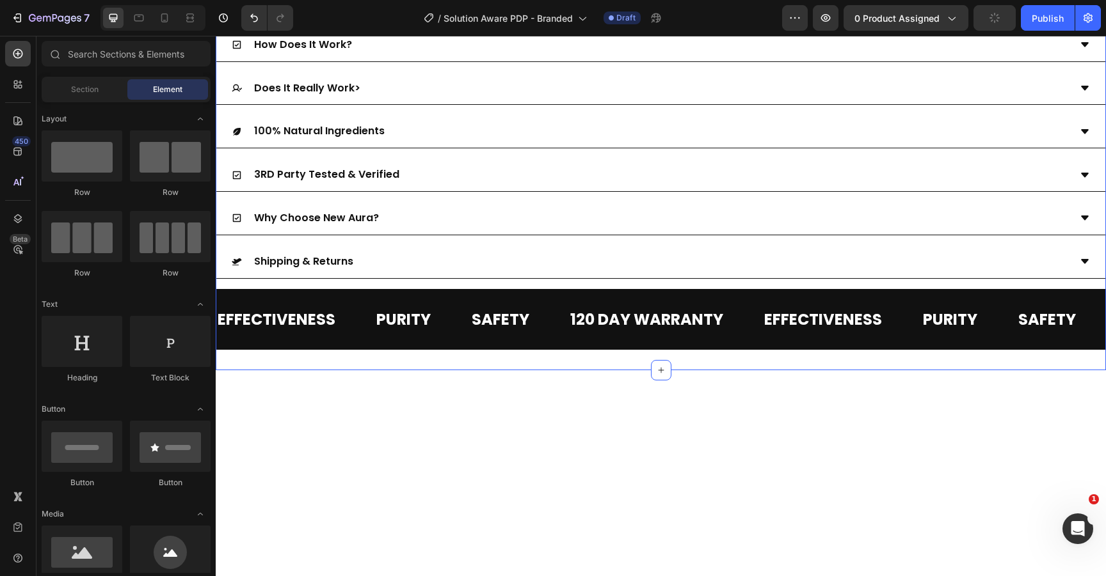
click at [290, 284] on div "Scientific Studies How Does It Work? Does It Really Work> 100% Natural Ingredie…" at bounding box center [661, 167] width 890 height 365
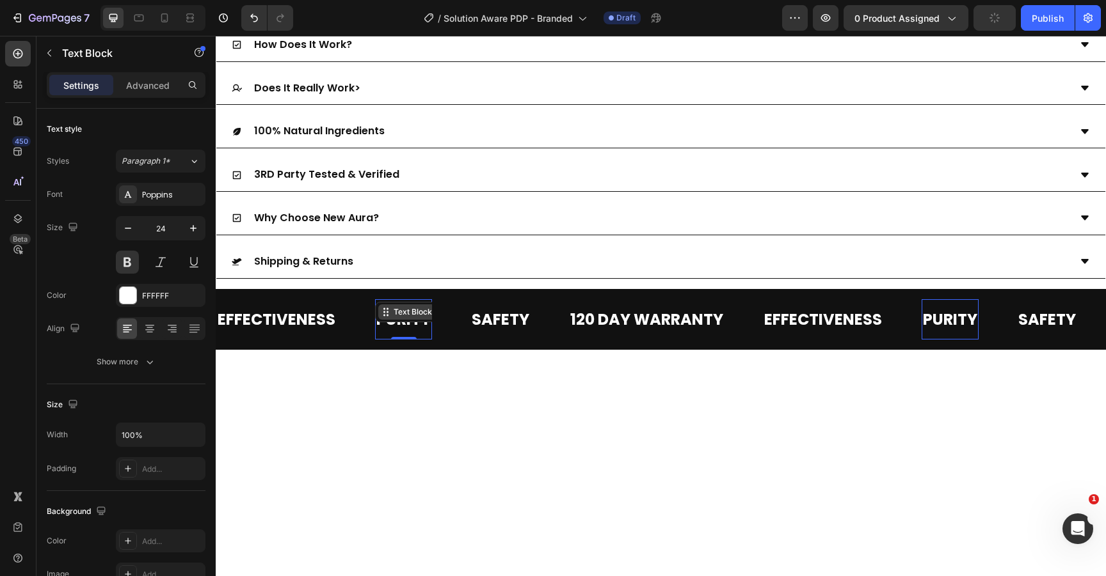
click at [394, 306] on div "Text Block" at bounding box center [413, 312] width 44 height 12
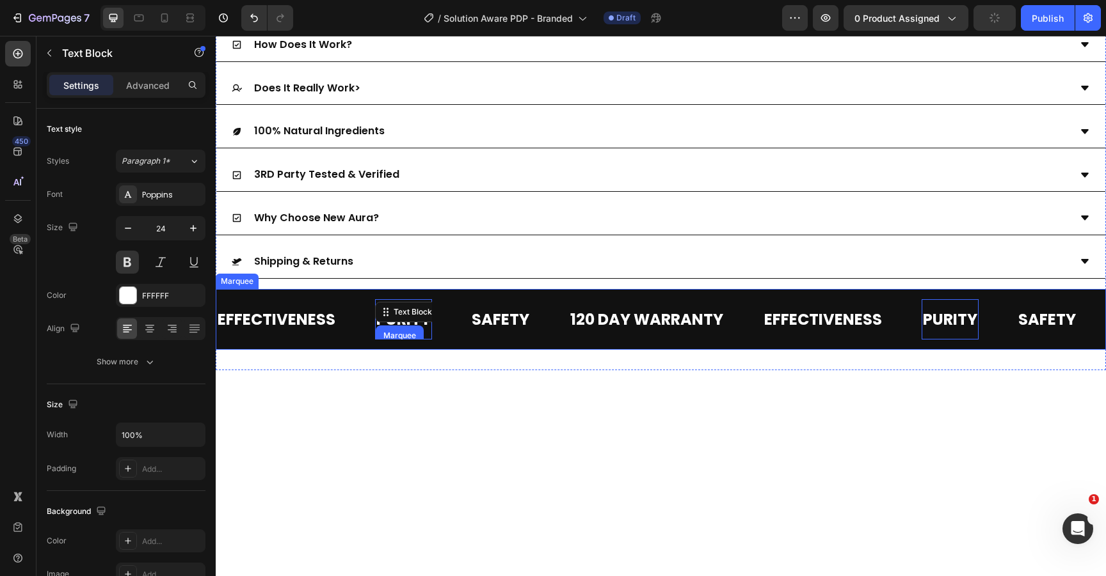
click at [411, 297] on div "EFFECTIVENESS Text Block PURITY Text Block Marquee Section 0 SAFETY Text Block …" at bounding box center [661, 319] width 890 height 61
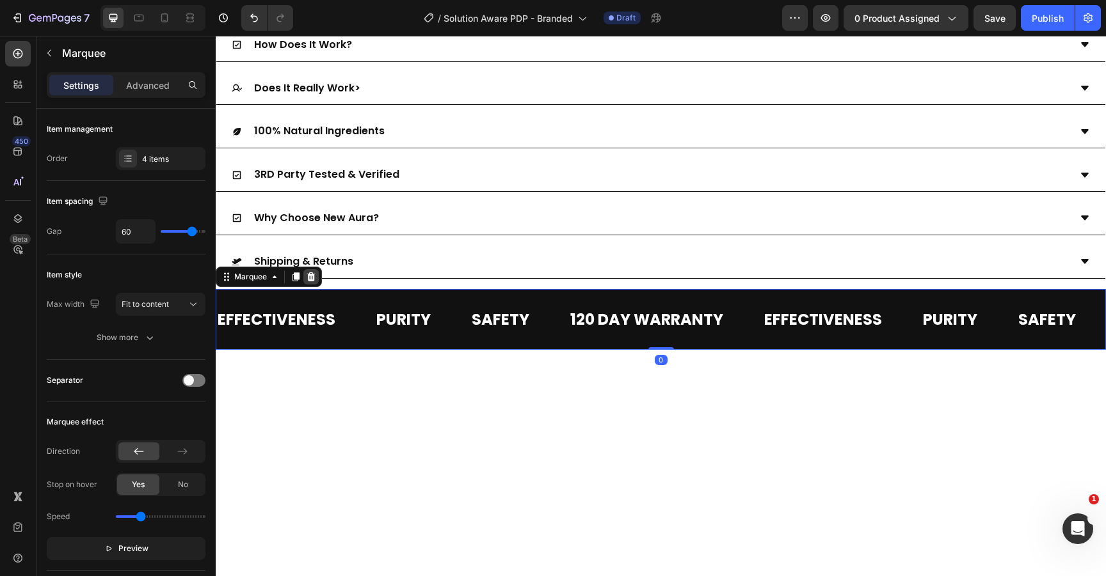
click at [312, 278] on icon at bounding box center [311, 277] width 10 height 10
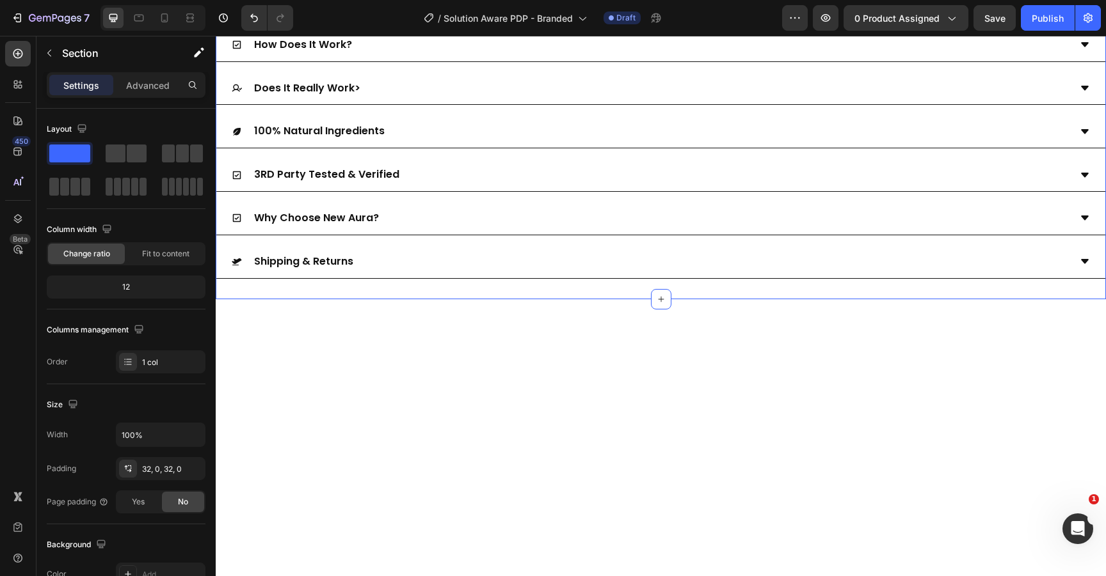
click at [322, 294] on div "Scientific Studies How Does It Work? Does It Really Work> 100% Natural Ingredie…" at bounding box center [661, 132] width 890 height 335
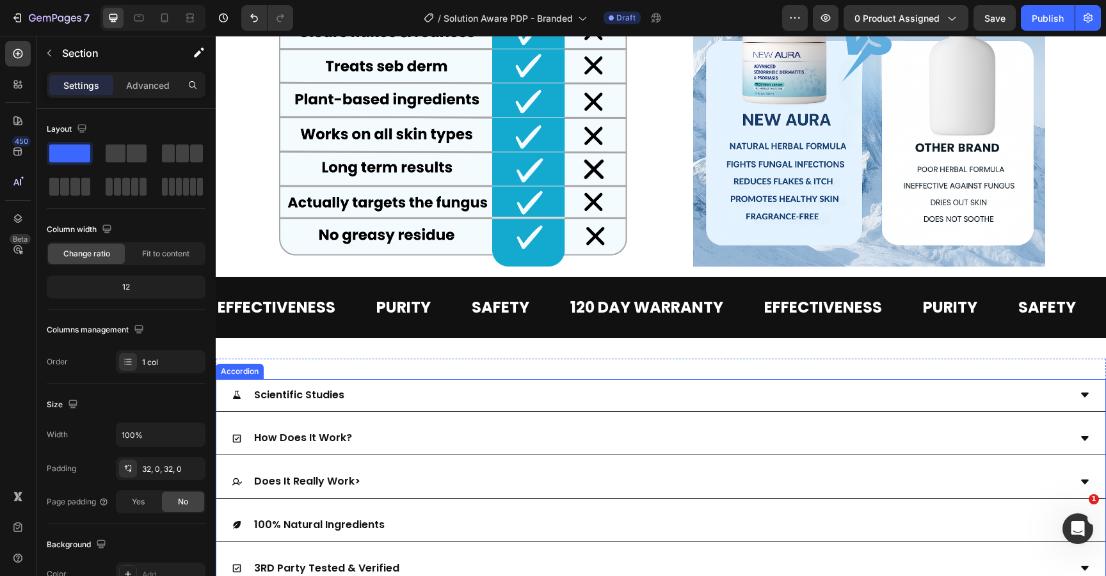
scroll to position [2314, 0]
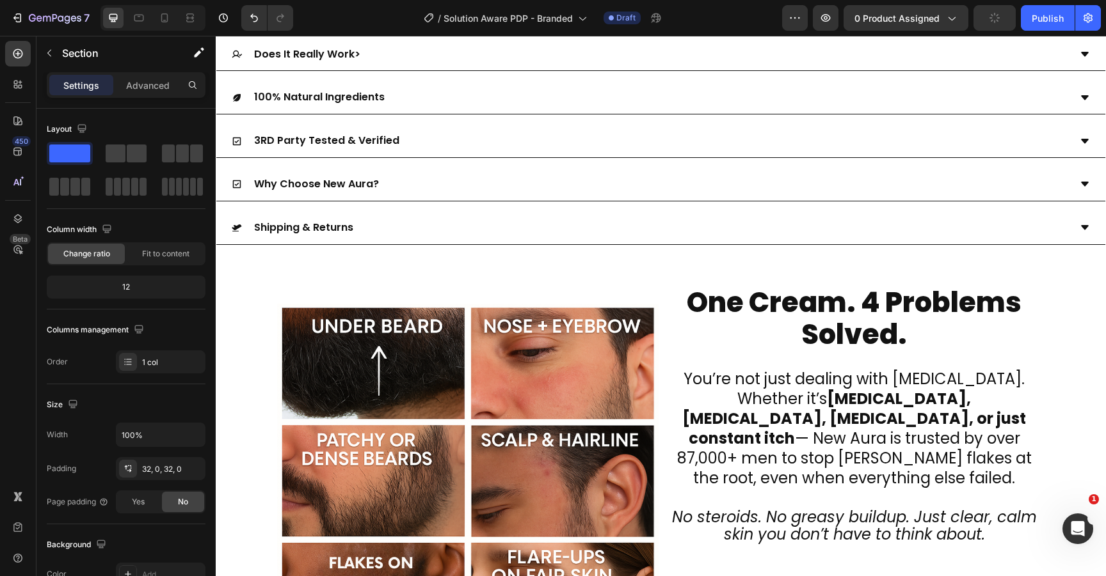
click at [379, 251] on div "Scientific Studies How Does It Work? Does It Really Work> 100% Natural Ingredie…" at bounding box center [661, 98] width 890 height 335
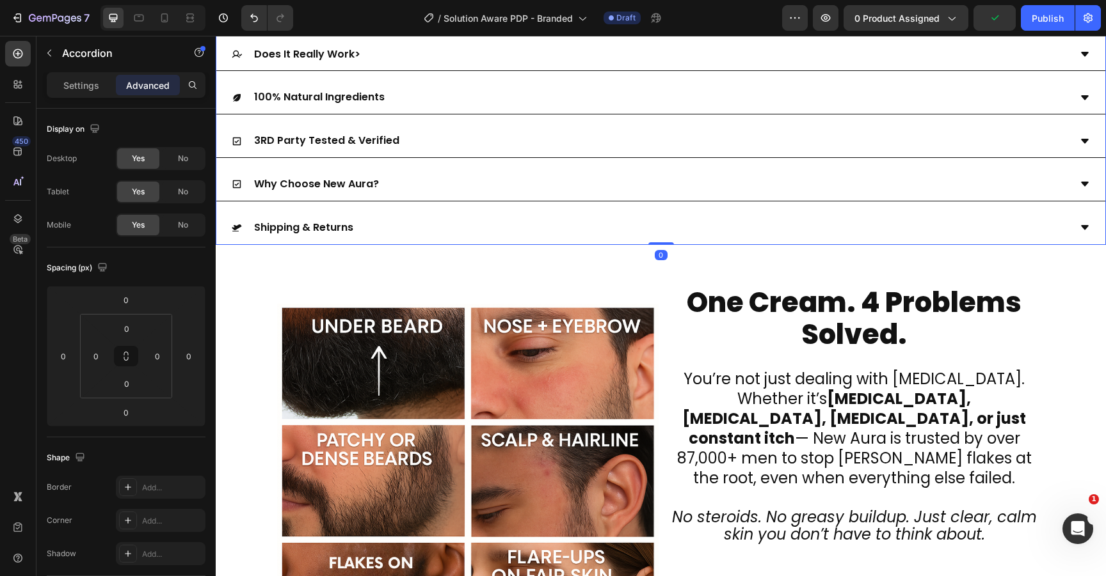
click at [545, 237] on div "Shipping & Returns" at bounding box center [651, 228] width 838 height 22
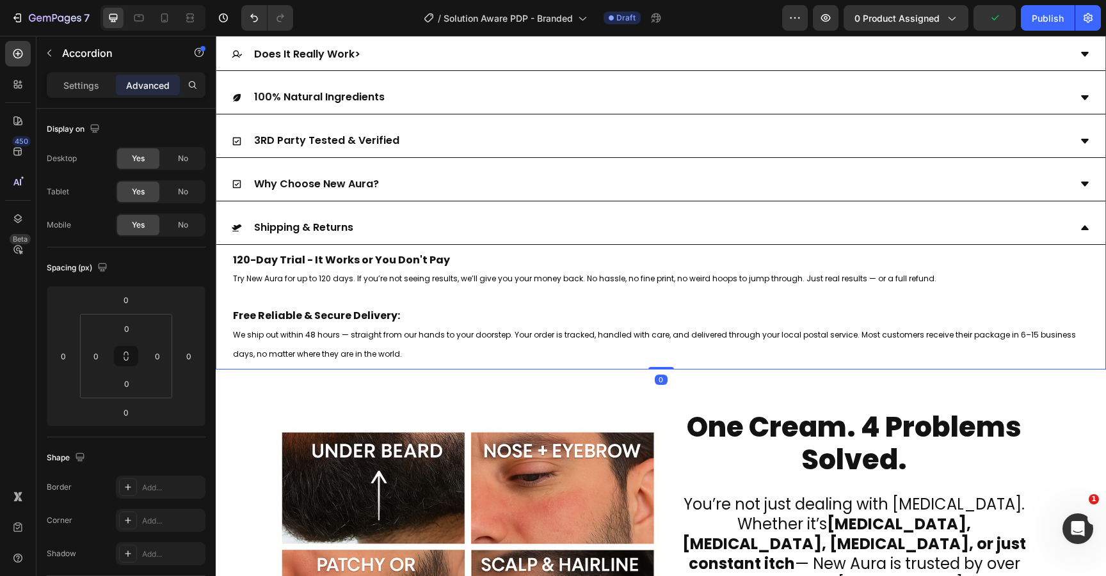
click at [550, 238] on div "Shipping & Returns" at bounding box center [651, 228] width 838 height 22
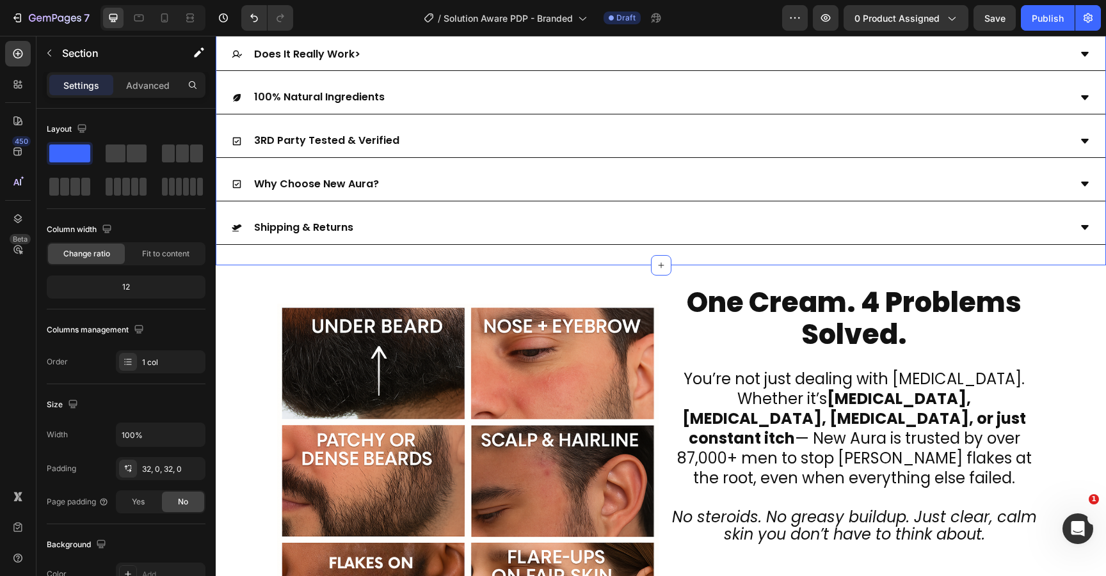
click at [580, 253] on div "Scientific Studies How Does It Work? Does It Really Work> 100% Natural Ingredie…" at bounding box center [661, 98] width 890 height 335
click at [159, 367] on div "1 col" at bounding box center [172, 363] width 60 height 12
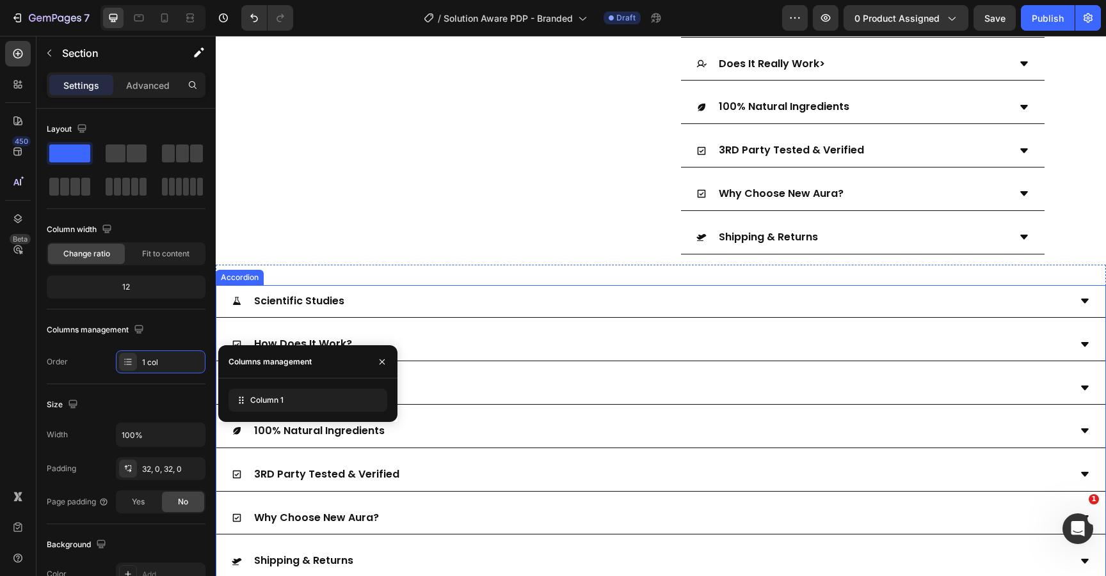
scroll to position [552, 0]
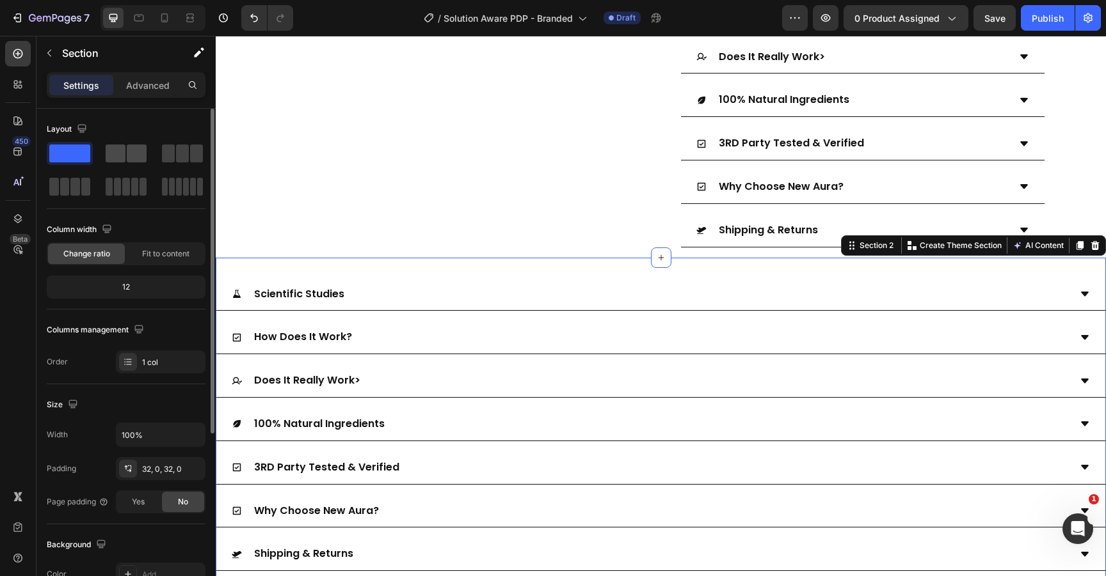
click at [136, 155] on span at bounding box center [137, 154] width 20 height 18
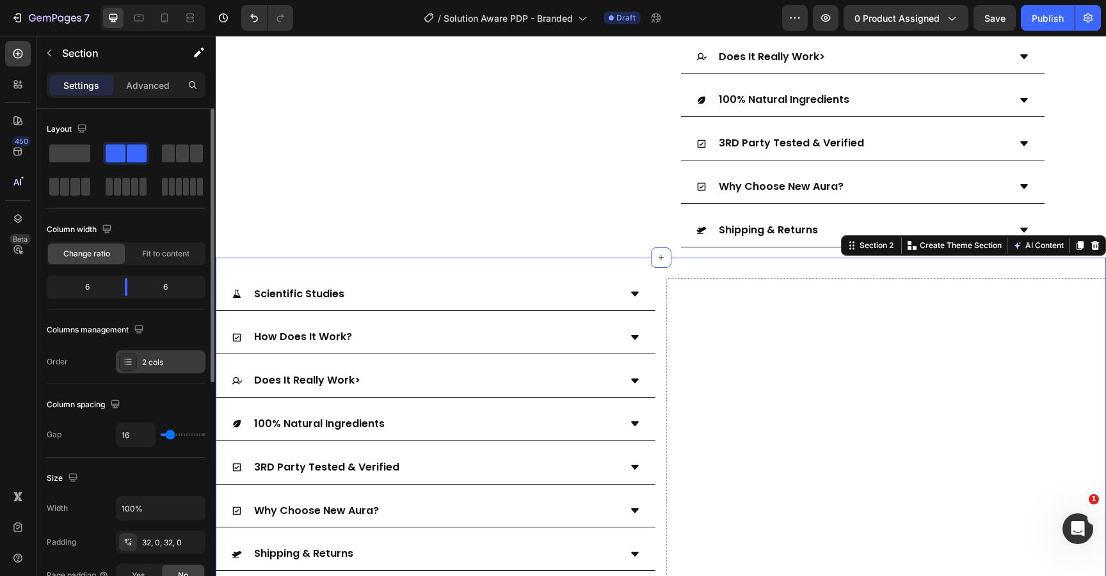
click at [130, 356] on div at bounding box center [128, 362] width 18 height 18
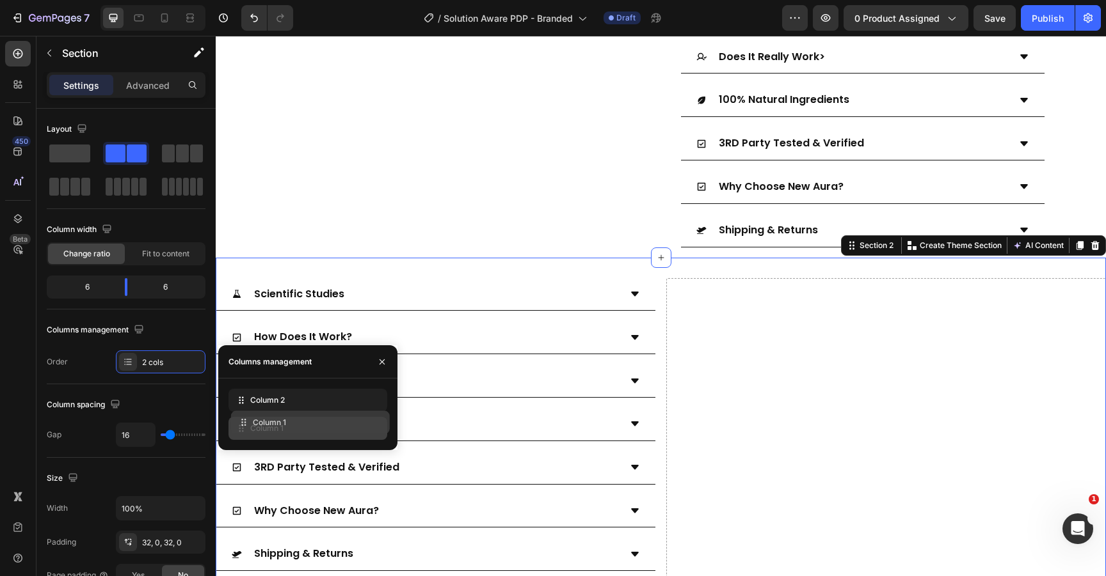
drag, startPoint x: 239, startPoint y: 405, endPoint x: 242, endPoint y: 427, distance: 21.9
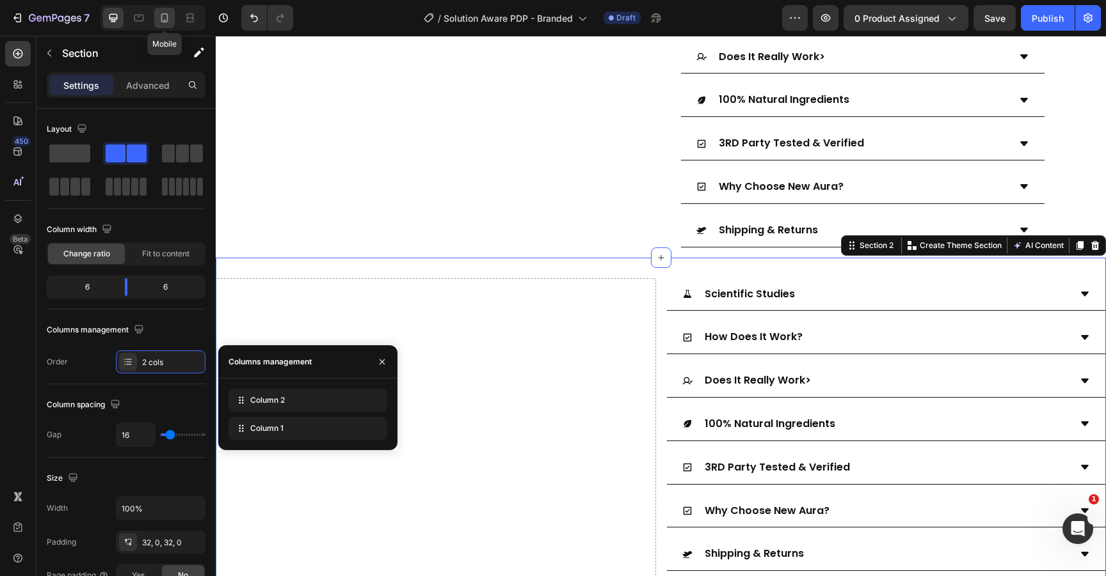
click at [164, 15] on icon at bounding box center [164, 18] width 13 height 13
type input "0"
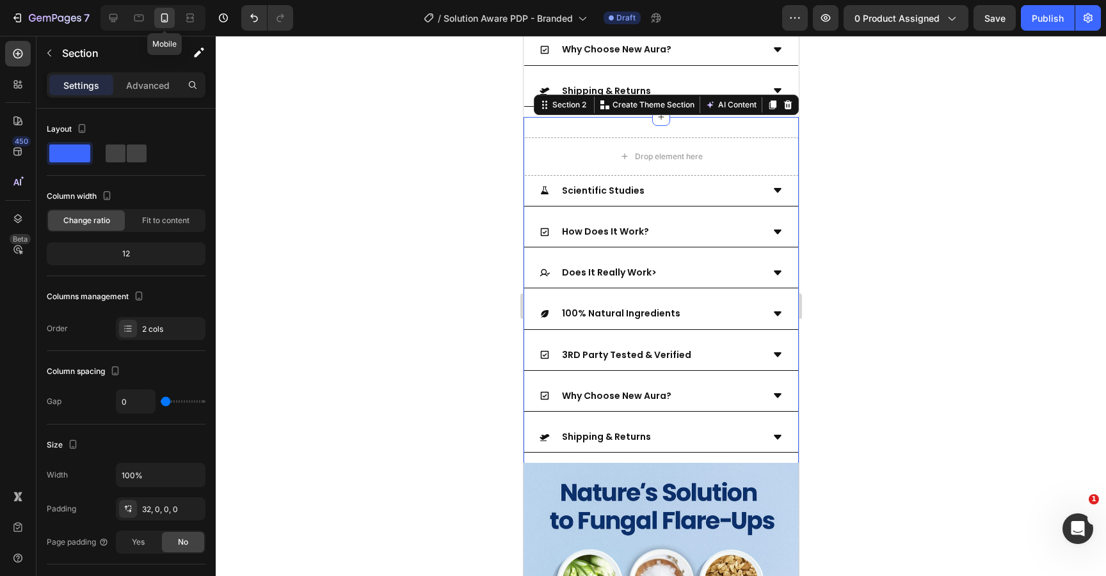
scroll to position [834, 0]
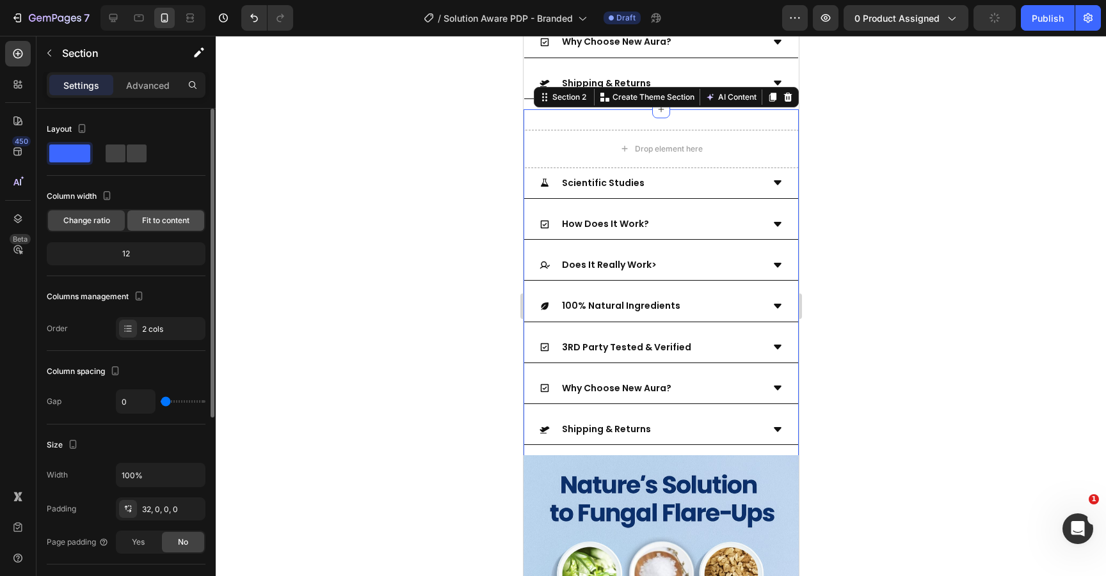
click at [161, 225] on span "Fit to content" at bounding box center [165, 221] width 47 height 12
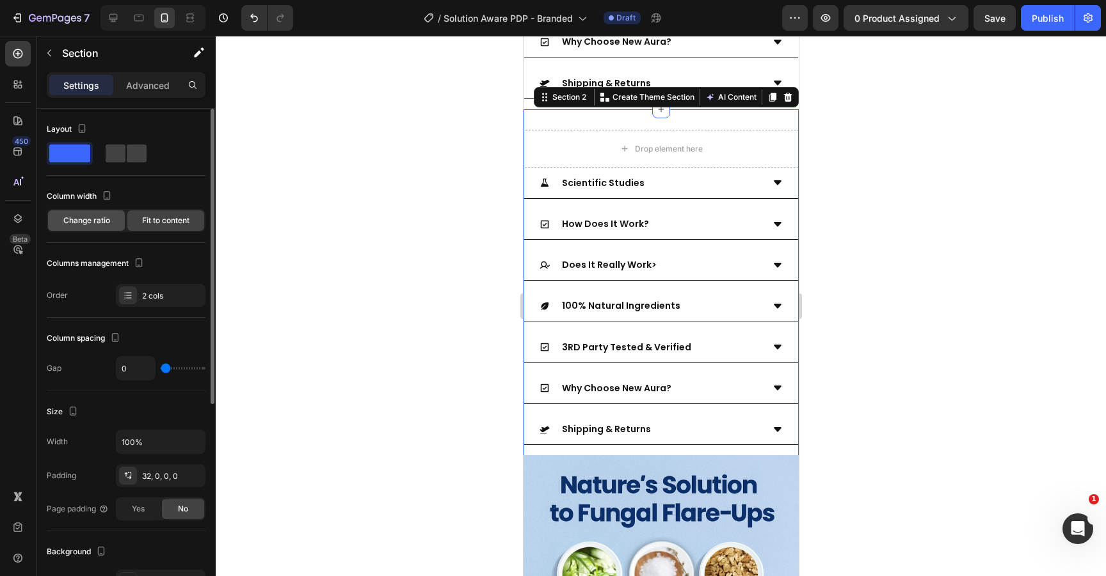
click at [96, 225] on span "Change ratio" at bounding box center [86, 221] width 47 height 12
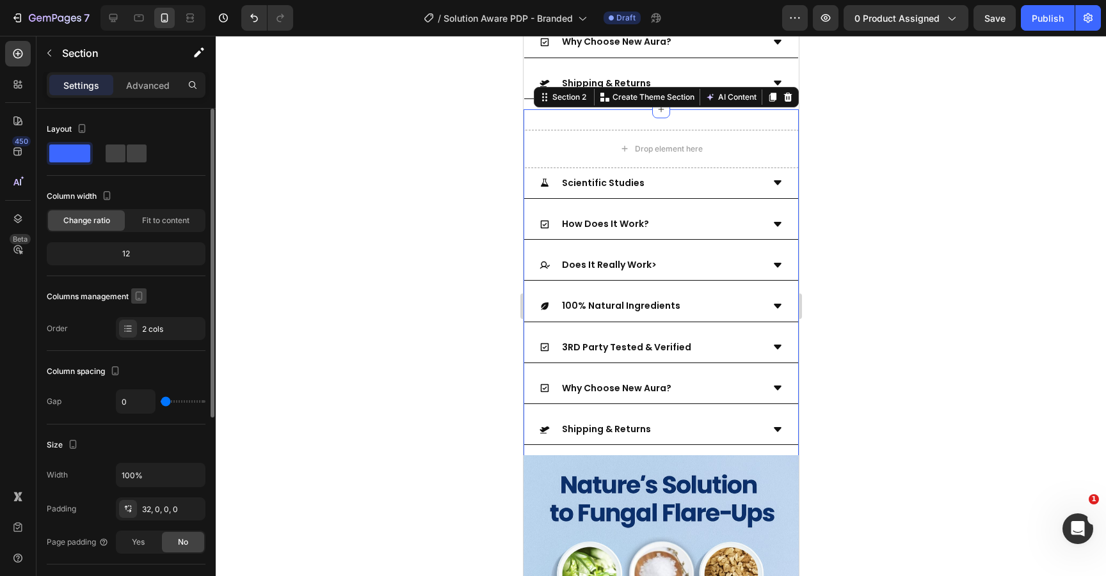
click at [139, 298] on icon "button" at bounding box center [139, 298] width 3 height 1
click at [160, 331] on div "2 cols" at bounding box center [172, 330] width 60 height 12
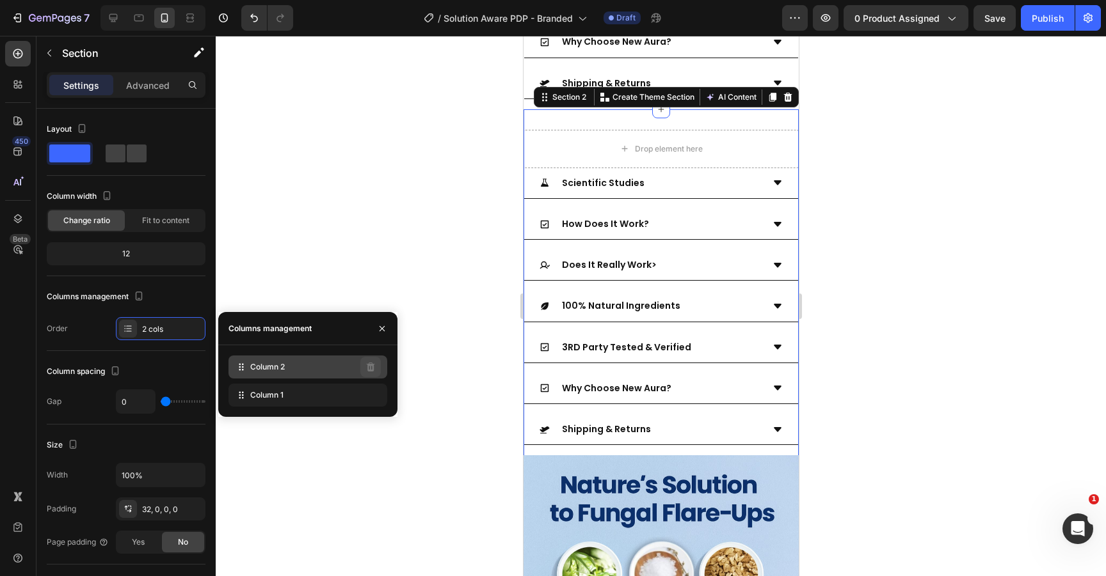
click at [368, 357] on div "Column 2 Column 1" at bounding box center [307, 382] width 179 height 72
click at [171, 291] on div "Columns management" at bounding box center [126, 297] width 159 height 20
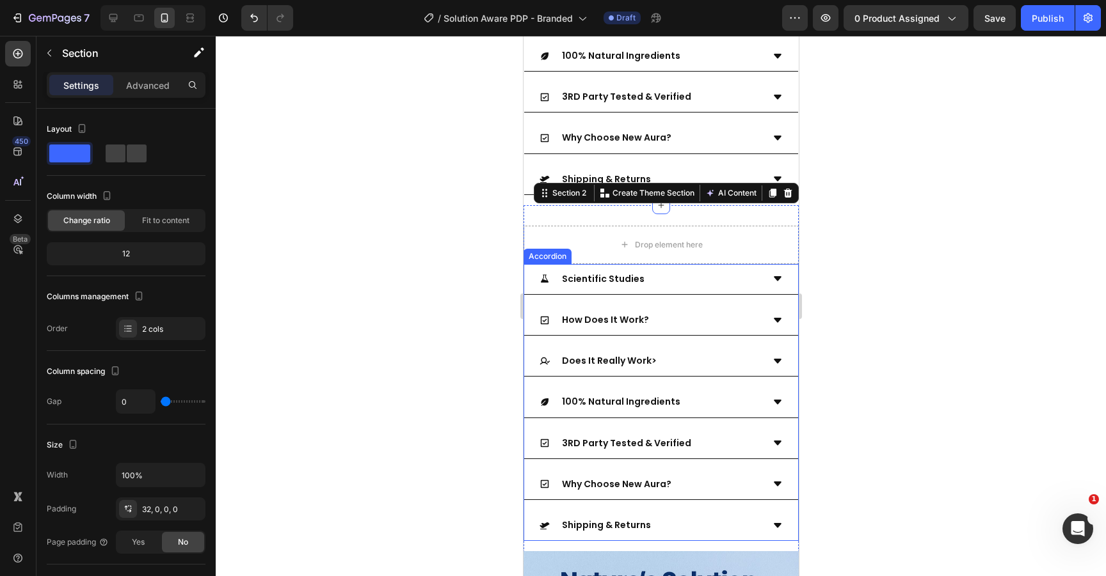
scroll to position [736, 0]
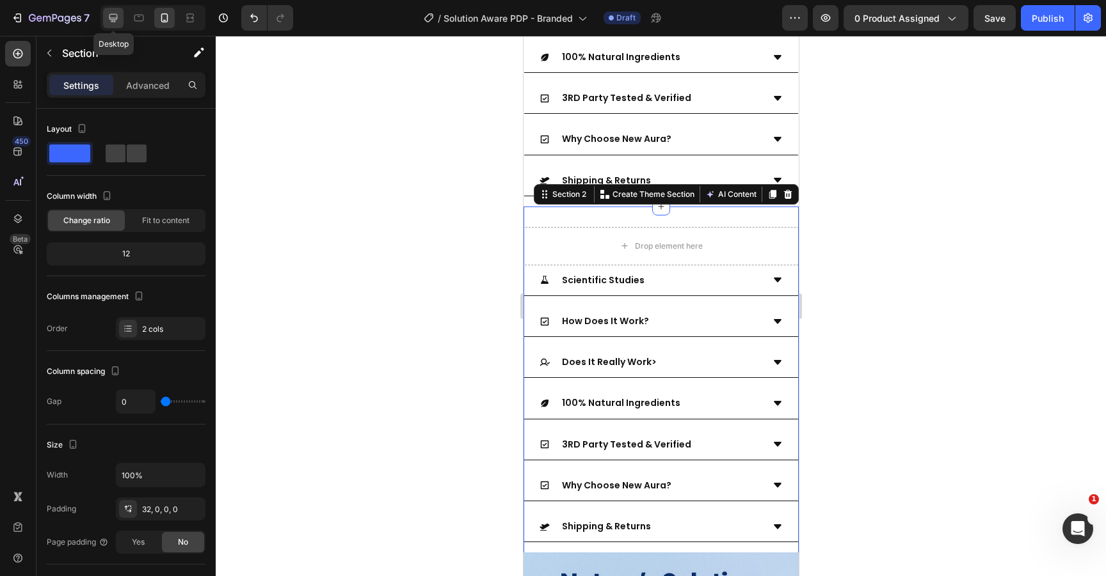
click at [115, 22] on icon at bounding box center [113, 18] width 8 height 8
type input "16"
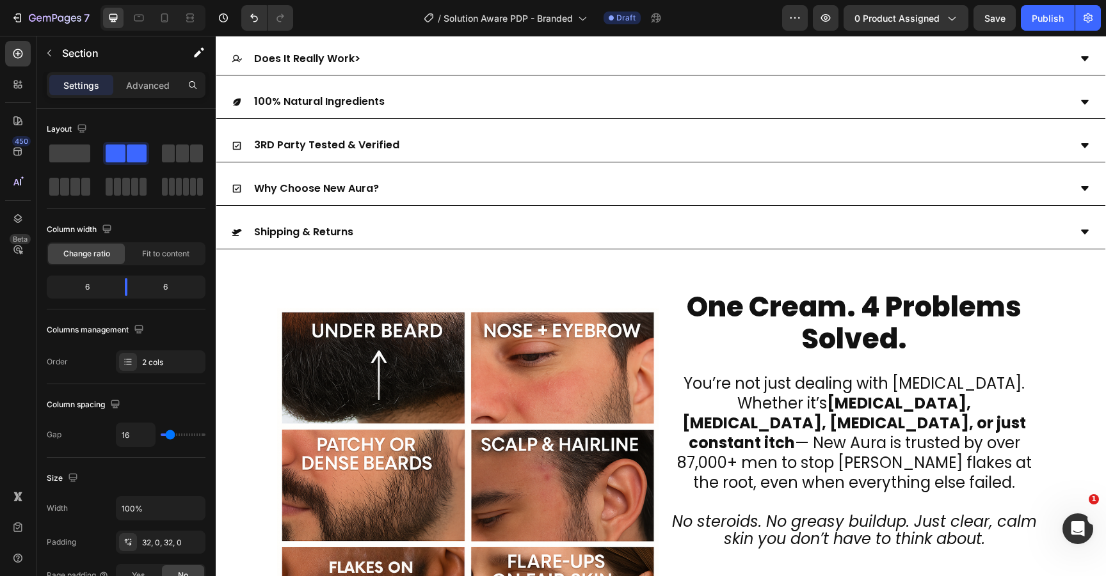
scroll to position [2256, 0]
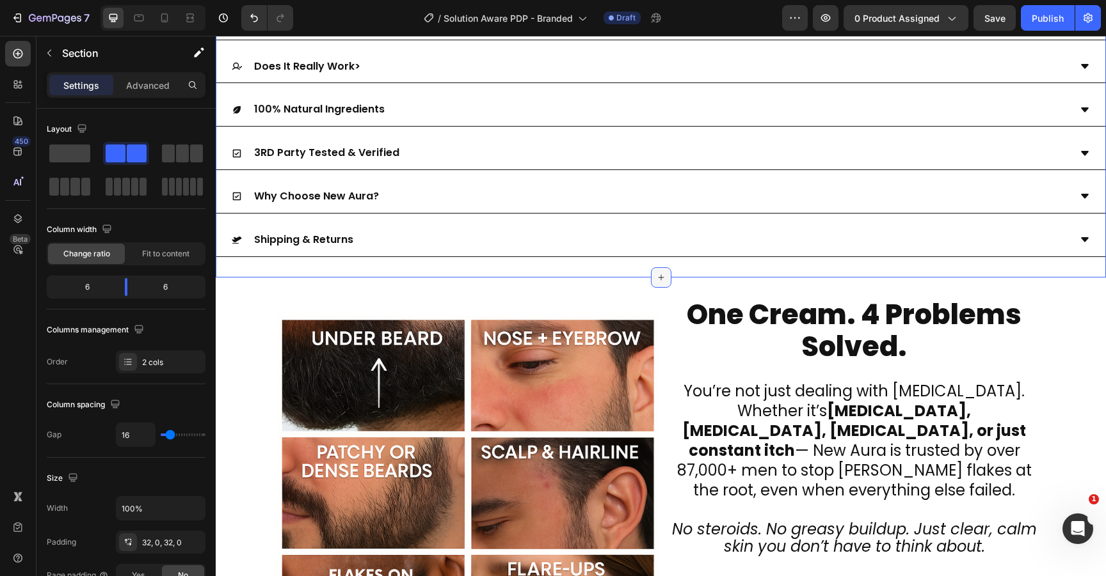
click at [658, 269] on div at bounding box center [661, 277] width 20 height 20
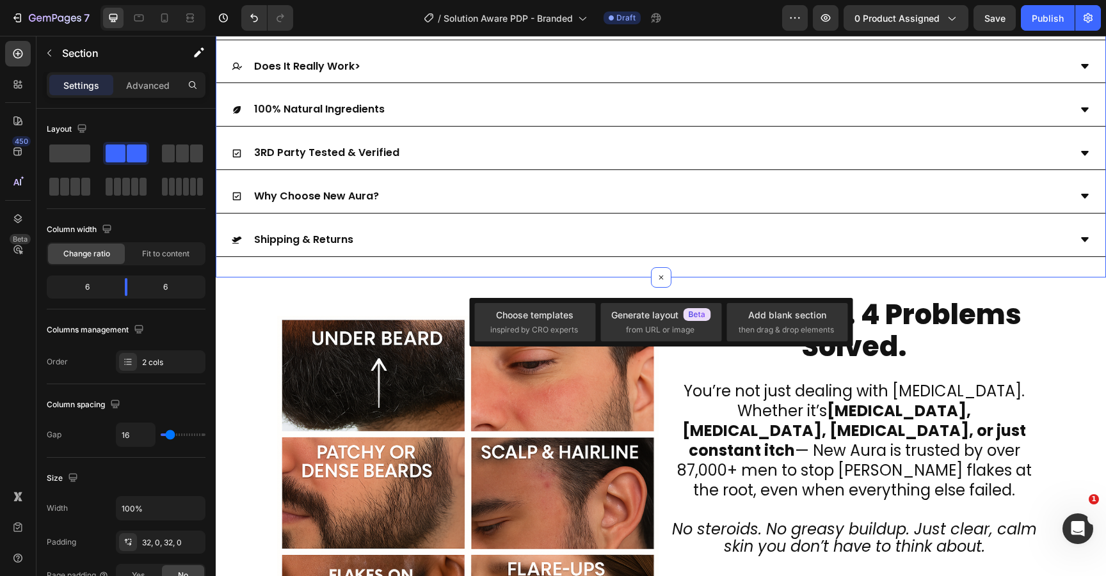
click at [746, 273] on div "Scientific Studies How Does It Work? Does It Really Work> 100% Natural Ingredie…" at bounding box center [661, 110] width 890 height 335
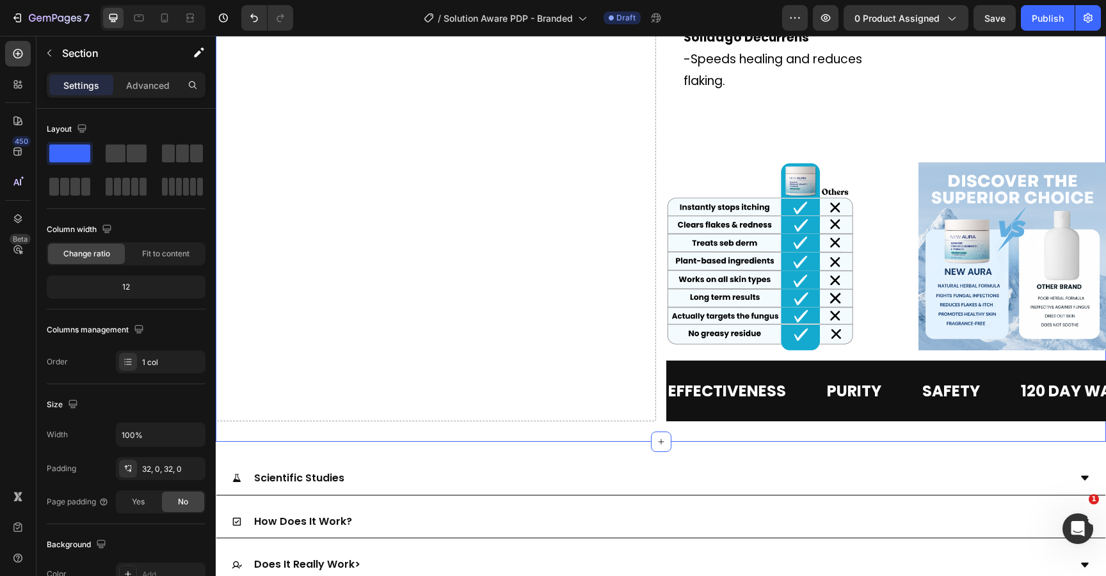
scroll to position [1995, 0]
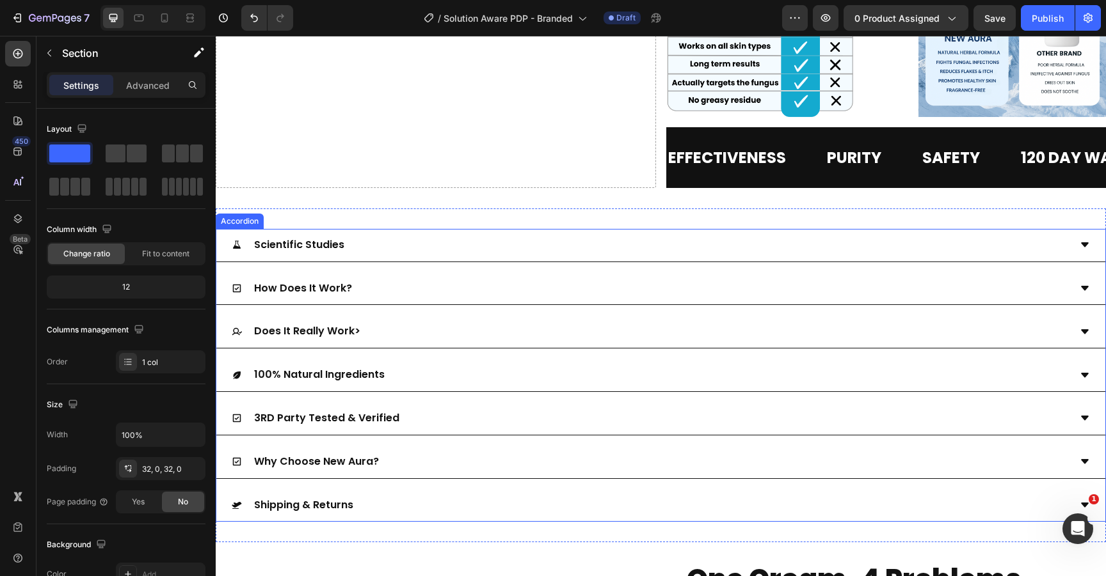
click at [689, 229] on div "Scientific Studies" at bounding box center [660, 245] width 889 height 33
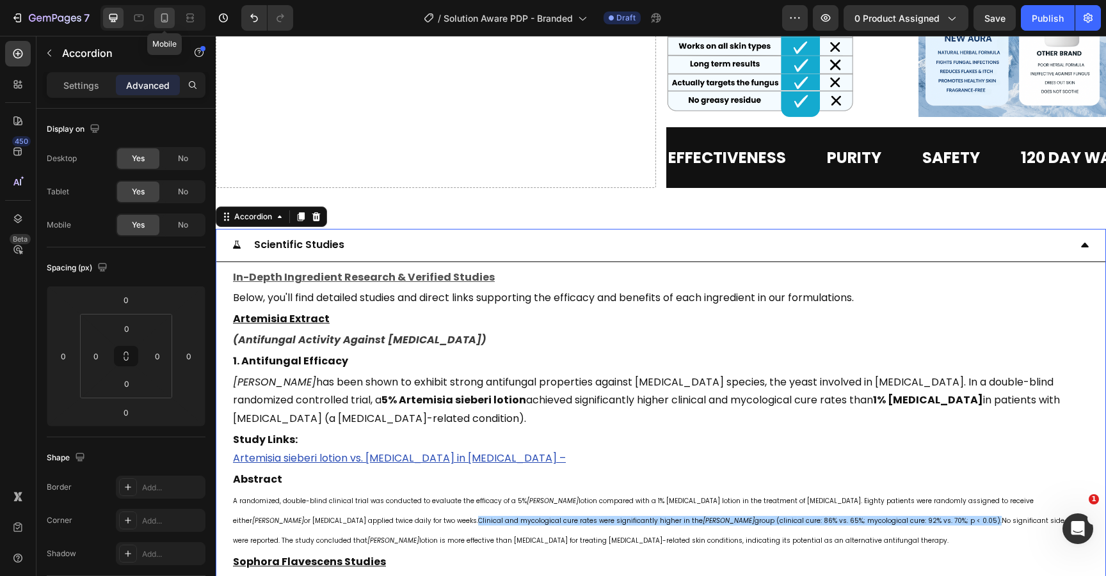
click at [158, 14] on icon at bounding box center [164, 18] width 13 height 13
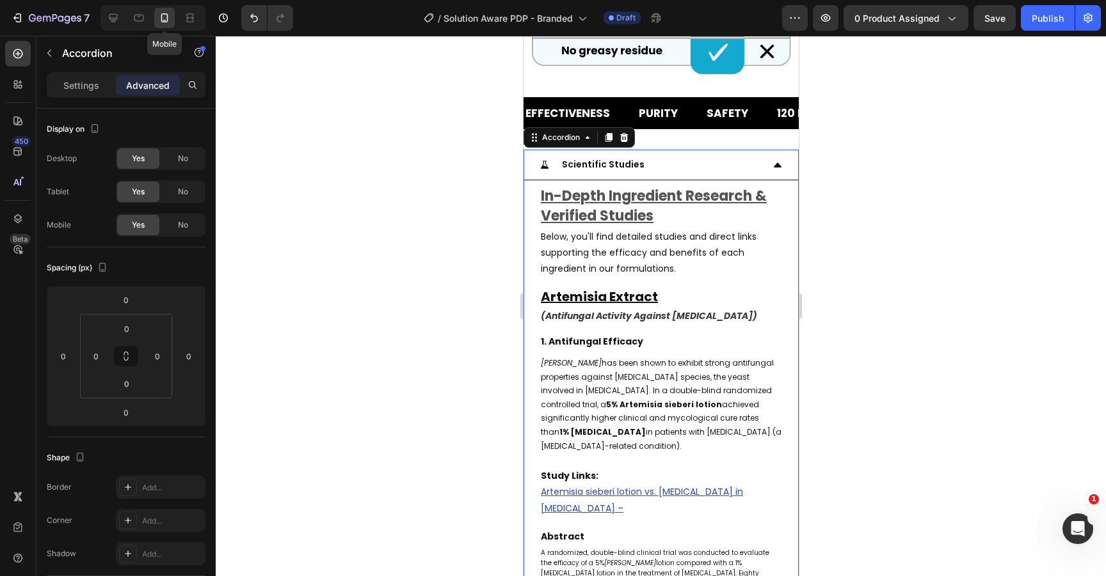
scroll to position [2180, 0]
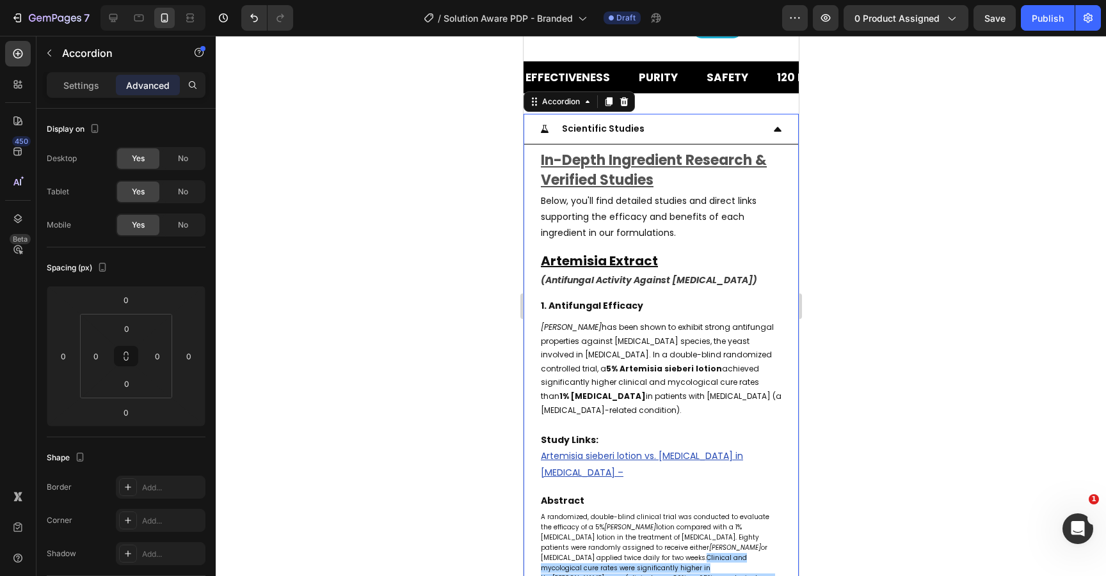
click at [703, 119] on div "Scientific Studies" at bounding box center [650, 129] width 223 height 20
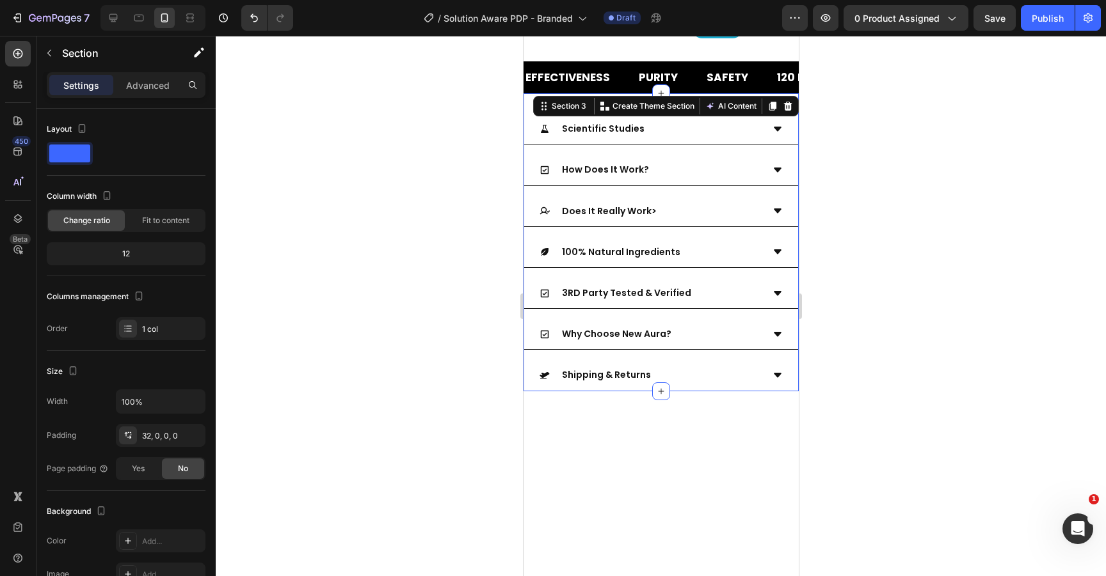
click at [721, 93] on div "Scientific Studies How Does It Work? Does It Really Work> 100% Natural Ingredie…" at bounding box center [660, 242] width 275 height 298
click at [625, 100] on p "Create Theme Section" at bounding box center [653, 106] width 82 height 12
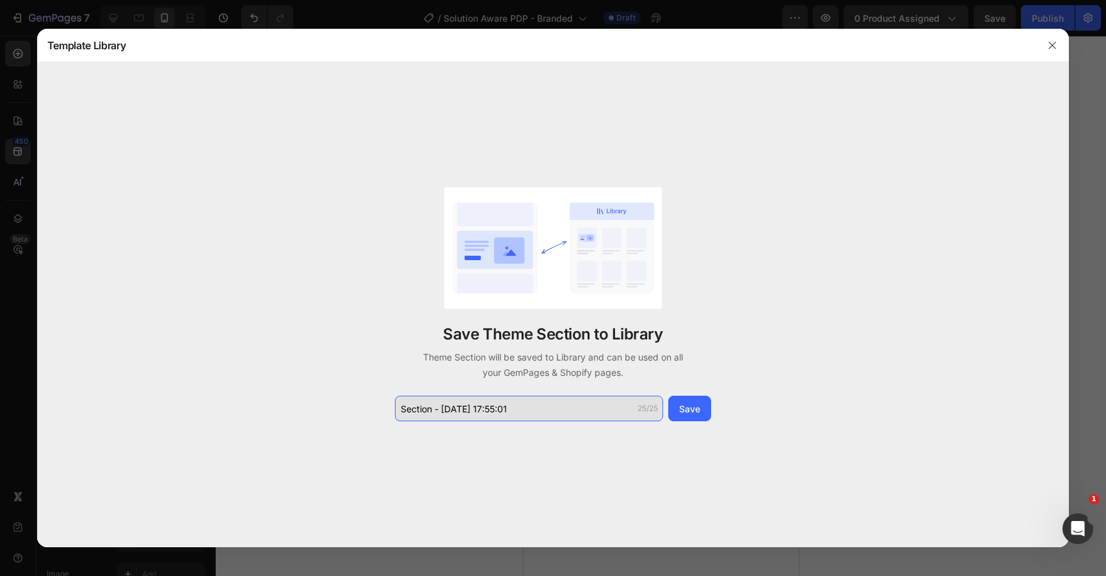
click at [563, 406] on input "Section - [DATE] 17:55:01" at bounding box center [529, 409] width 268 height 26
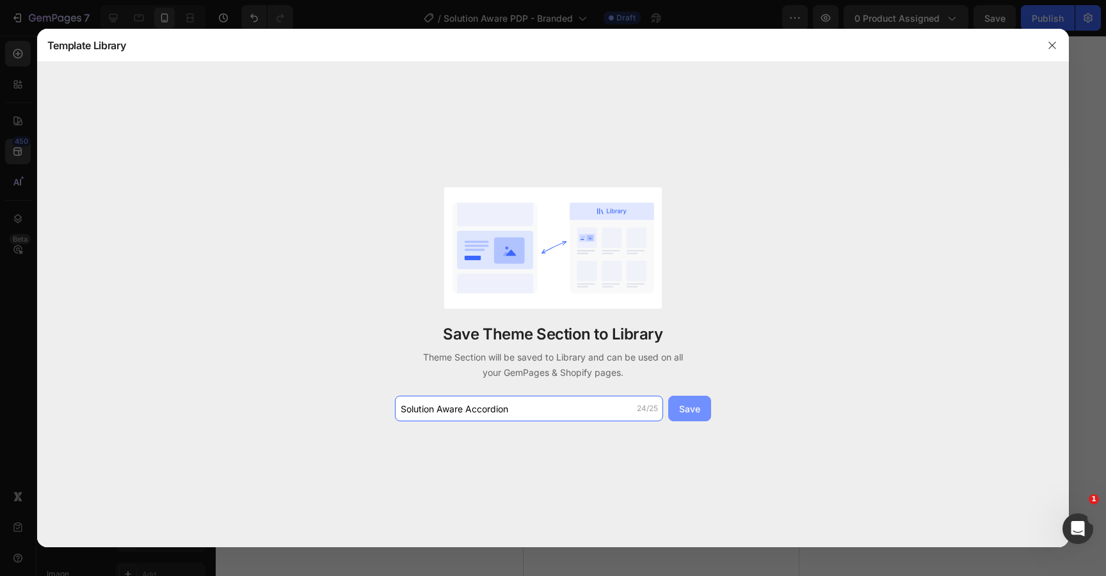
type input "Solution Aware Accordion"
click at [693, 403] on div "Save" at bounding box center [689, 408] width 21 height 13
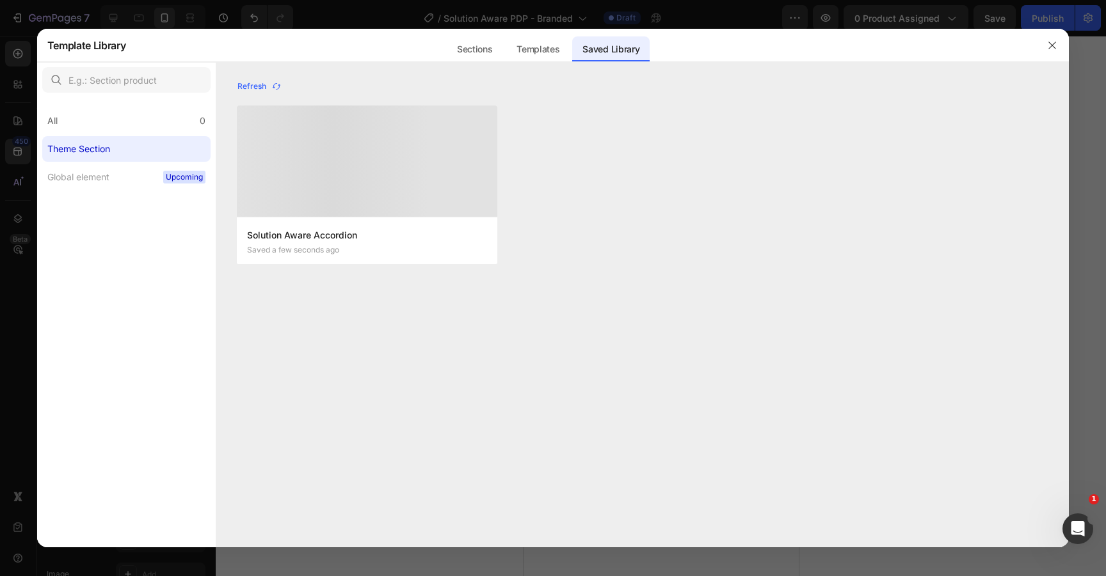
click at [435, 152] on div at bounding box center [367, 161] width 260 height 111
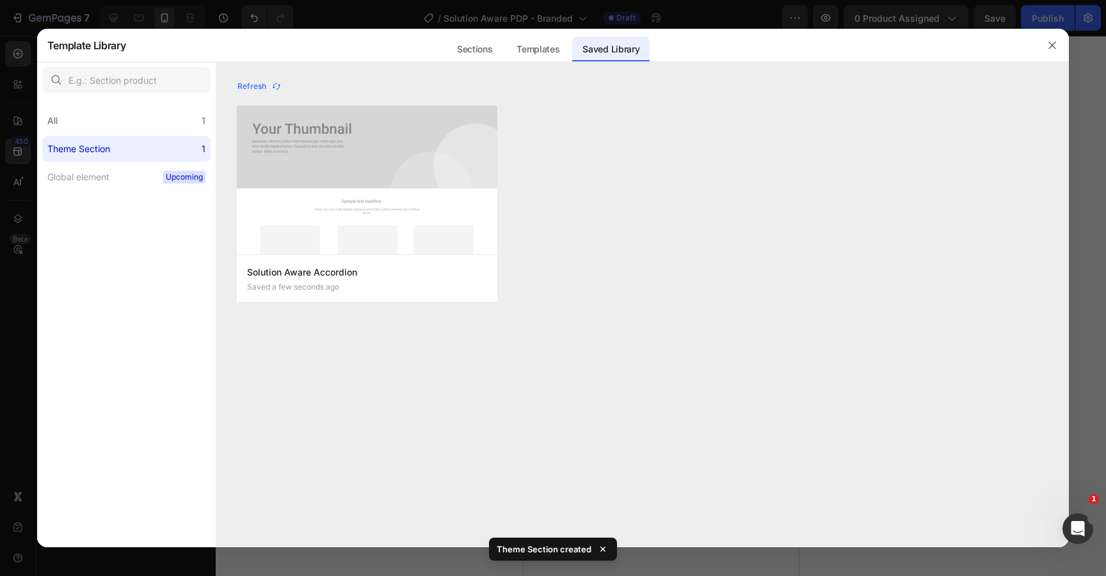
click at [656, 253] on div "Solution Aware Accordion Saved a few seconds ago Add to page Edit Solution Awar…" at bounding box center [643, 212] width 812 height 212
click at [1063, 37] on div at bounding box center [1051, 45] width 33 height 33
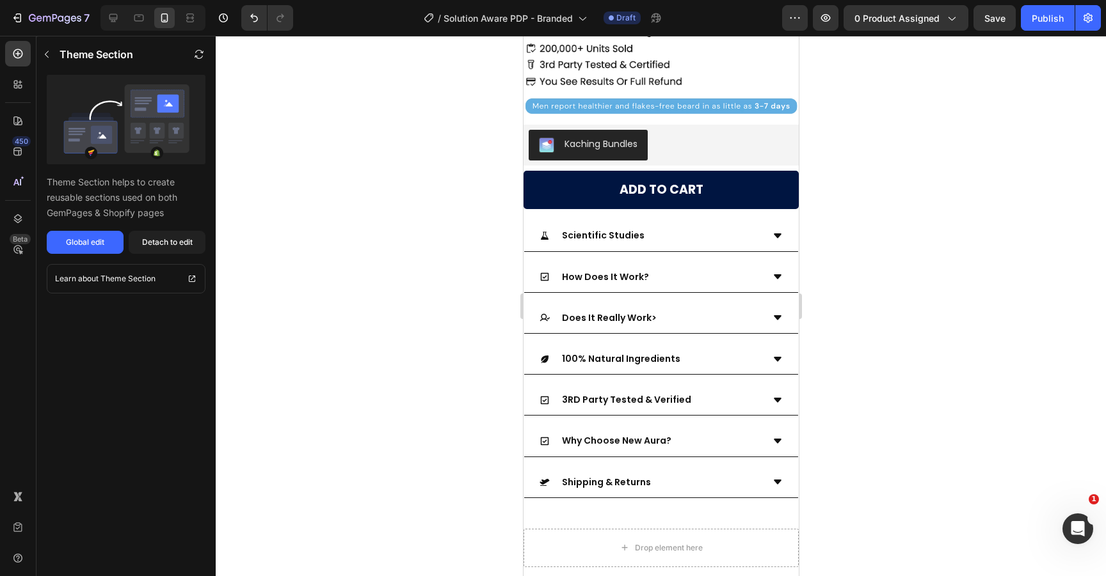
scroll to position [430, 0]
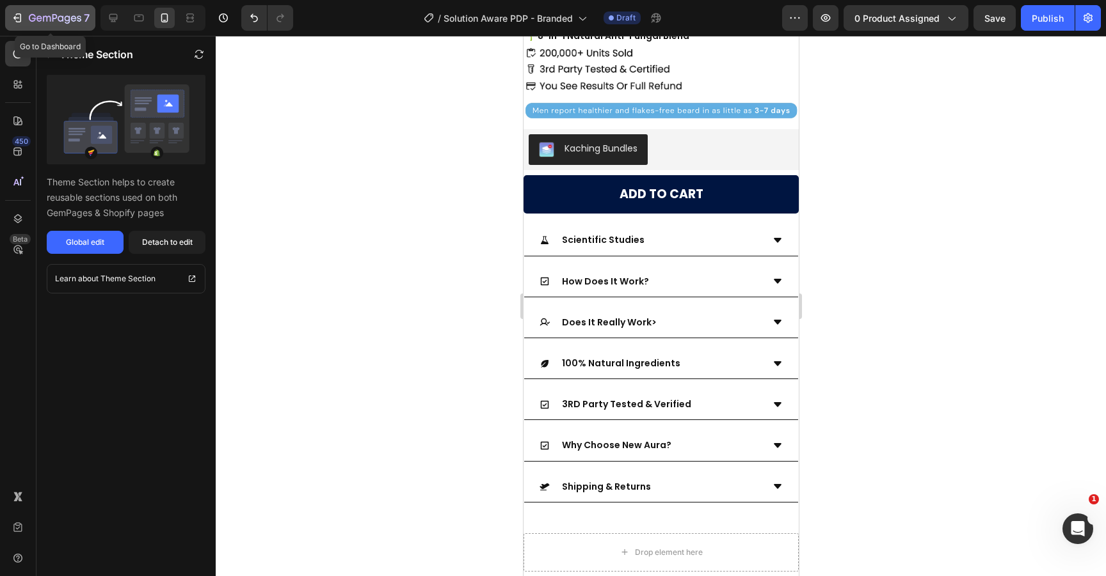
click at [25, 20] on div "7" at bounding box center [50, 17] width 79 height 15
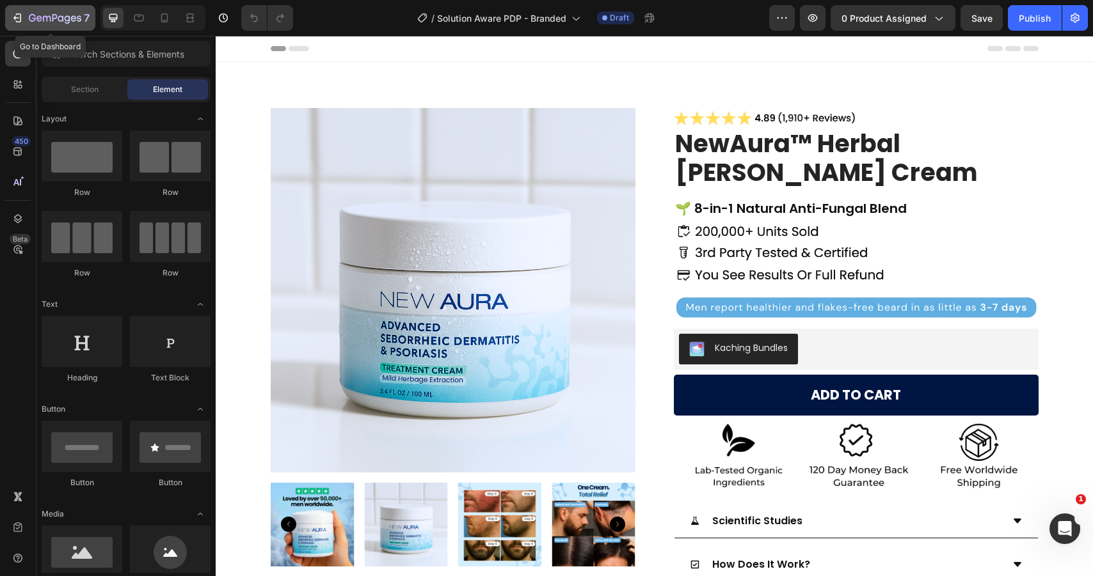
click at [23, 17] on icon "button" at bounding box center [17, 18] width 13 height 13
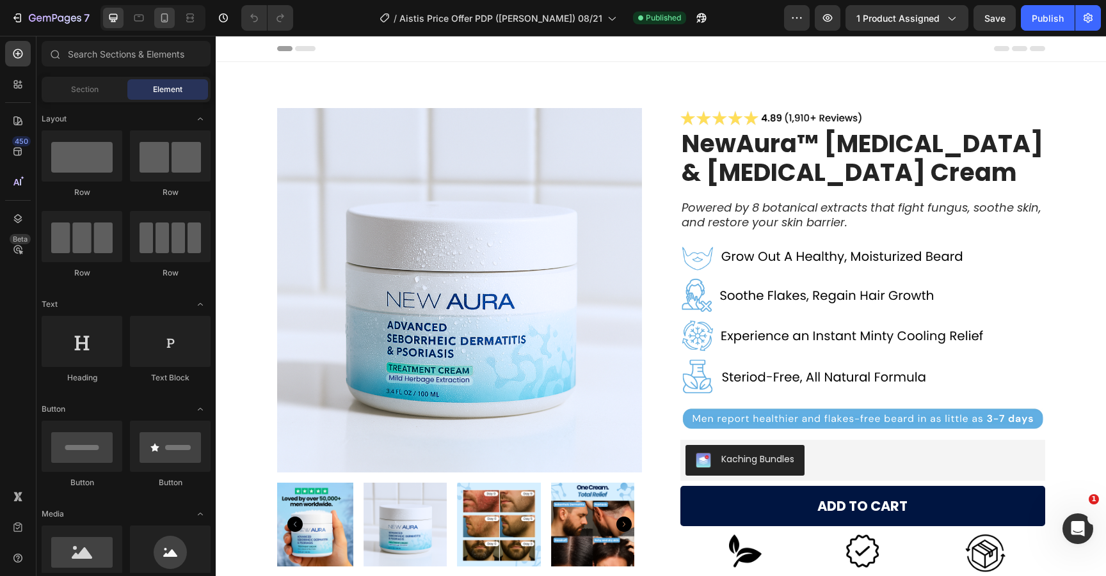
click at [162, 24] on div at bounding box center [164, 18] width 20 height 20
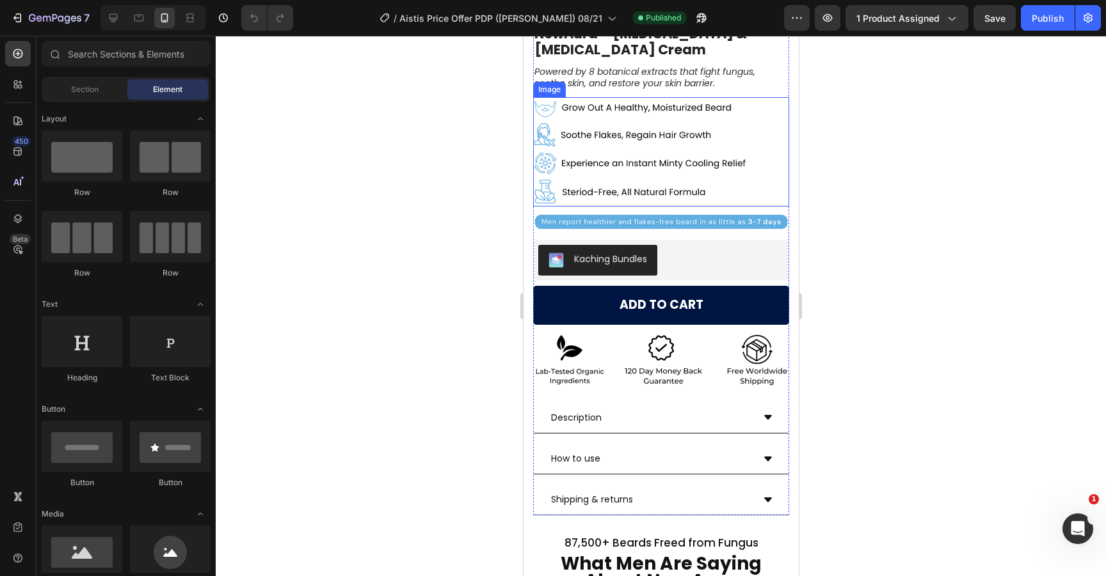
scroll to position [505, 0]
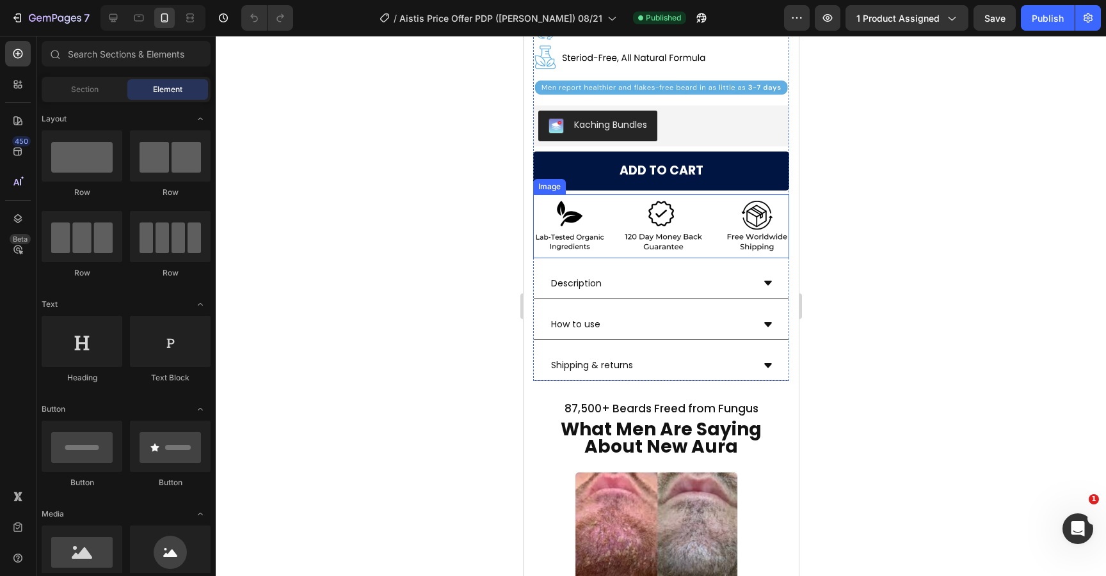
click at [641, 208] on img at bounding box center [660, 227] width 256 height 64
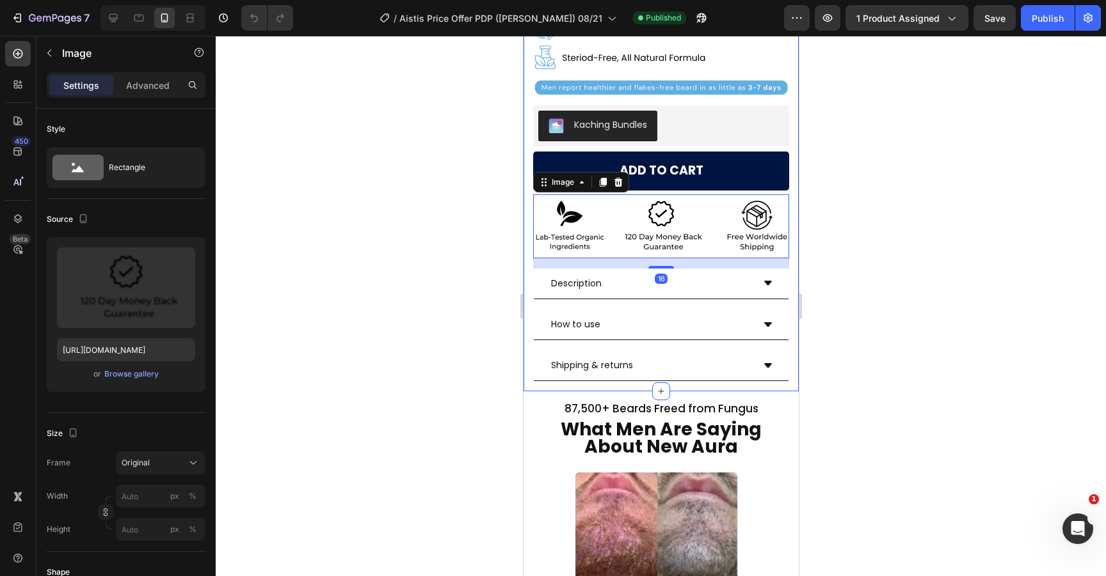
click at [911, 203] on div at bounding box center [661, 306] width 890 height 541
